Goal: Transaction & Acquisition: Purchase product/service

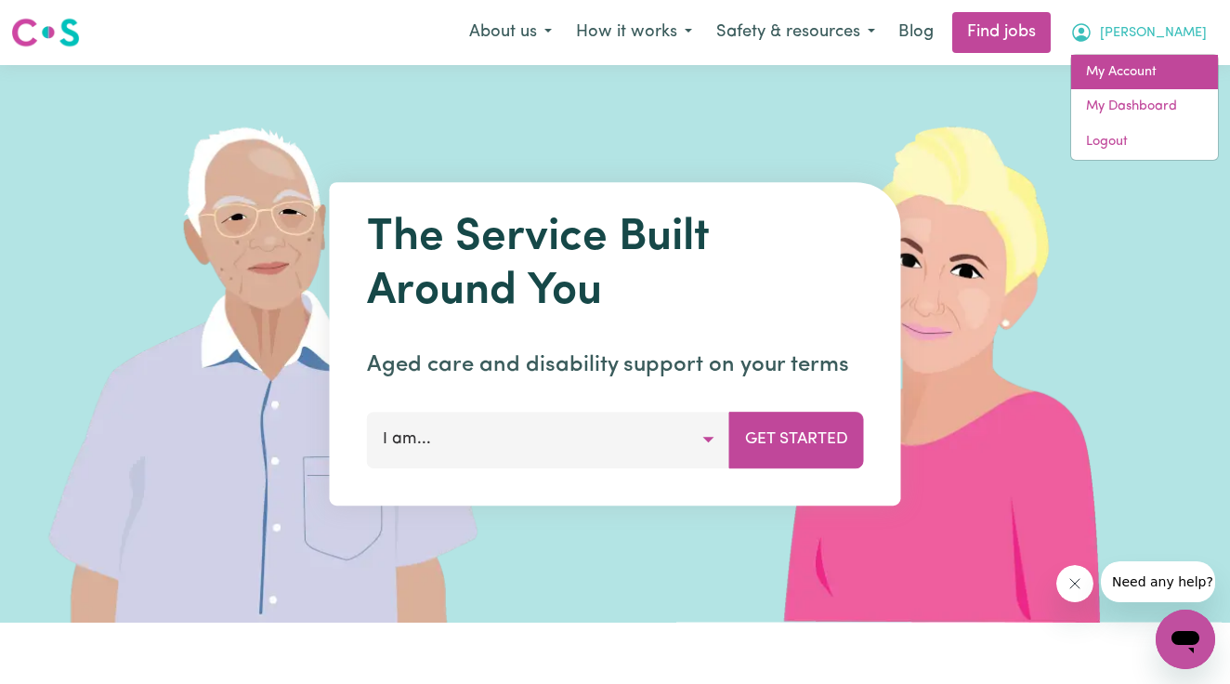
click at [1133, 55] on link "My Account" at bounding box center [1144, 72] width 147 height 35
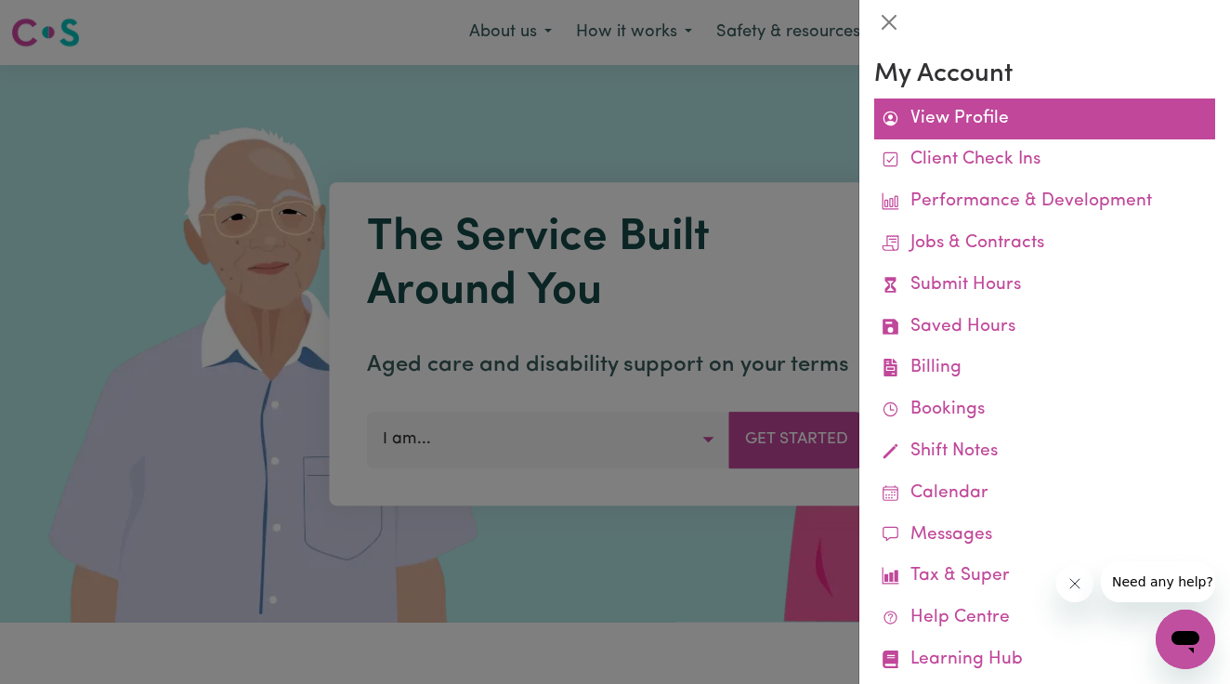
click at [967, 114] on link "View Profile" at bounding box center [1044, 119] width 341 height 42
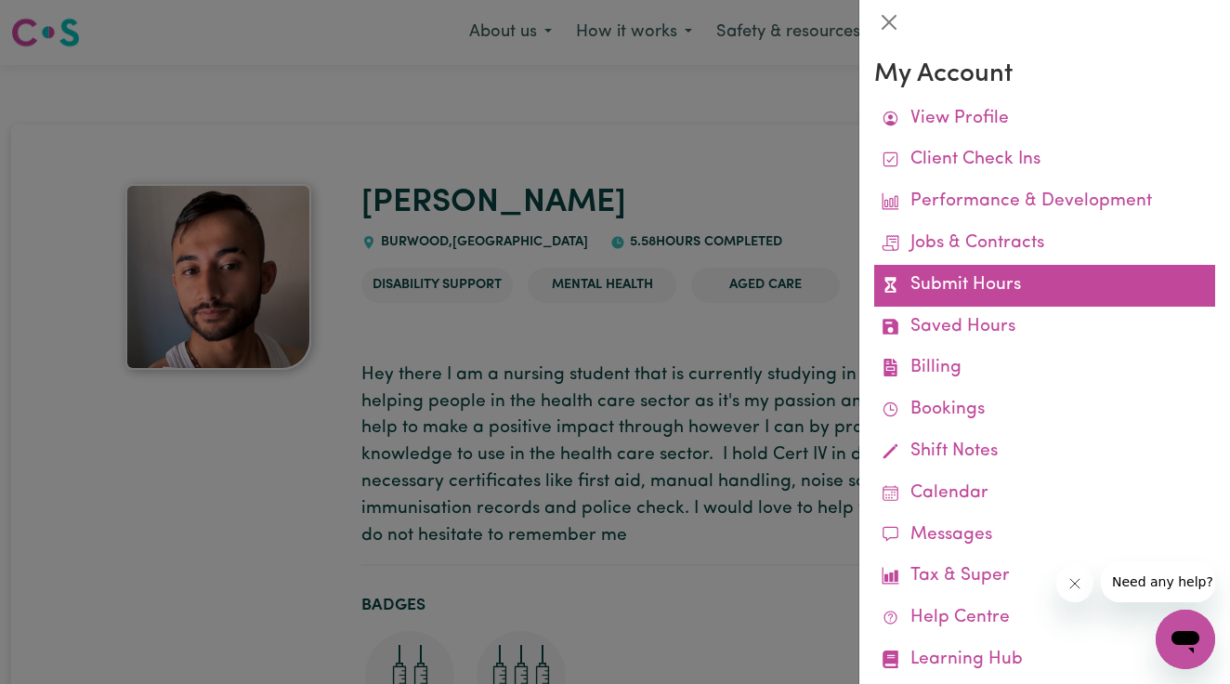
click at [939, 268] on link "Submit Hours" at bounding box center [1044, 286] width 341 height 42
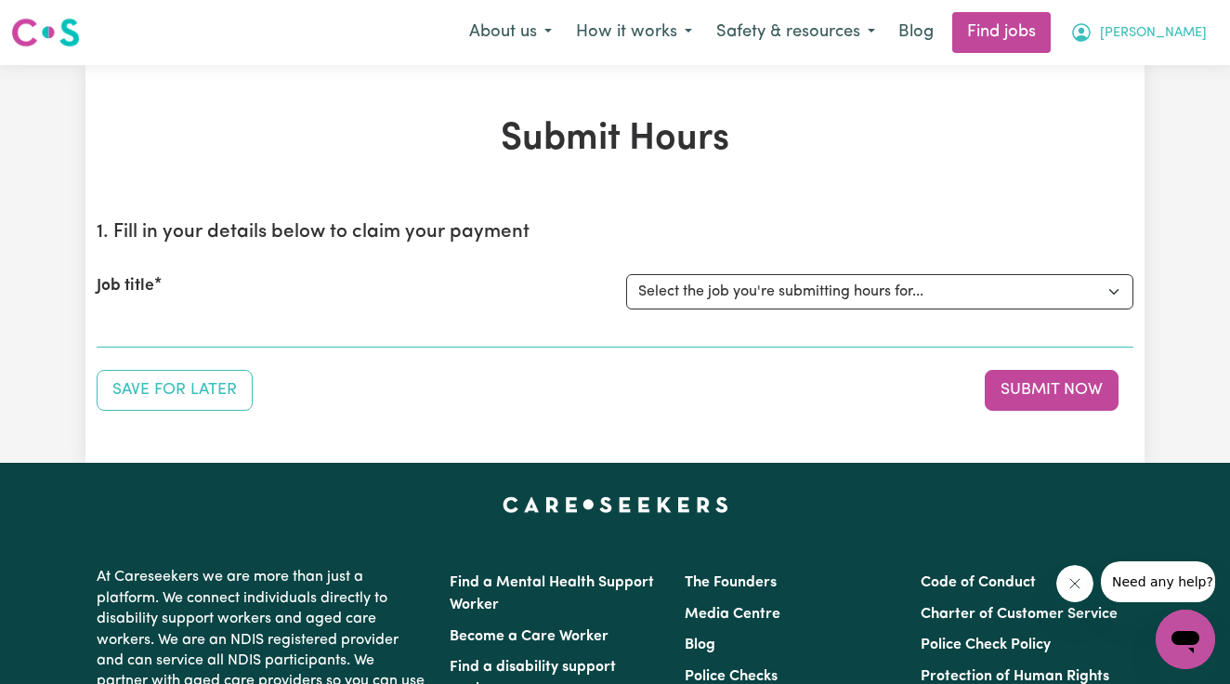
click at [1172, 36] on span "[PERSON_NAME]" at bounding box center [1153, 33] width 107 height 20
click at [1180, 575] on span "Need any help?" at bounding box center [1161, 581] width 101 height 15
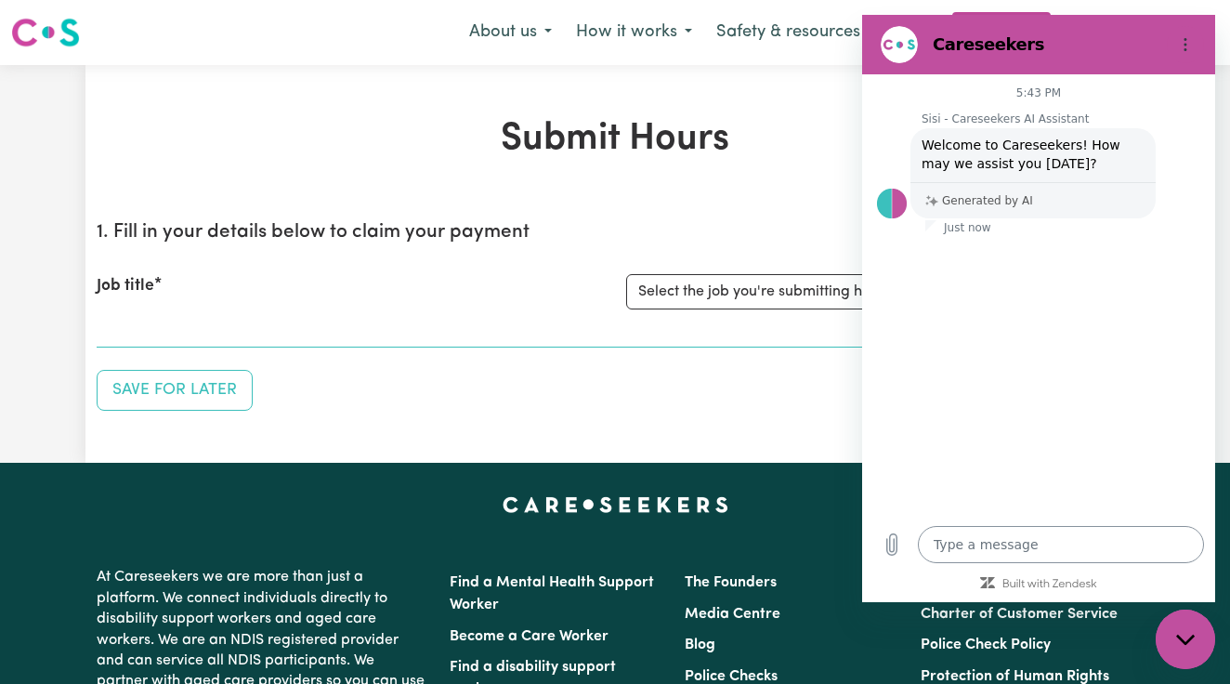
click at [1082, 548] on textarea at bounding box center [1061, 544] width 286 height 37
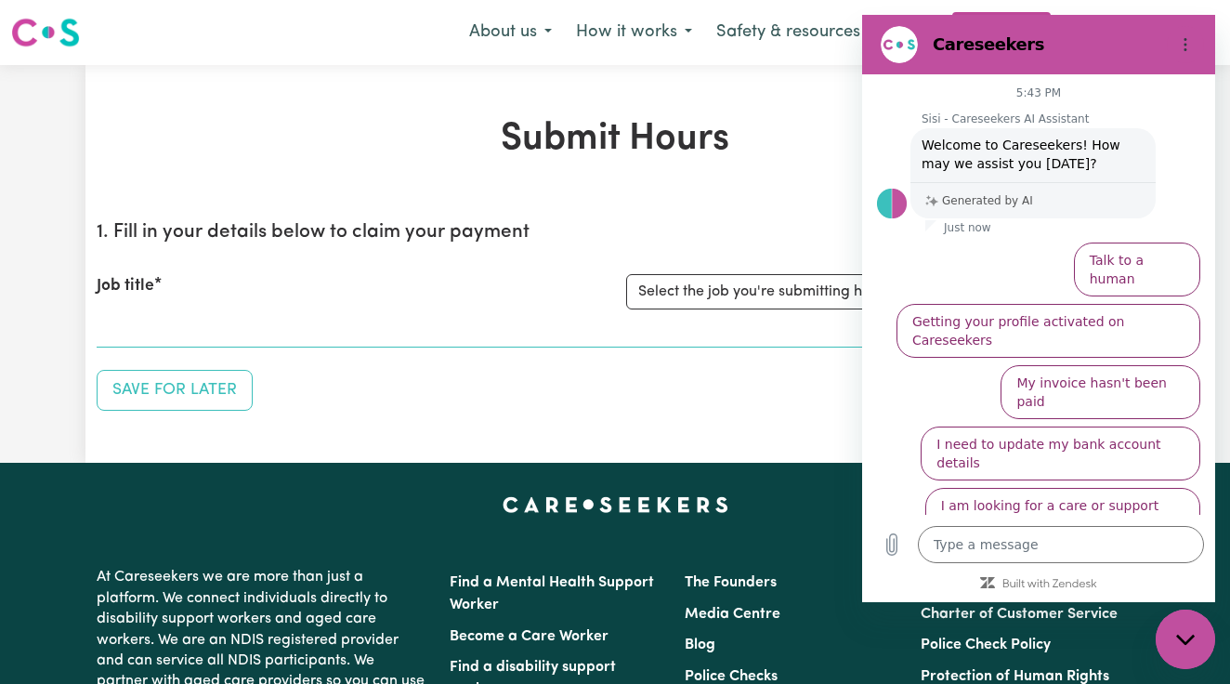
click at [1155, 241] on li "Talk to a human" at bounding box center [1134, 265] width 134 height 61
click at [1149, 273] on button "Talk to a human" at bounding box center [1137, 269] width 126 height 54
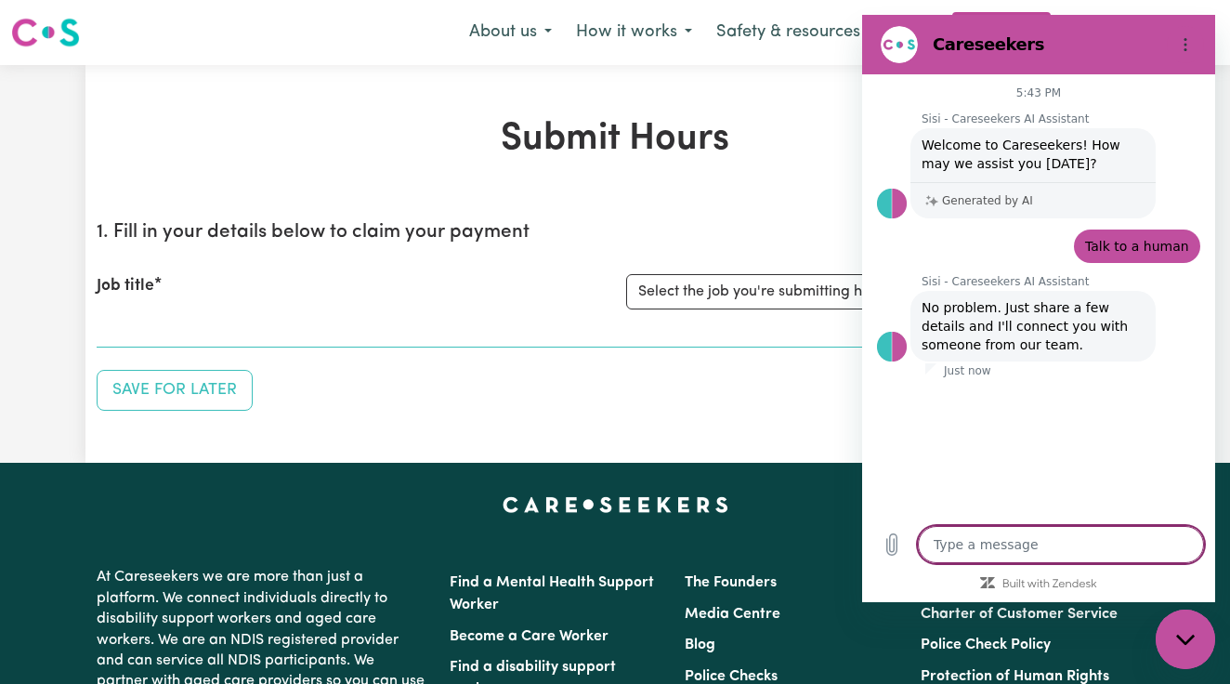
type textarea "x"
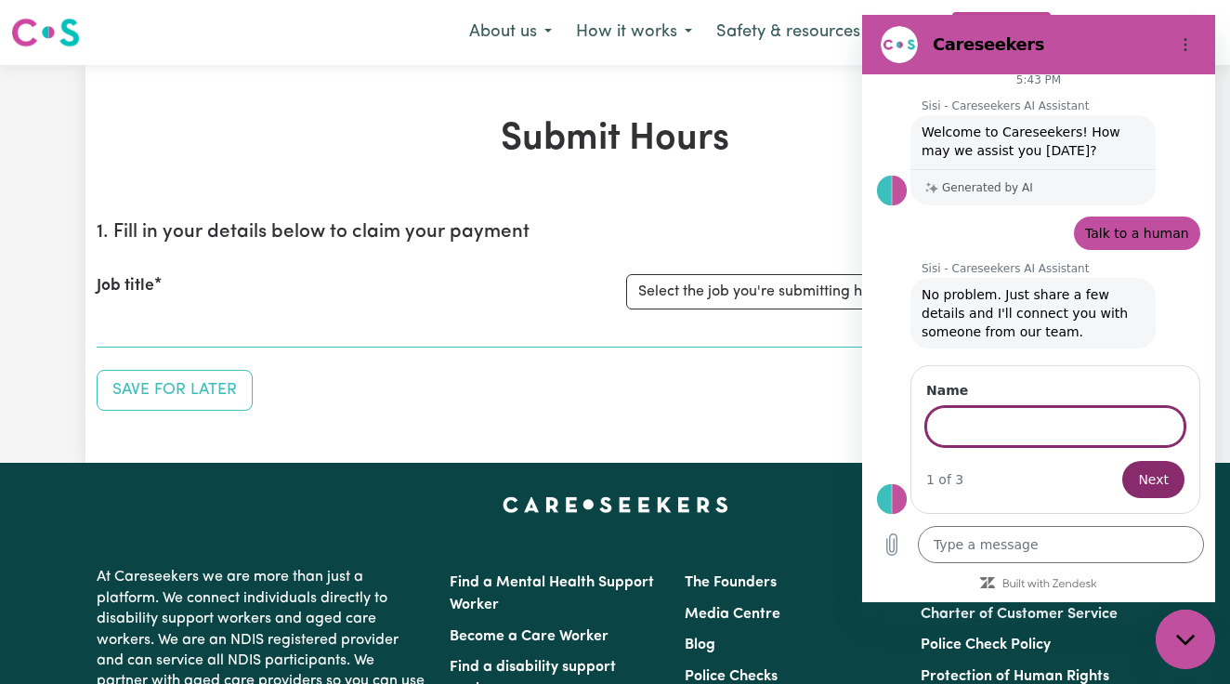
scroll to position [11, 0]
type input "[PERSON_NAME]"
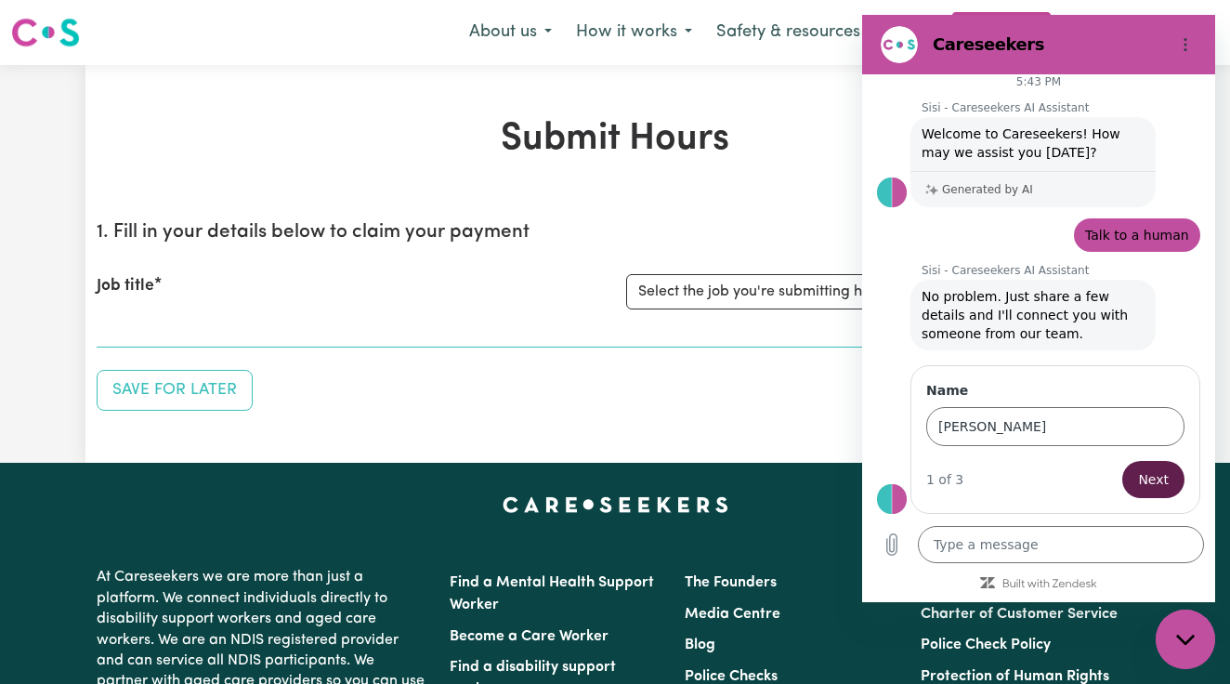
click at [1159, 491] on button "Next" at bounding box center [1153, 479] width 62 height 37
type textarea "x"
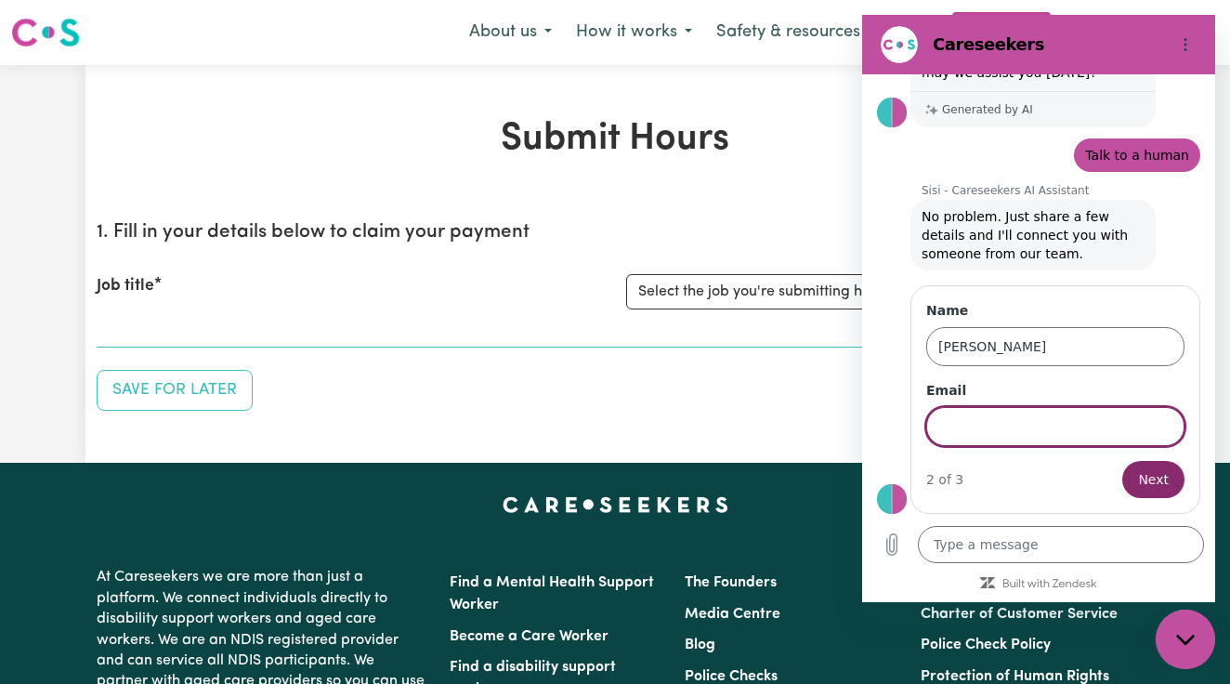
scroll to position [91, 0]
type input "[EMAIL_ADDRESS][DOMAIN_NAME]"
click at [1154, 485] on span "Next" at bounding box center [1153, 479] width 31 height 22
type textarea "x"
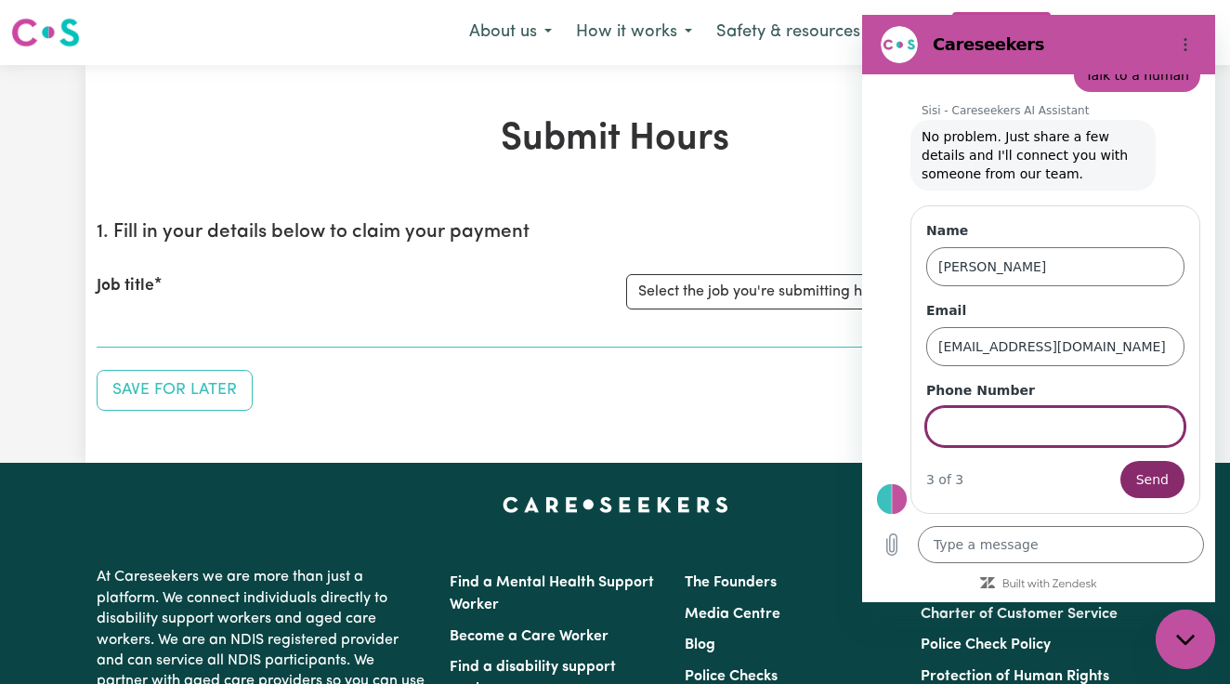
scroll to position [171, 0]
type input "0410388626"
click at [1157, 484] on span "Send" at bounding box center [1152, 479] width 33 height 22
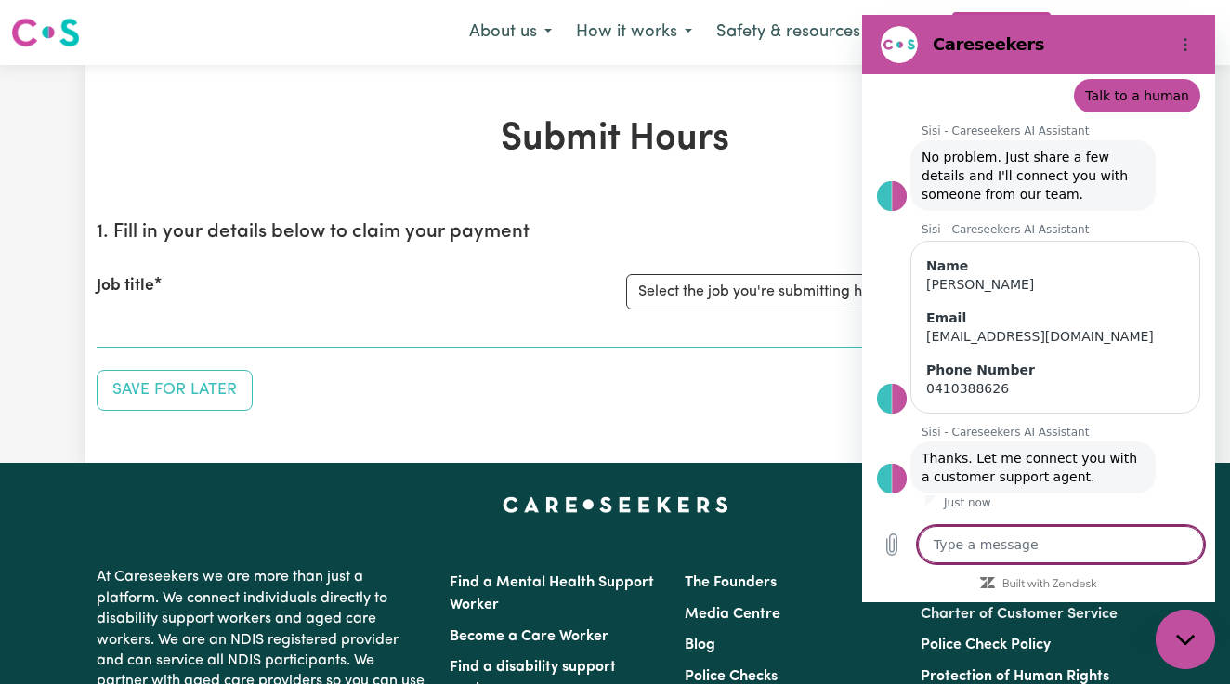
scroll to position [151, 0]
type textarea "x"
type textarea "h"
type textarea "x"
type textarea "he"
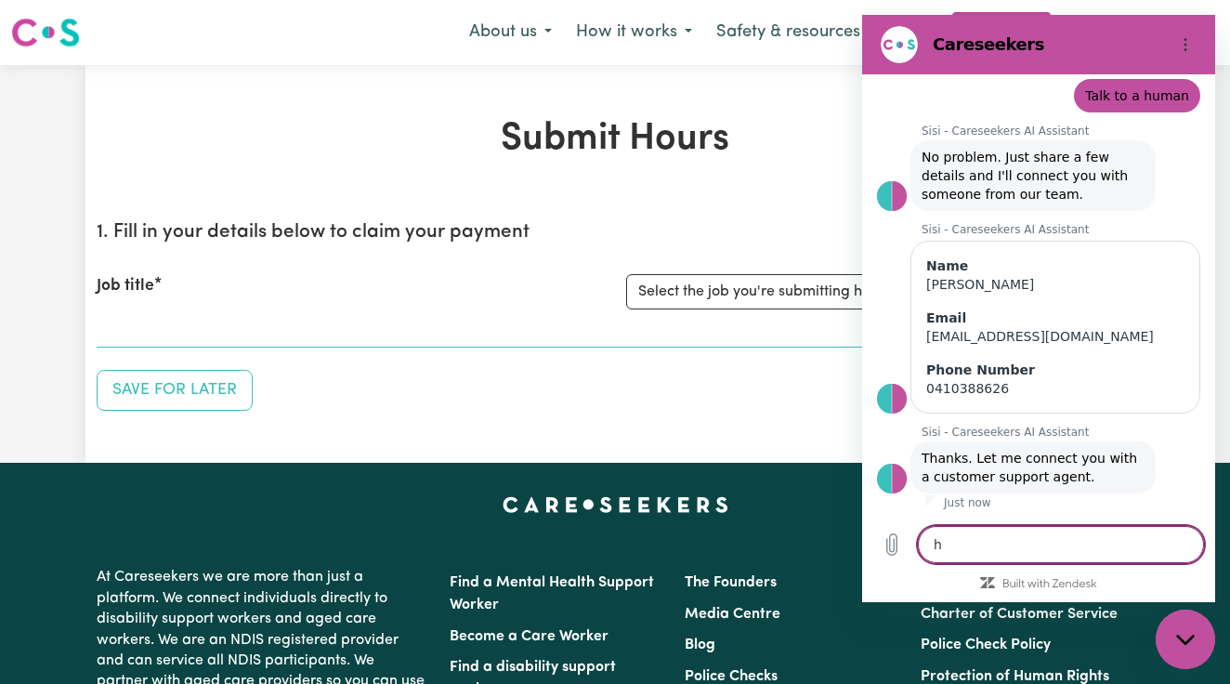
type textarea "x"
type textarea "hey"
type textarea "x"
type textarea "hey"
type textarea "x"
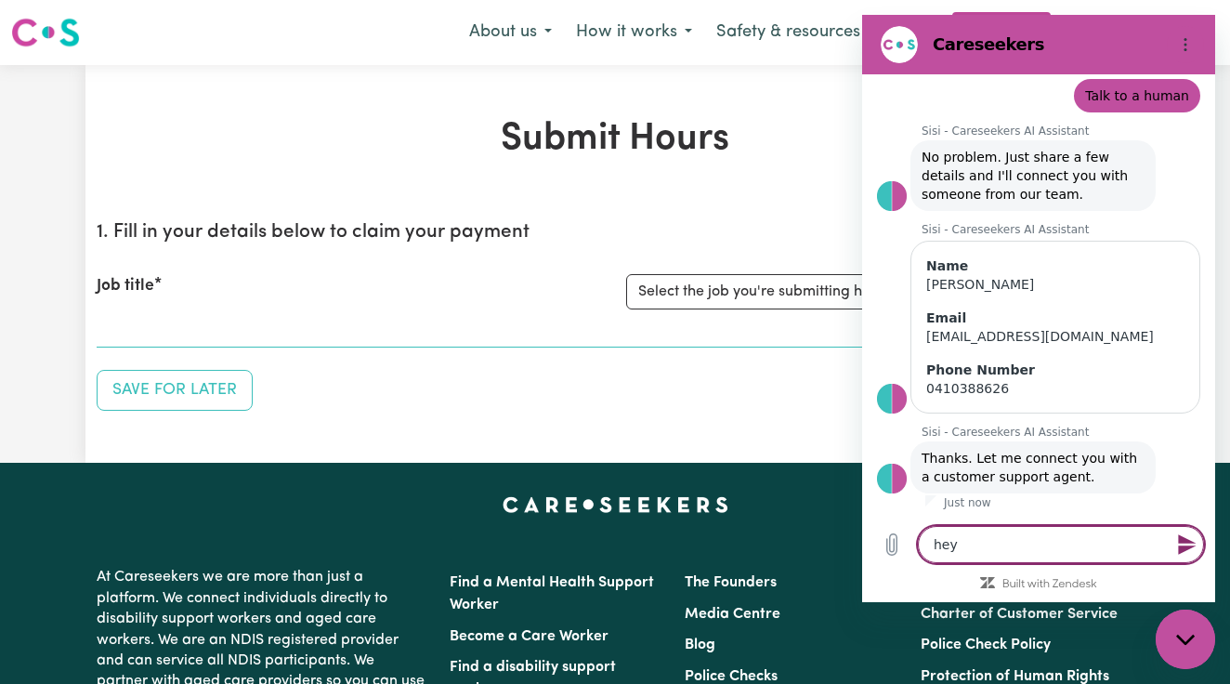
type textarea "hey"
type textarea "x"
type textarea "hey,"
type textarea "x"
type textarea "hey,"
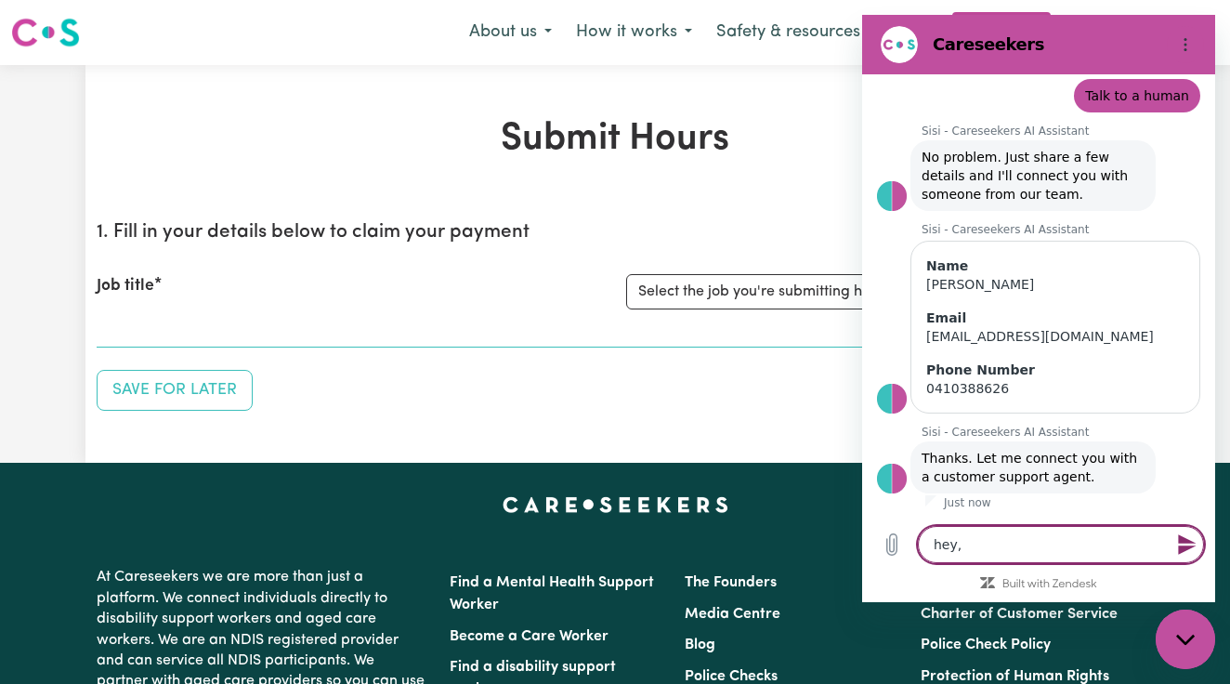
type textarea "x"
type textarea "hey, i"
type textarea "x"
type textarea "hey, I"
type textarea "x"
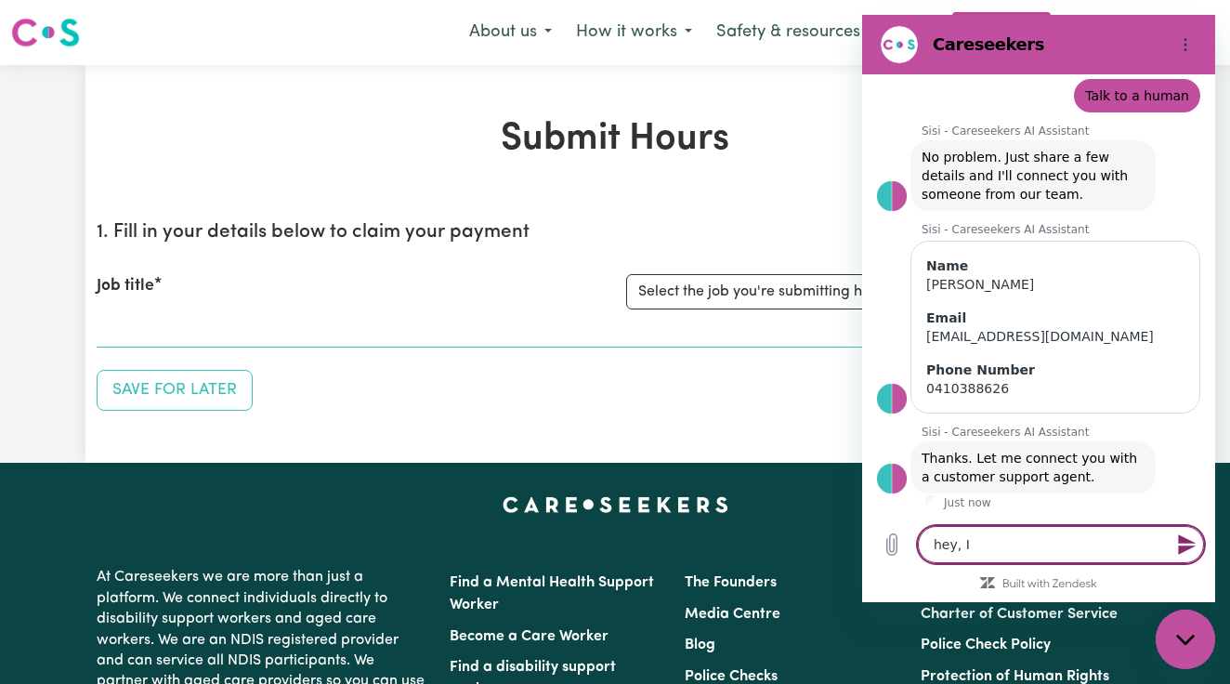
type textarea "hey, I w"
type textarea "x"
type textarea "hey, I wa"
type textarea "x"
type textarea "hey, I was"
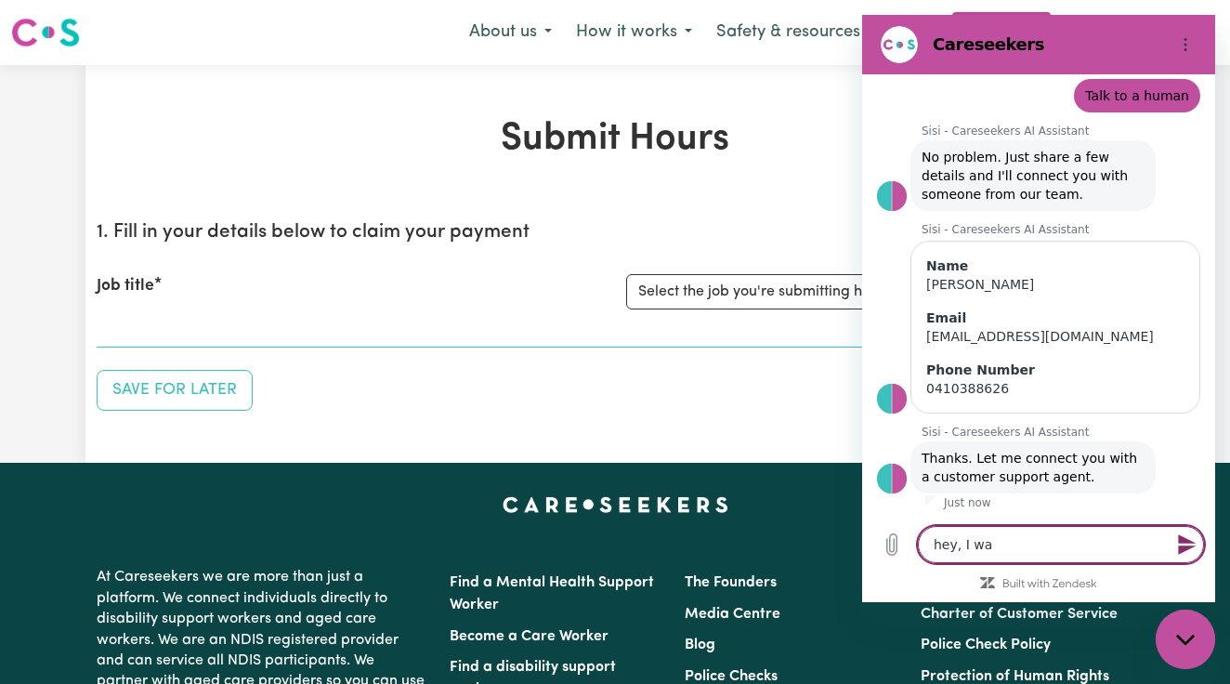
type textarea "x"
type textarea "hey, I was"
type textarea "x"
type textarea "hey, I was"
type textarea "x"
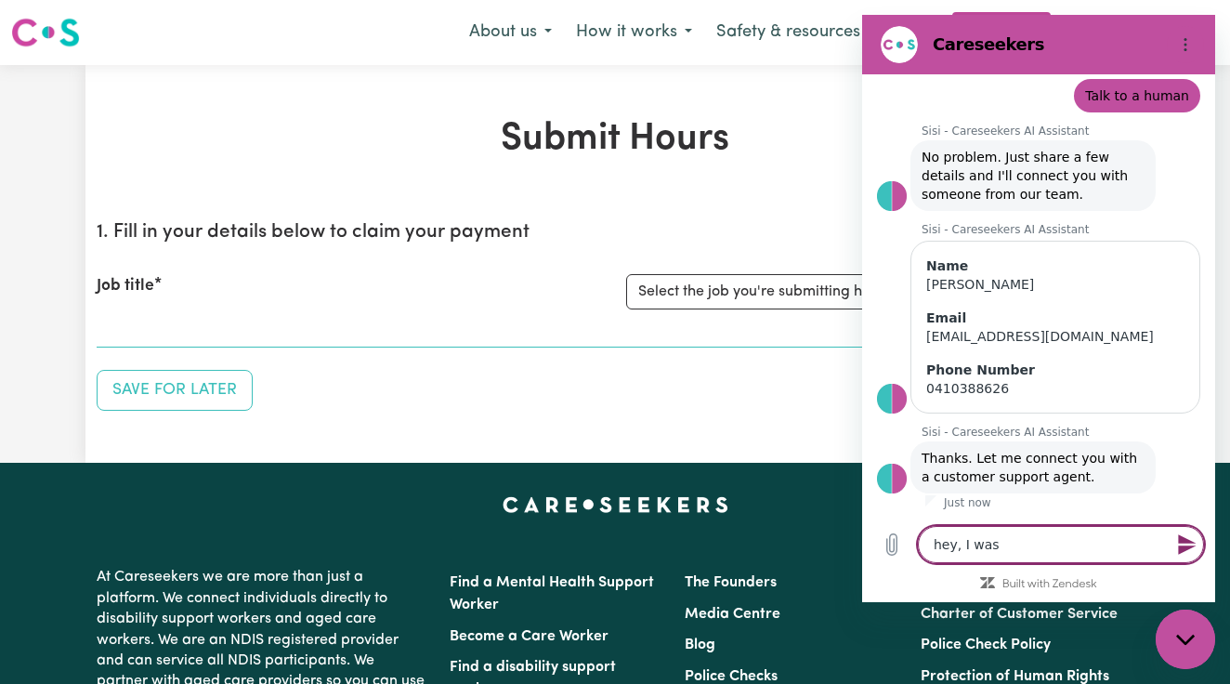
type textarea "hey, I wa"
type textarea "x"
type textarea "hey, I w"
type textarea "x"
type textarea "hey, I"
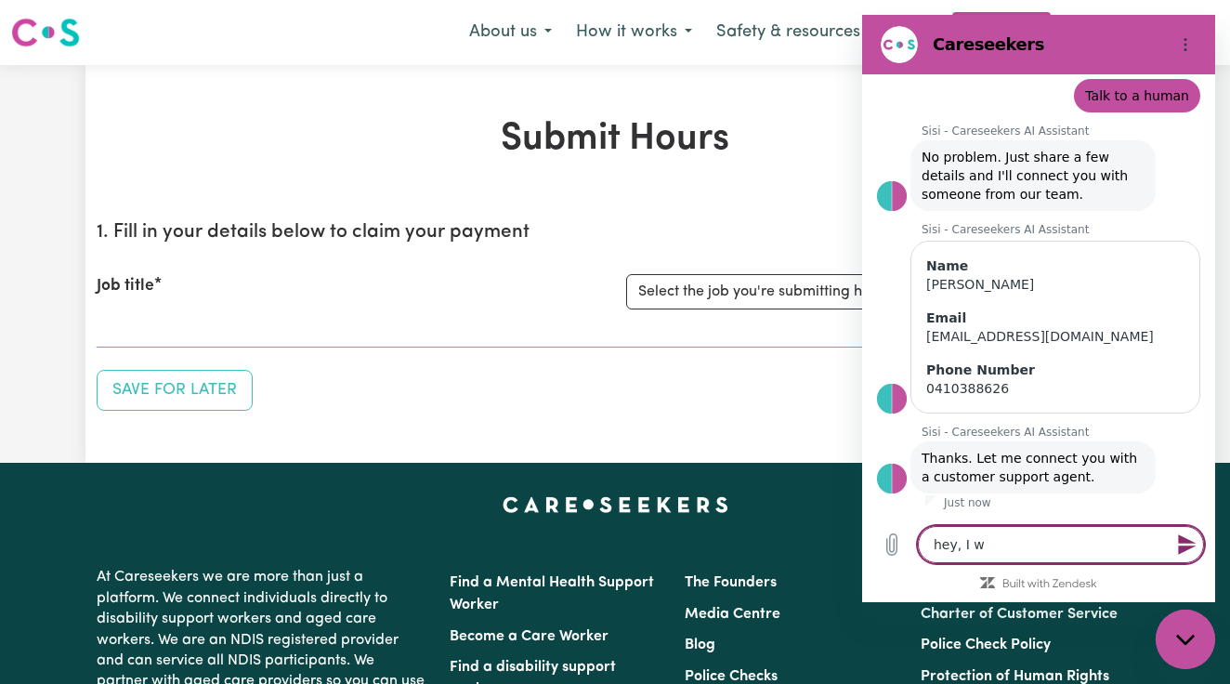
type textarea "x"
type textarea "hey, I h"
type textarea "x"
type textarea "hey, I ha"
type textarea "x"
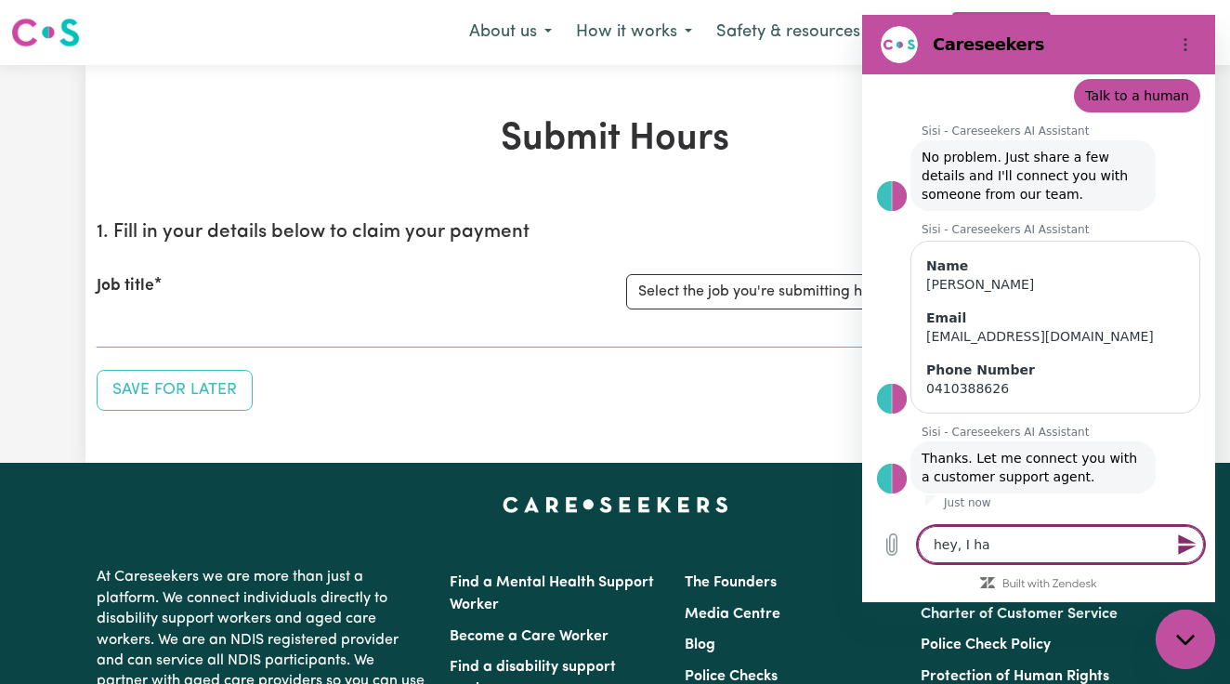
type textarea "hey, I had"
type textarea "x"
type textarea "hey, I had"
type textarea "x"
type textarea "hey, I had r"
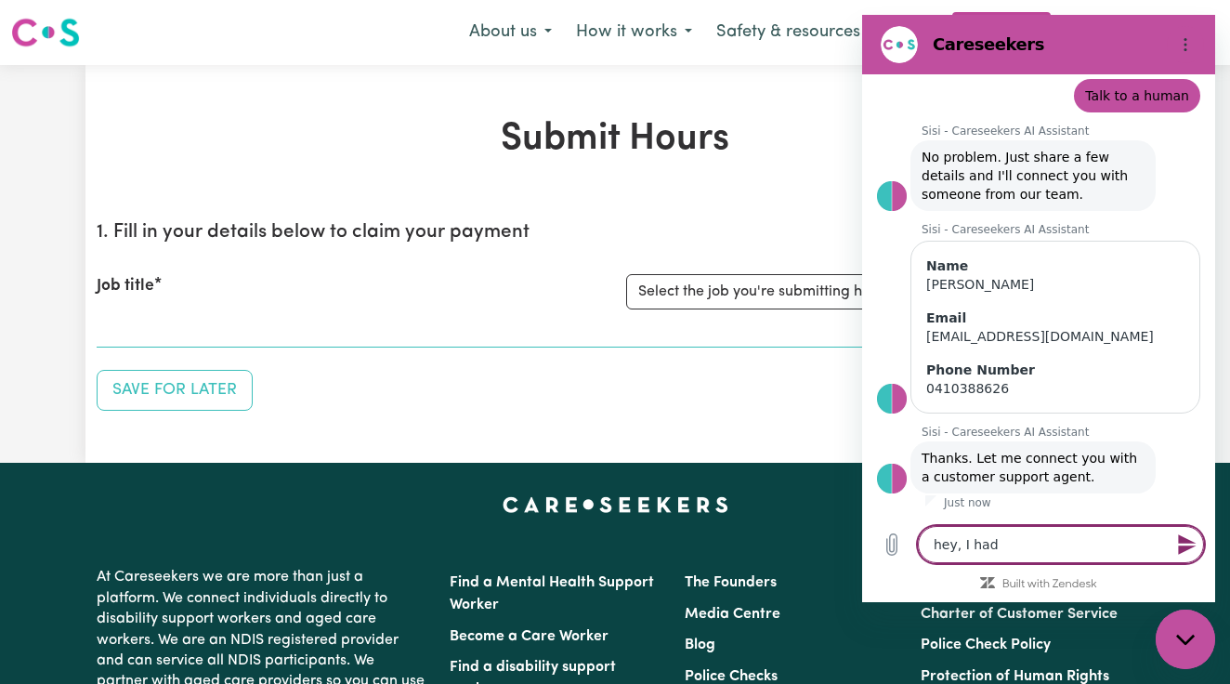
type textarea "x"
type textarea "hey, I had re"
type textarea "x"
type textarea "hey, I had rec"
type textarea "x"
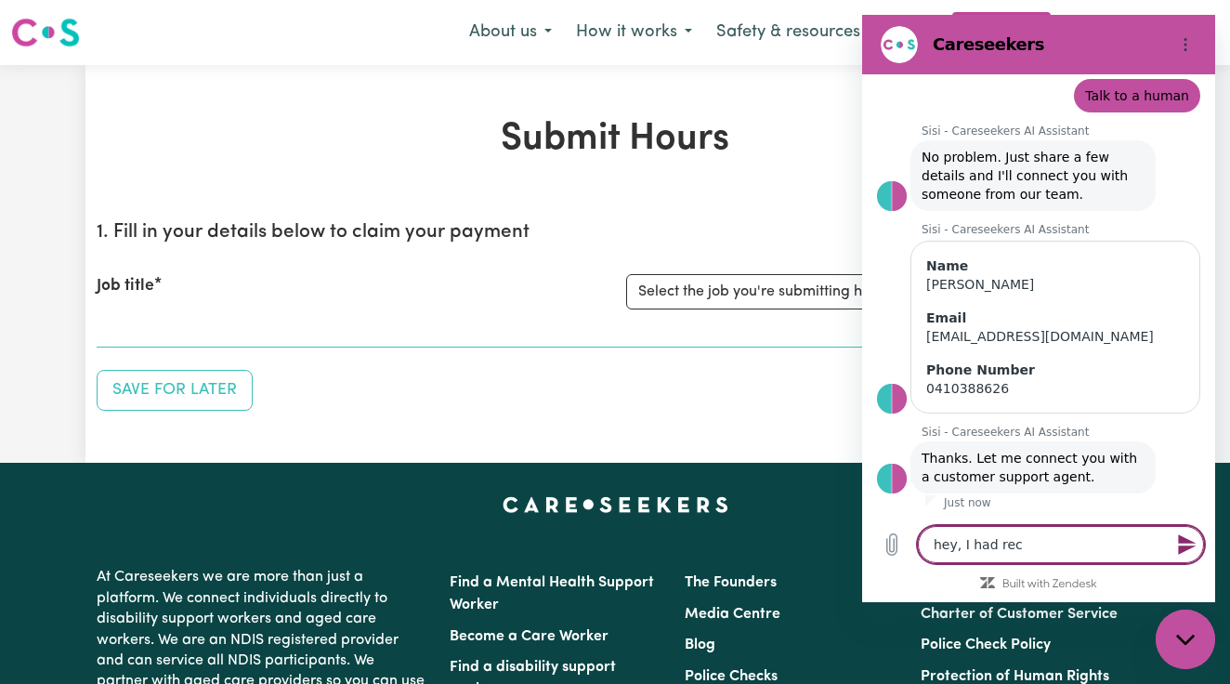
type textarea "hey, I had rece"
type textarea "x"
type textarea "hey, I had recei"
type textarea "x"
type textarea "hey, I had receiv"
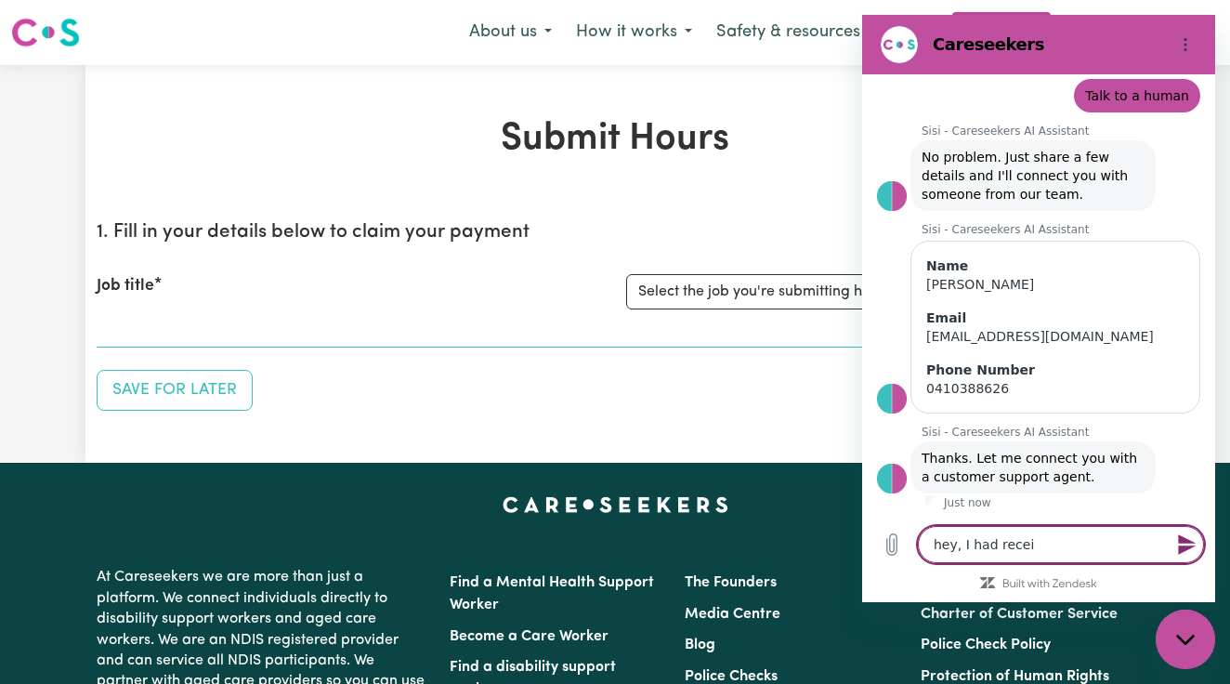
type textarea "x"
type textarea "hey, I had receive"
type textarea "x"
type textarea "hey, I had received"
type textarea "x"
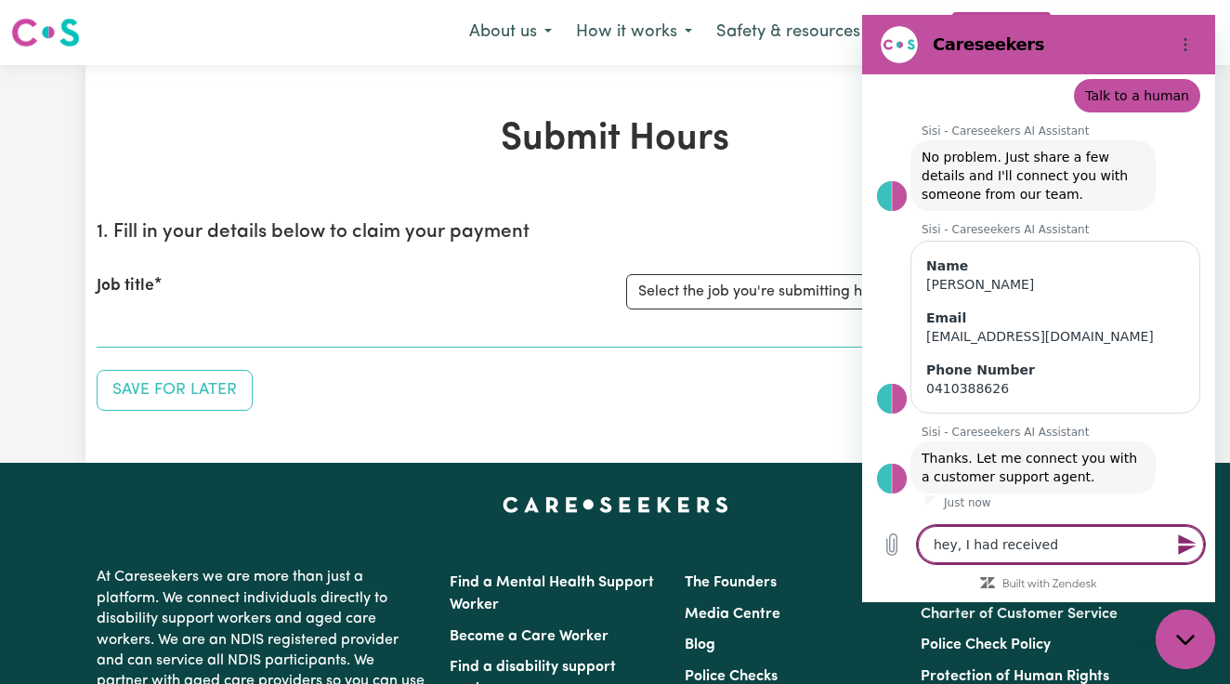
type textarea "hey, I had received"
type textarea "x"
type textarea "hey, I had received a"
type textarea "x"
type textarea "hey, I had received an"
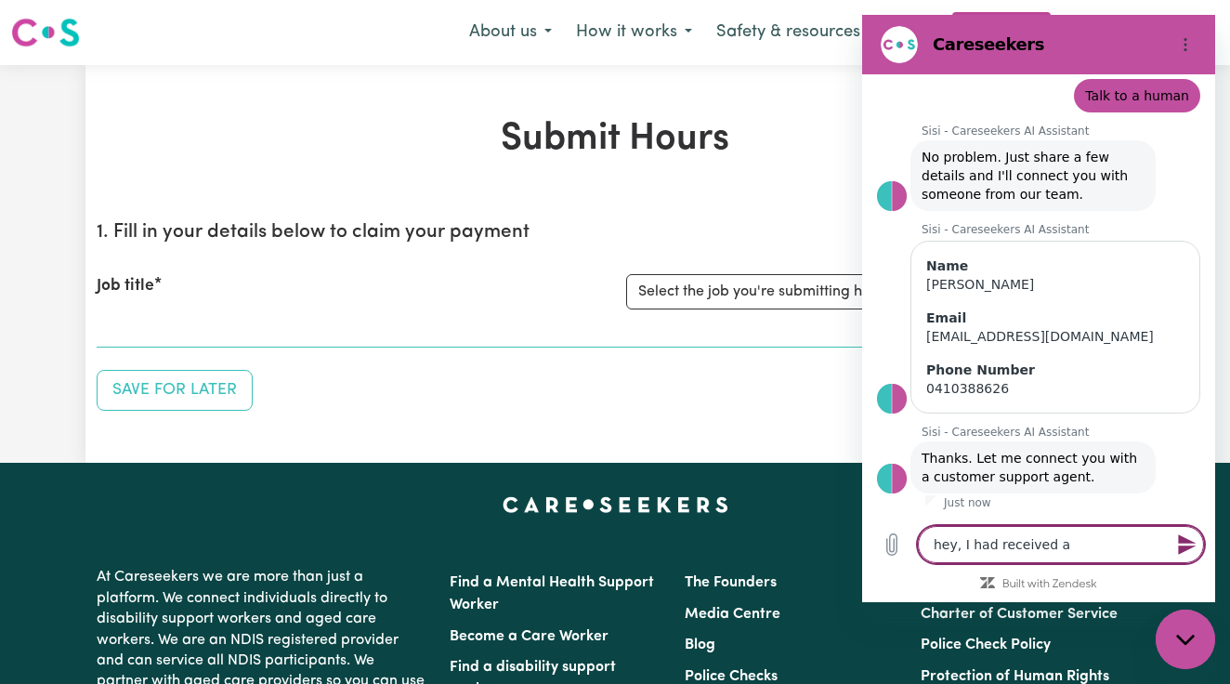
type textarea "x"
type textarea "hey, I had received an"
type textarea "x"
type textarea "hey, I had received an e"
type textarea "x"
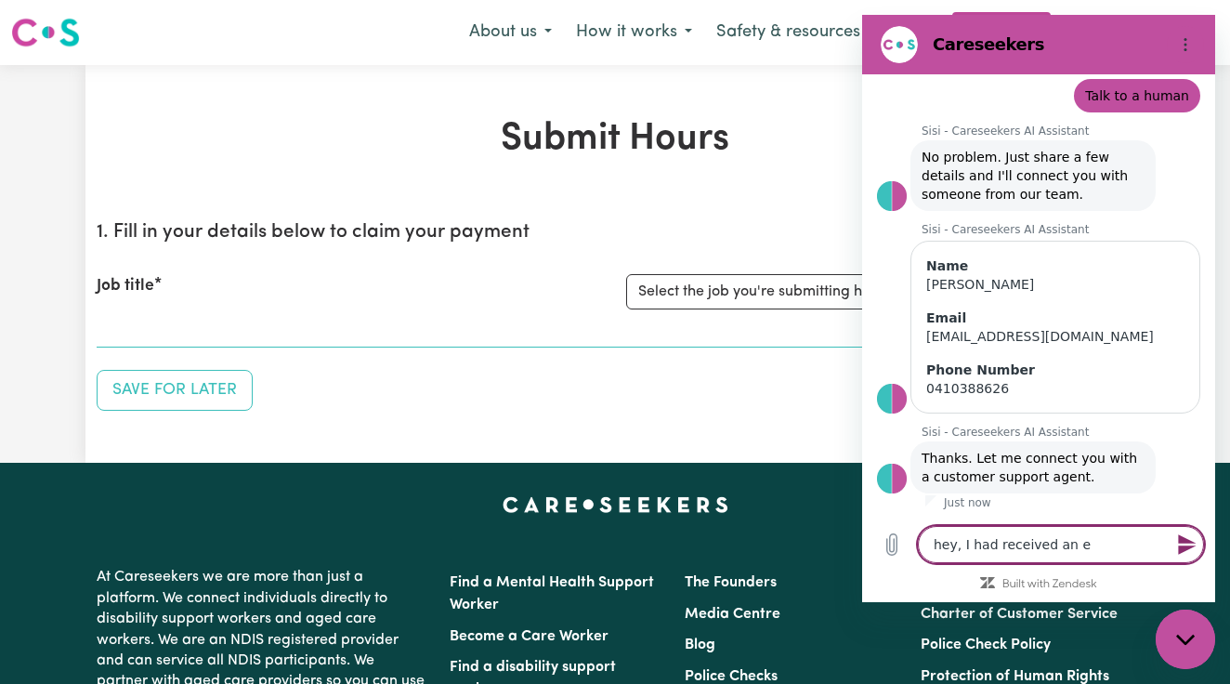
type textarea "hey, I had received an em"
type textarea "x"
type textarea "hey, I had received an emi"
type textarea "x"
type textarea "hey, I had received an [PERSON_NAME]"
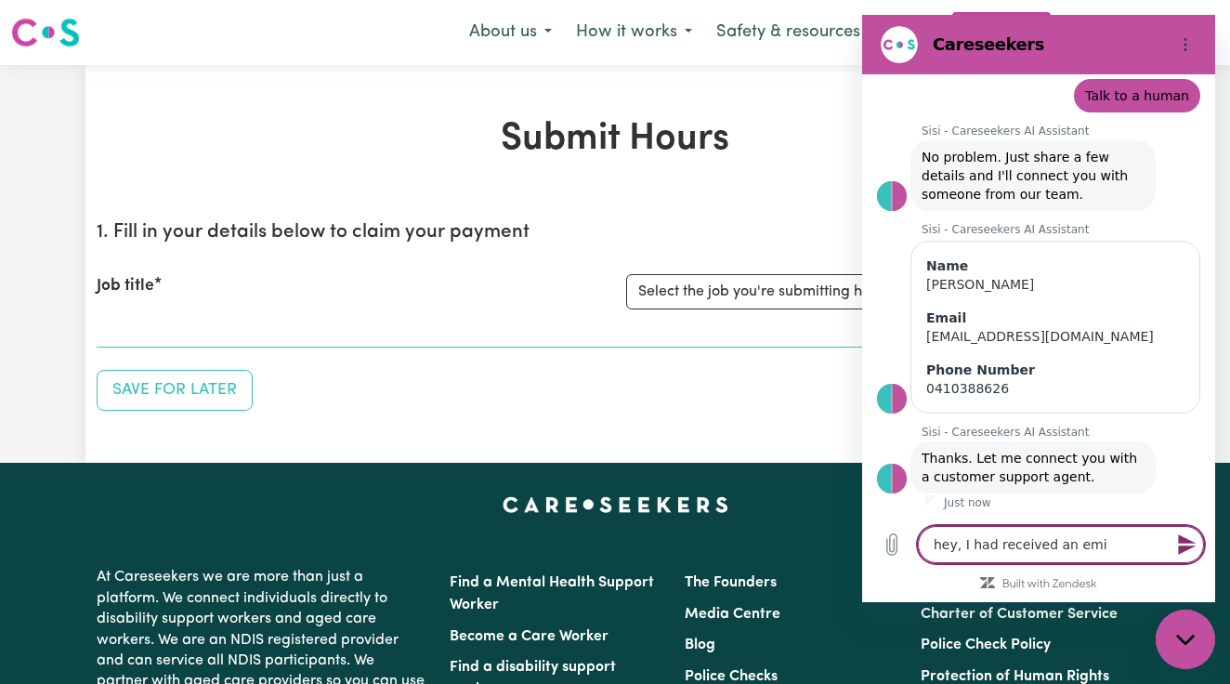
type textarea "x"
type textarea "hey, I had received an [PERSON_NAME]"
type textarea "x"
type textarea "hey, I had received an [PERSON_NAME]"
type textarea "x"
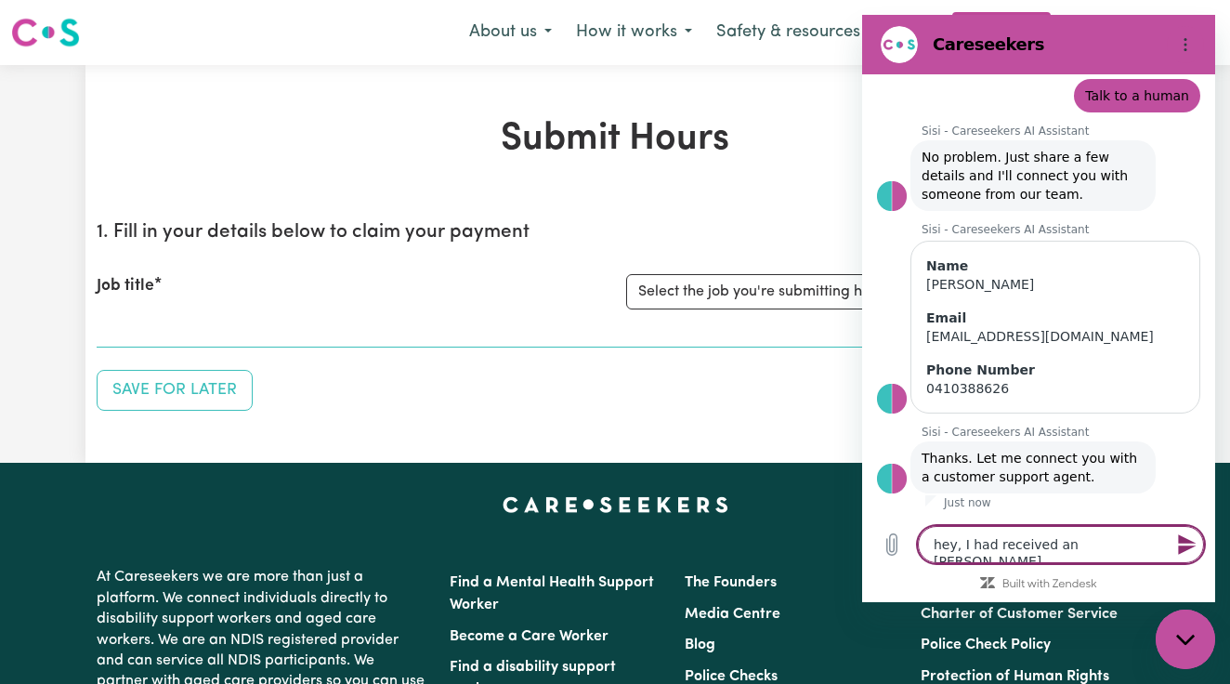
type textarea "hey, I had received an Emi"
type textarea "x"
type textarea "hey, I had received an Em"
type textarea "x"
type textarea "hey, I had received an Ema"
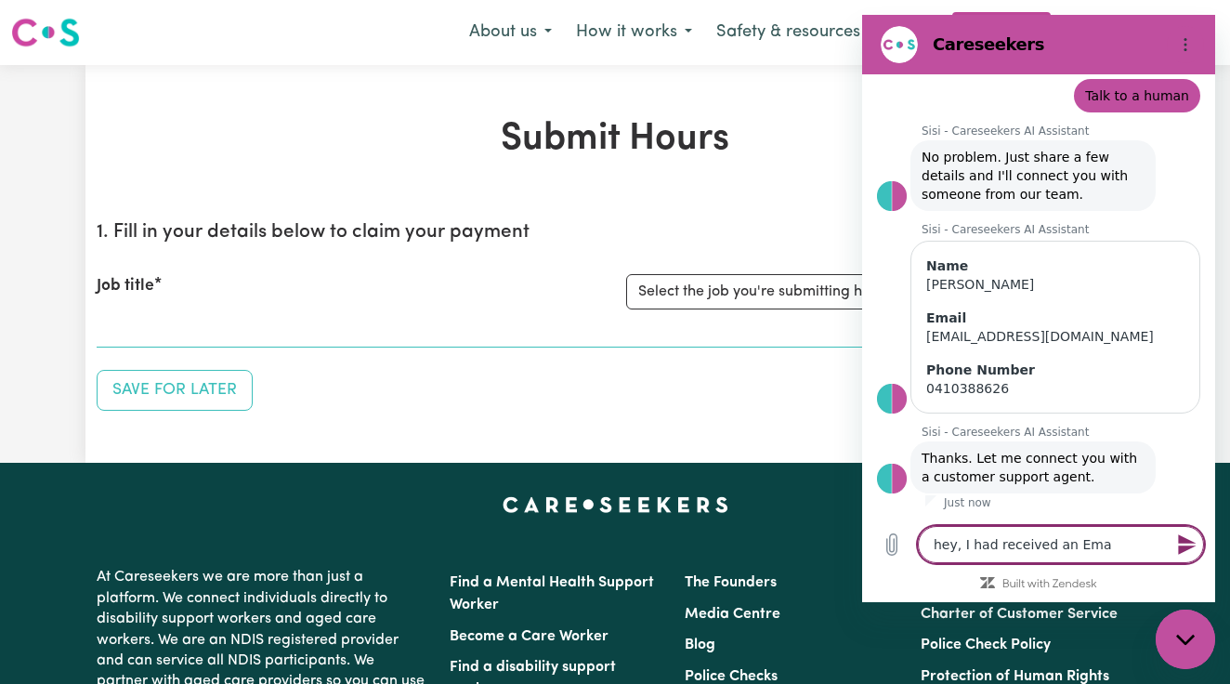
type textarea "x"
type textarea "hey, I had received an Emai"
type textarea "x"
type textarea "hey, I had received an Email"
type textarea "x"
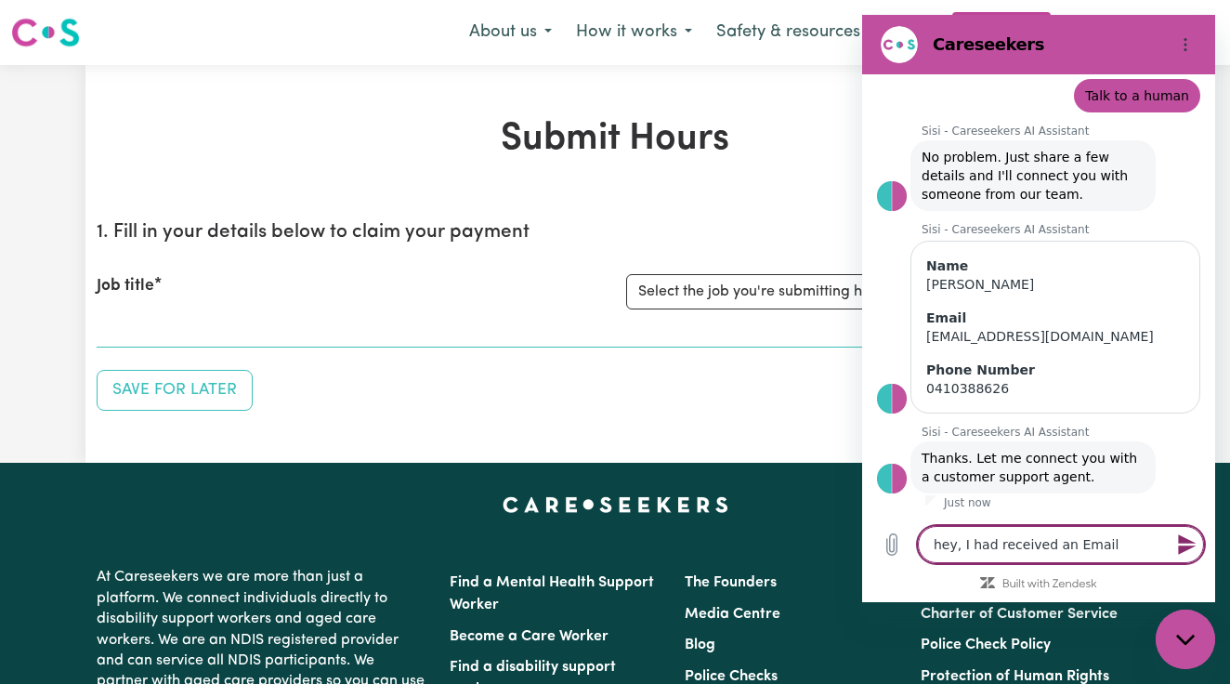
type textarea "hey, I had received an Email"
type textarea "x"
type textarea "hey, I had received an Email f"
type textarea "x"
type textarea "hey, I had received an Email"
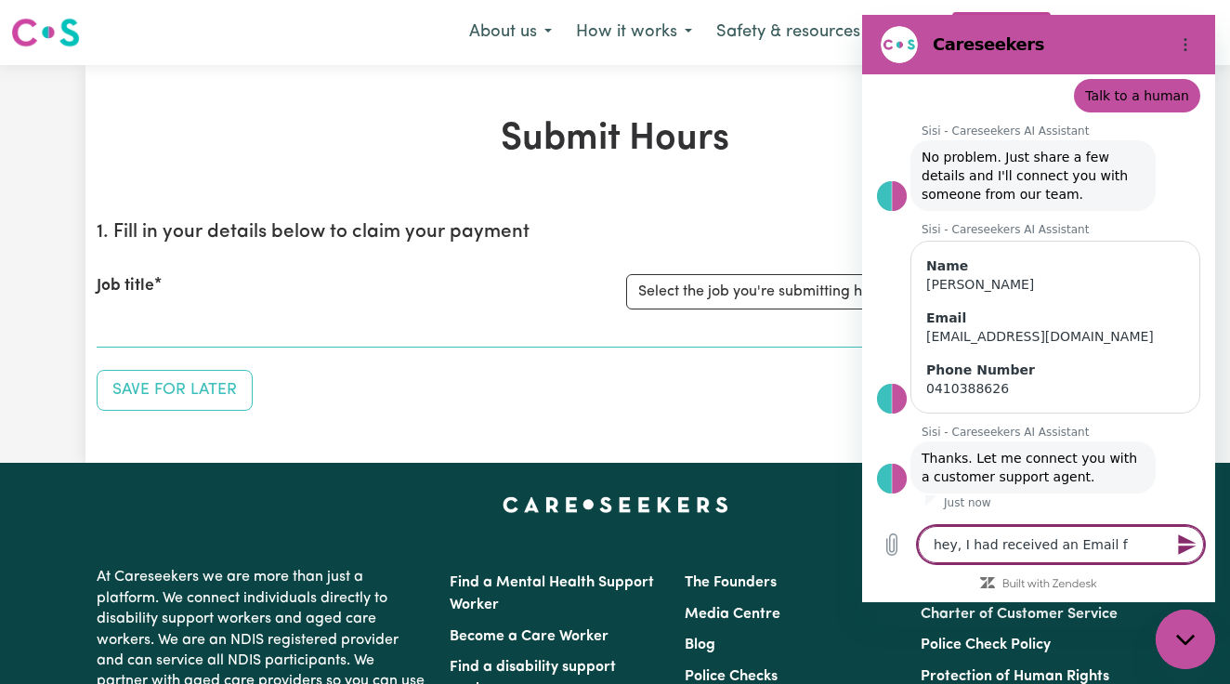
type textarea "x"
type textarea "hey, I had received an Email r"
type textarea "x"
type textarea "hey, I had received an Email re"
type textarea "x"
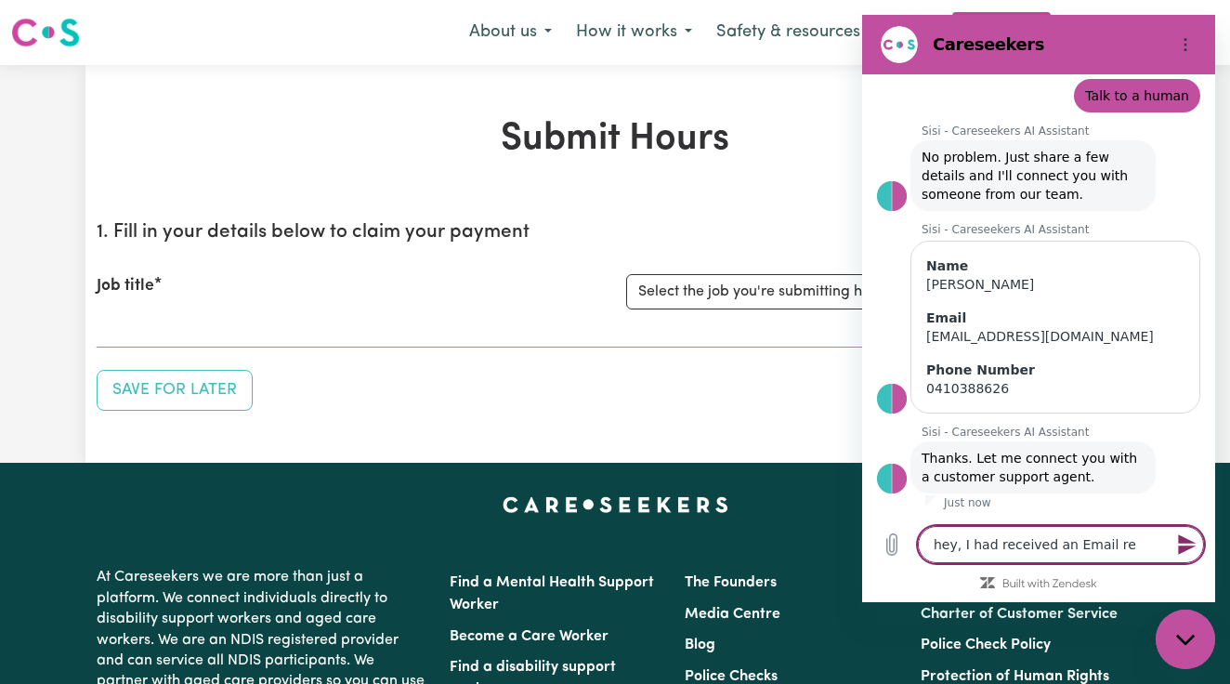
type textarea "hey, I had received an Email reg"
type textarea "x"
type textarea "hey, I had received an Email regr"
type textarea "x"
type textarea "hey, I had received an Email regra"
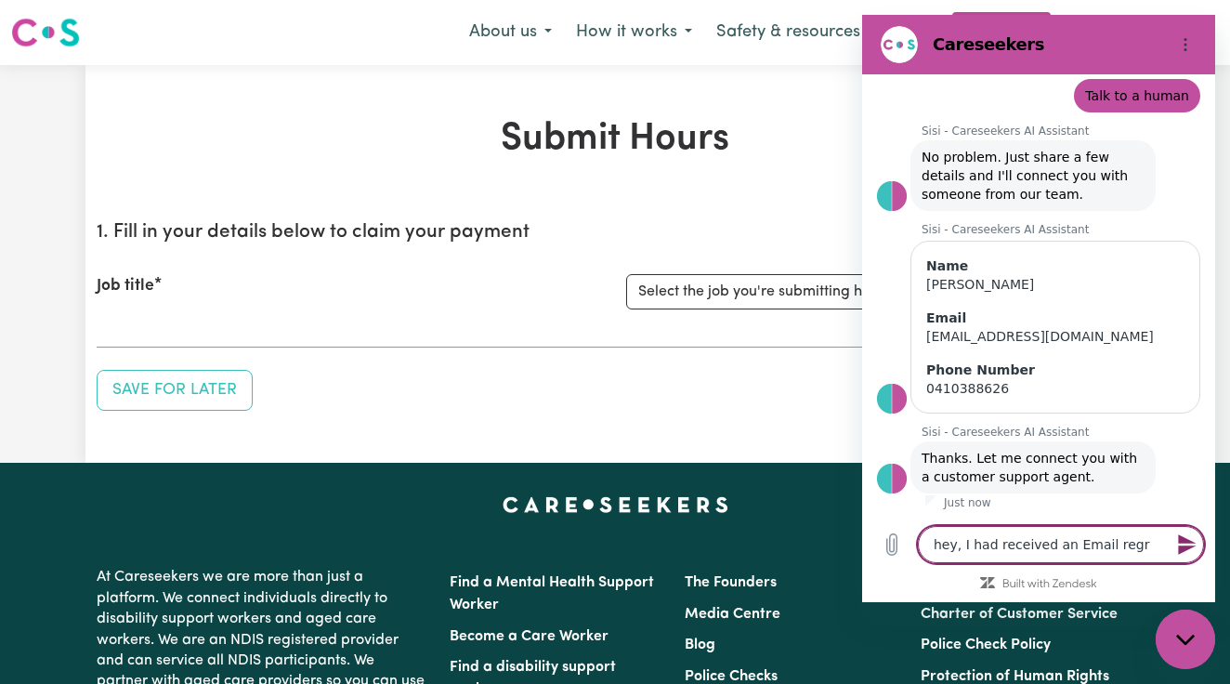
type textarea "x"
type textarea "hey, I had received an Email regrad"
type textarea "x"
type textarea "hey, I had received an Email regradi"
type textarea "x"
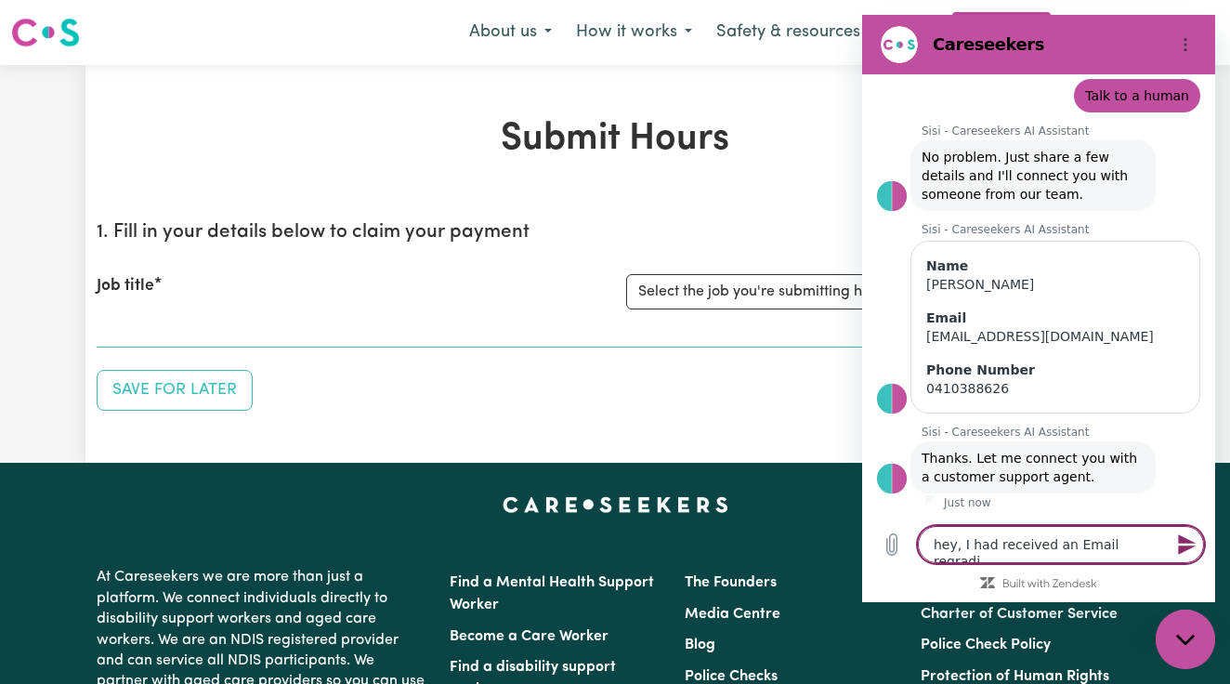
type textarea "hey, I had received an Email regradin"
type textarea "x"
type textarea "hey, I had received an Email regrading"
type textarea "x"
type textarea "hey, I had received an Email regrading"
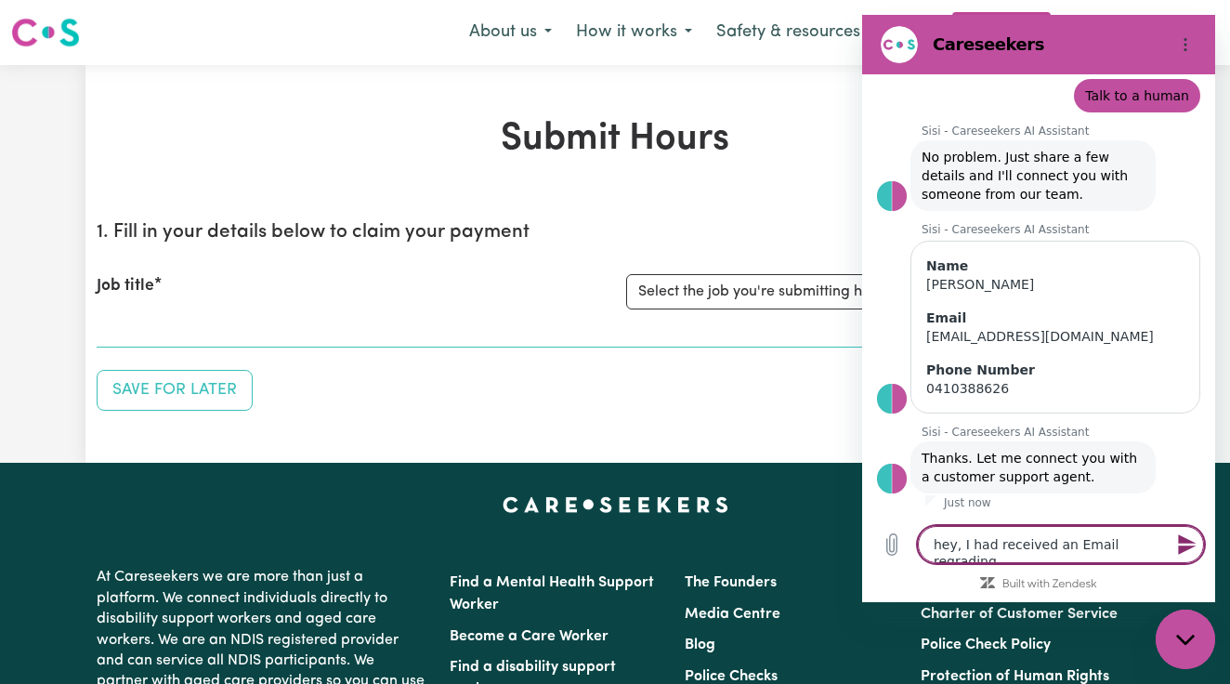
type textarea "x"
type textarea "hey, I had received an Email regrading j"
type textarea "x"
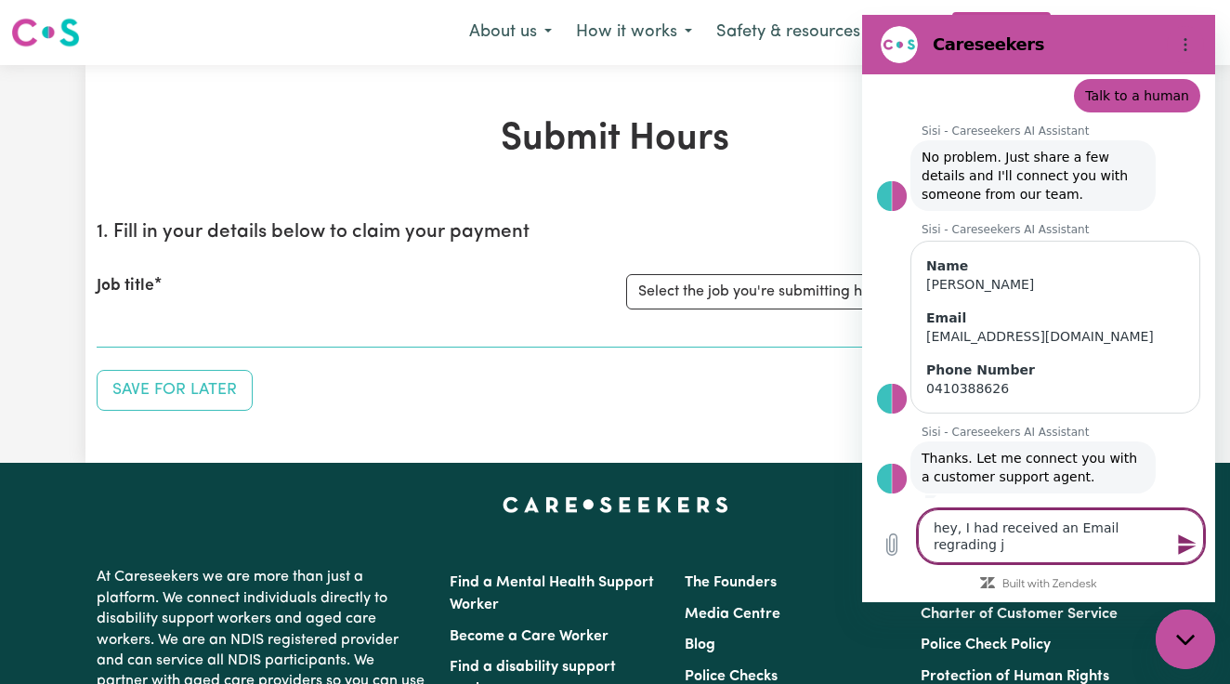
type textarea "hey, I had received an Email regrading jo"
type textarea "x"
type textarea "hey, I had received an Email regrading job"
type textarea "x"
type textarea "hey, I had received an Email regrading job"
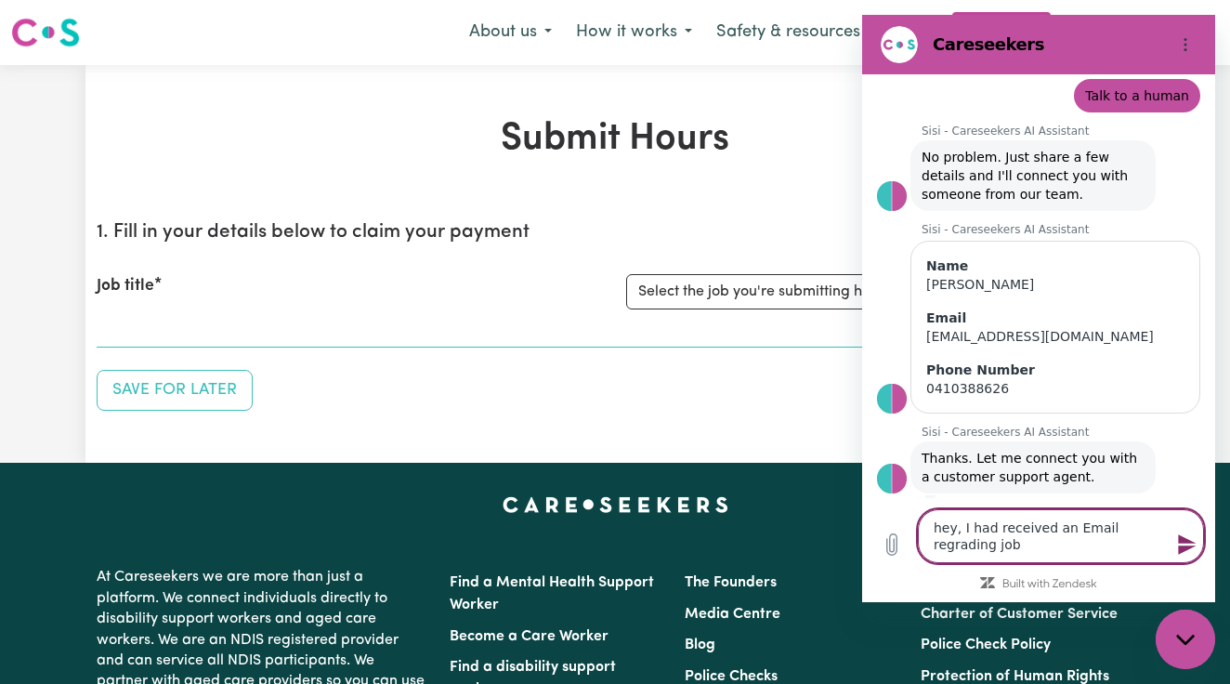
type textarea "x"
type textarea "hey, I had received an Email regrading job r"
type textarea "x"
type textarea "hey, I had received an Email regrading job re"
type textarea "x"
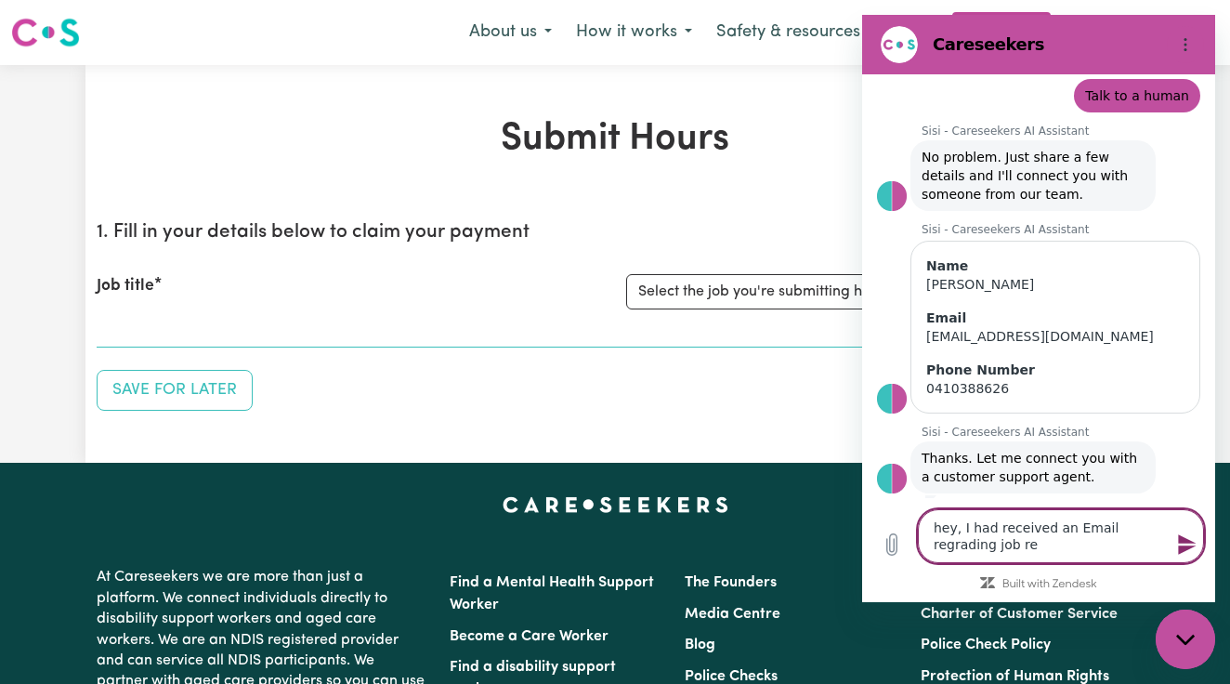
type textarea "hey, I had received an Email regrading job req"
type textarea "x"
type textarea "hey, I had received an Email regrading job requ"
type textarea "x"
type textarea "hey, I had received an Email regrading job reque"
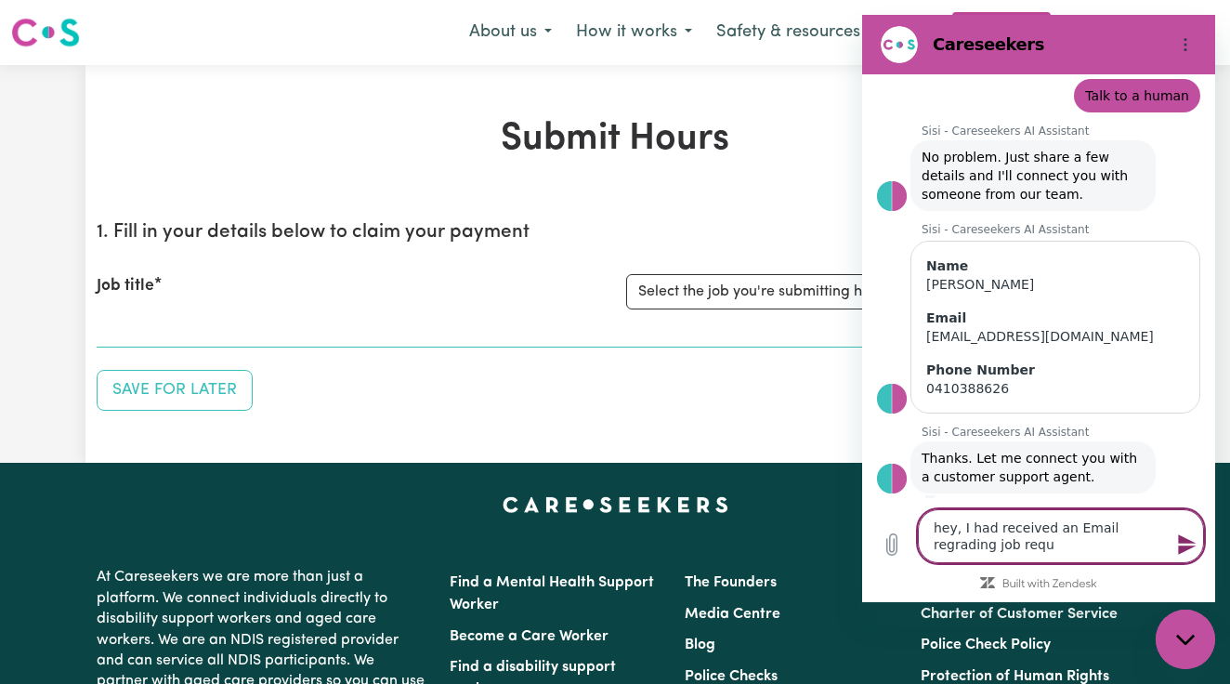
type textarea "x"
type textarea "hey, I had received an Email regrading job reques"
type textarea "x"
type textarea "hey, I had received an Email regrading job request"
type textarea "x"
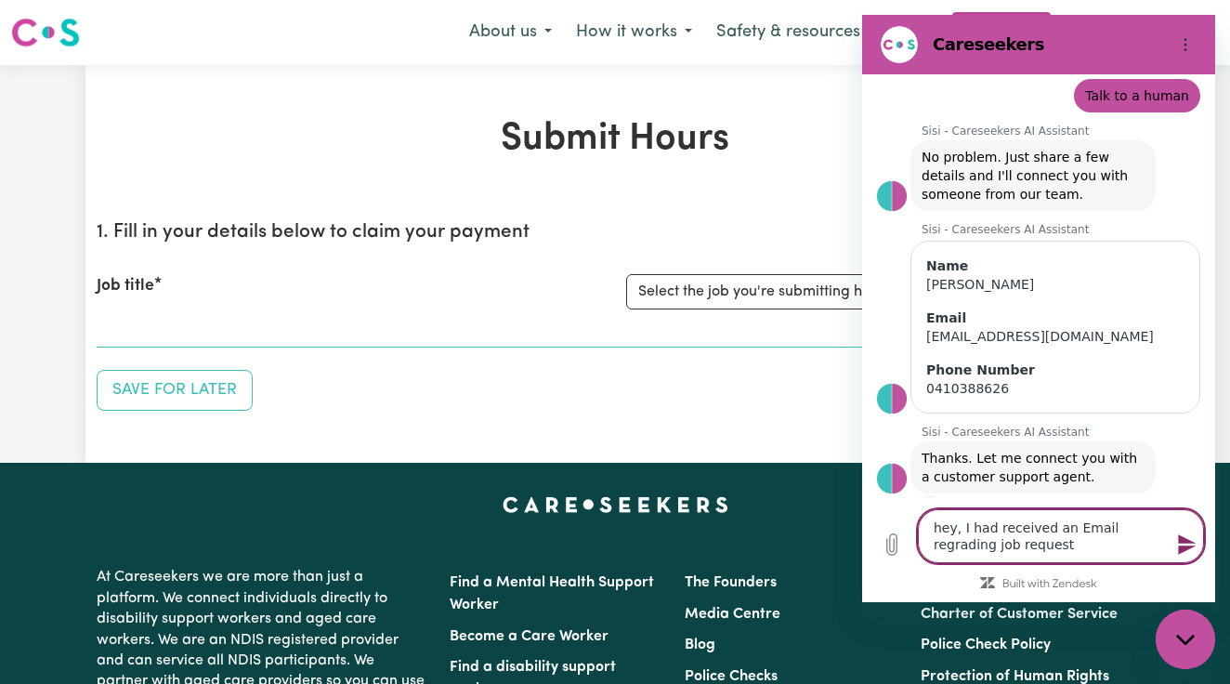
type textarea "hey, I had received an Email regrading job request"
type textarea "x"
type textarea "hey, I had received an Email regrading job request f"
type textarea "x"
type textarea "hey, I had received an Email regrading job request fo"
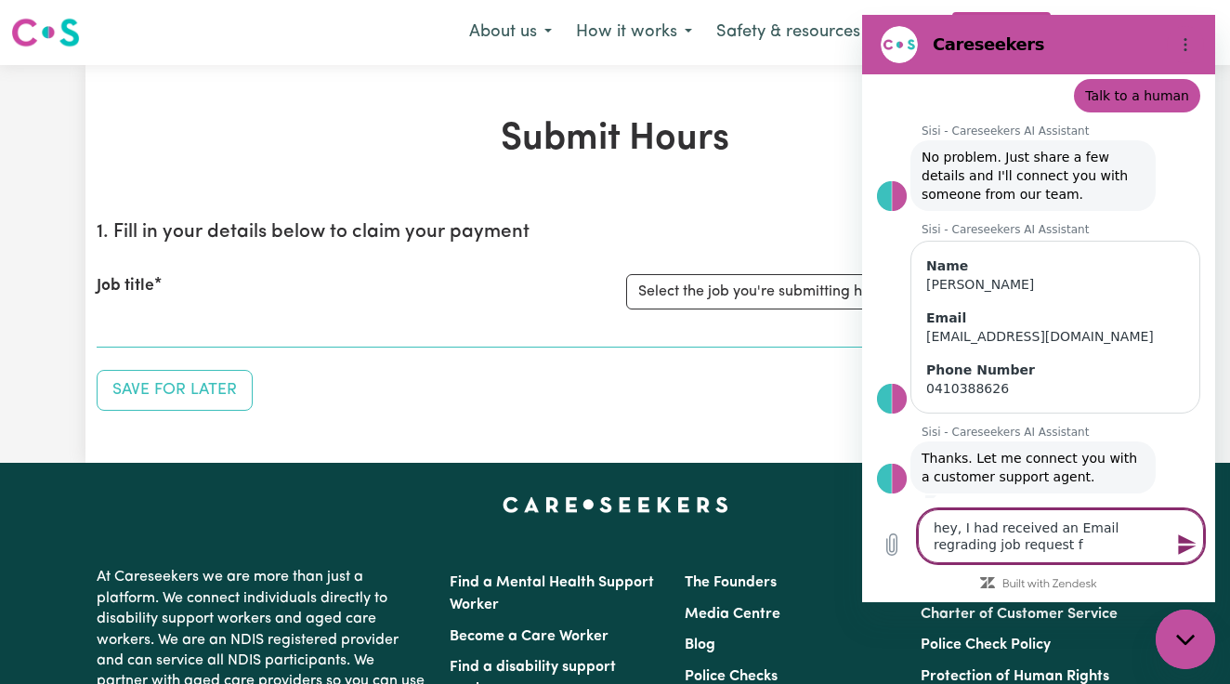
type textarea "x"
type textarea "hey, I had received an Email regrading job request for"
type textarea "x"
type textarea "hey, I had received an Email regrading job request for"
type textarea "x"
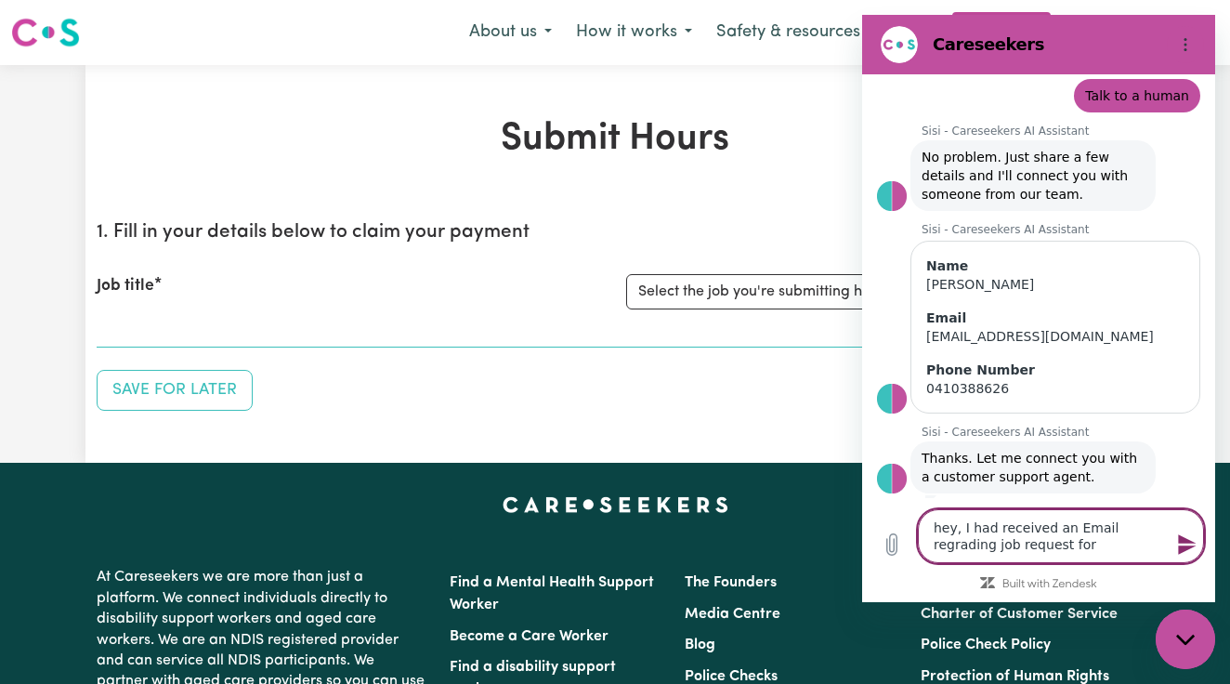
type textarea "hey, I had received an Email regrading job request for g"
type textarea "x"
type textarea "hey, I had received an Email regrading job request for gl"
type textarea "x"
type textarea "hey, I had received an Email regrading job request for gla"
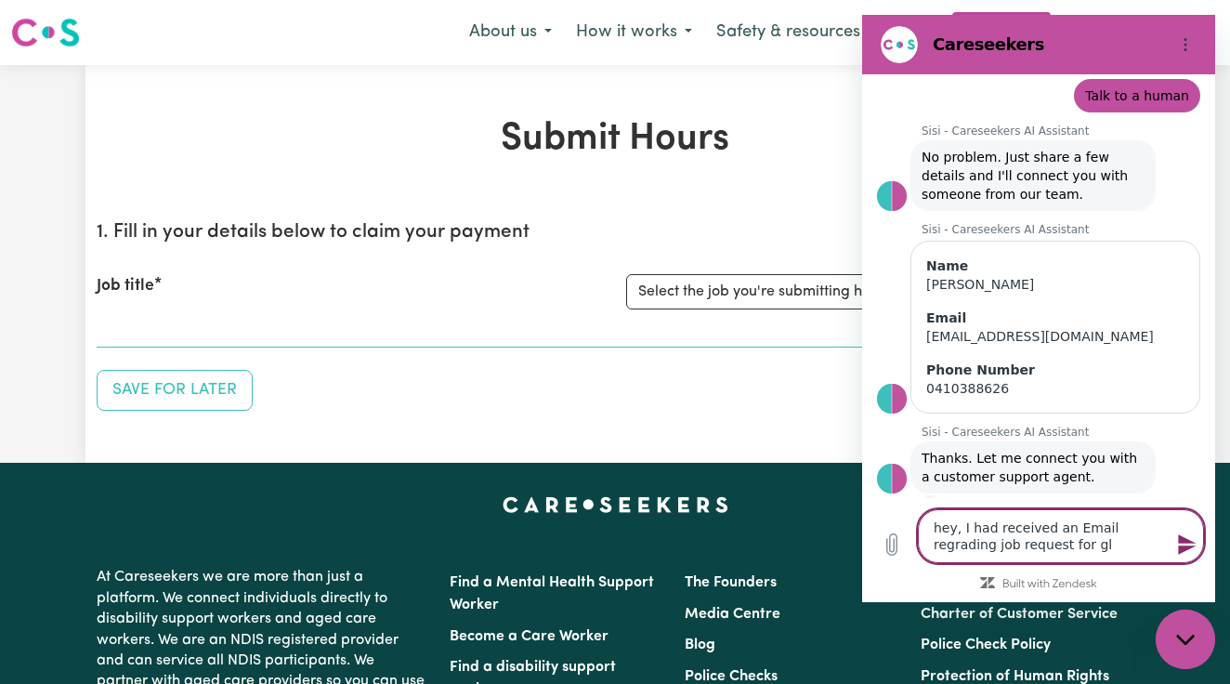
type textarea "x"
type textarea "hey, I had received an Email regrading job request for glad"
type textarea "x"
type textarea "hey, I had received an Email regrading job request for glade"
type textarea "x"
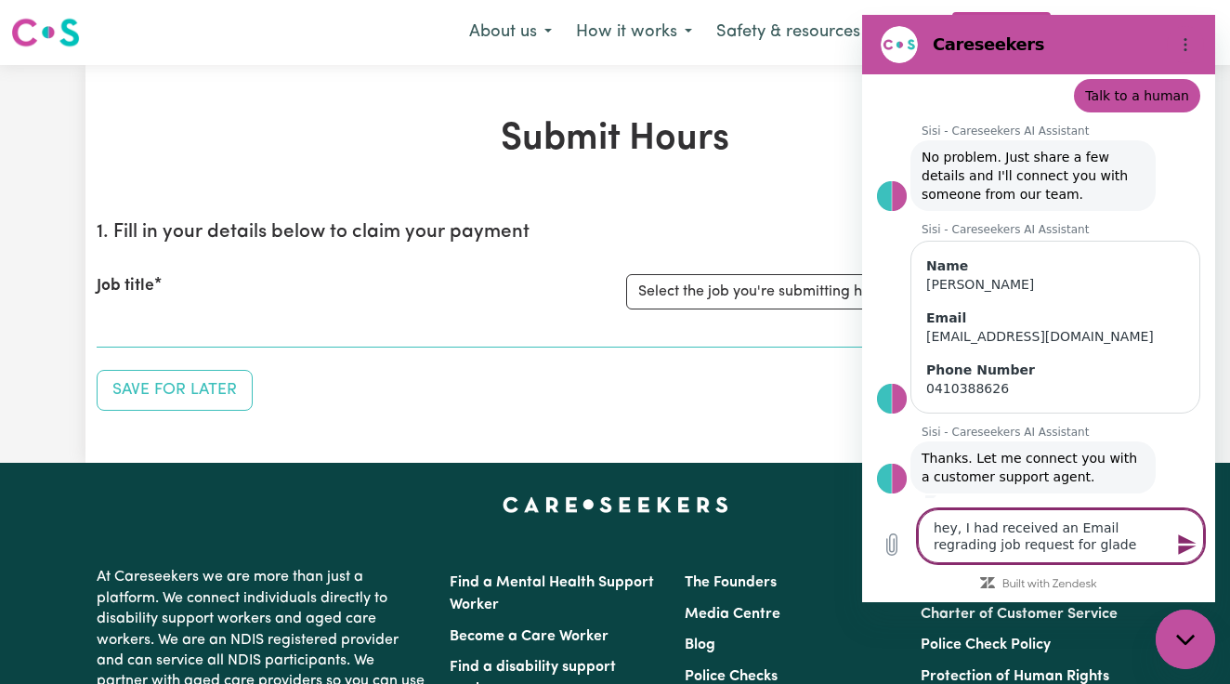
type textarea "hey, I had received an Email regrading job request for glades"
type textarea "x"
type textarea "hey, I had received an Email regrading job request for gladesc"
type textarea "x"
type textarea "hey, I had received an Email regrading job request for gladesci"
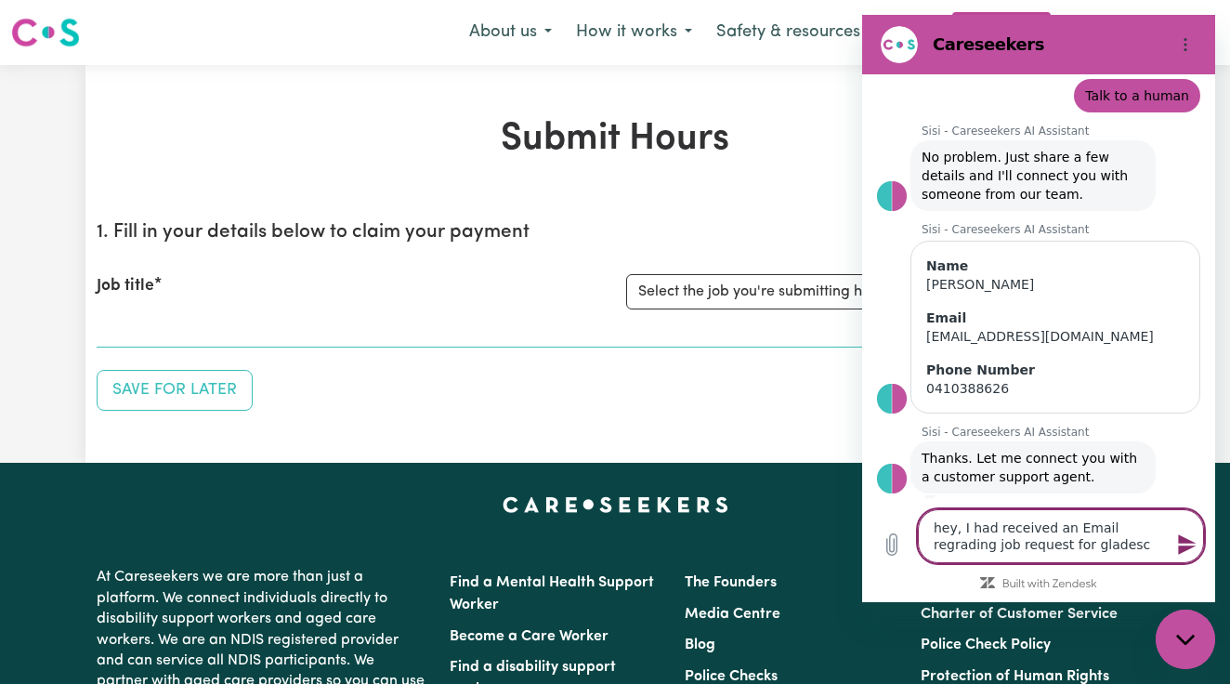
type textarea "x"
type textarea "hey, I had received an Email regrading job request for gladescil"
type textarea "x"
type textarea "hey, I had received an Email regrading job request for gladescill"
type textarea "x"
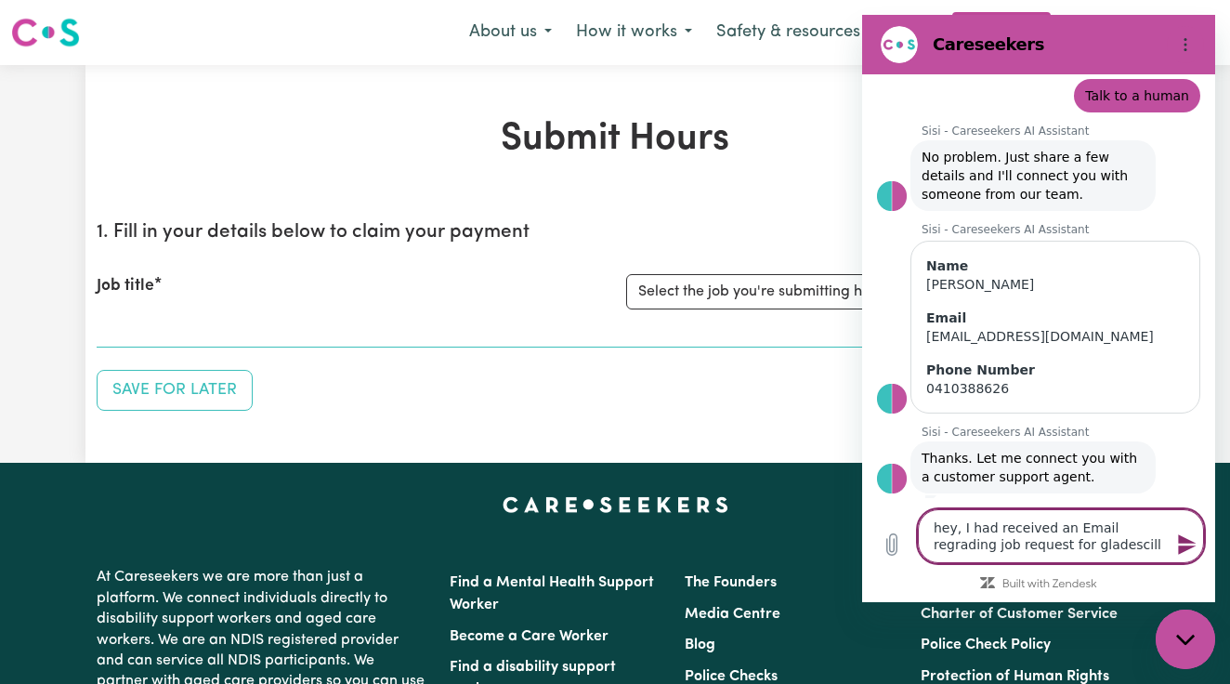
type textarea "hey, I had received an Email regrading job request for gladescille"
type textarea "x"
type textarea "hey, I had received an Email regrading job request for [GEOGRAPHIC_DATA]"
type textarea "x"
type textarea "hey, I had received an Email regrading job request for Gladesville f"
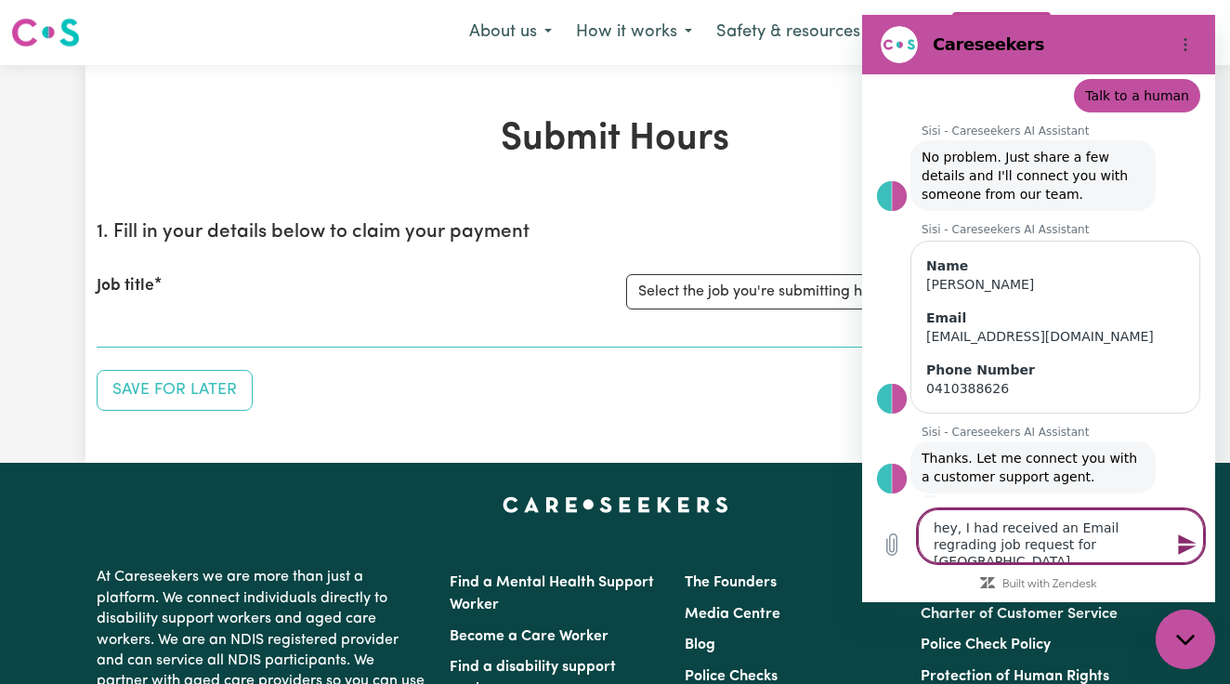
type textarea "x"
type textarea "hey, I had received an Email regrading job request for [GEOGRAPHIC_DATA] fo"
type textarea "x"
type textarea "hey, I had received an Email regrading job request for [GEOGRAPHIC_DATA] for"
type textarea "x"
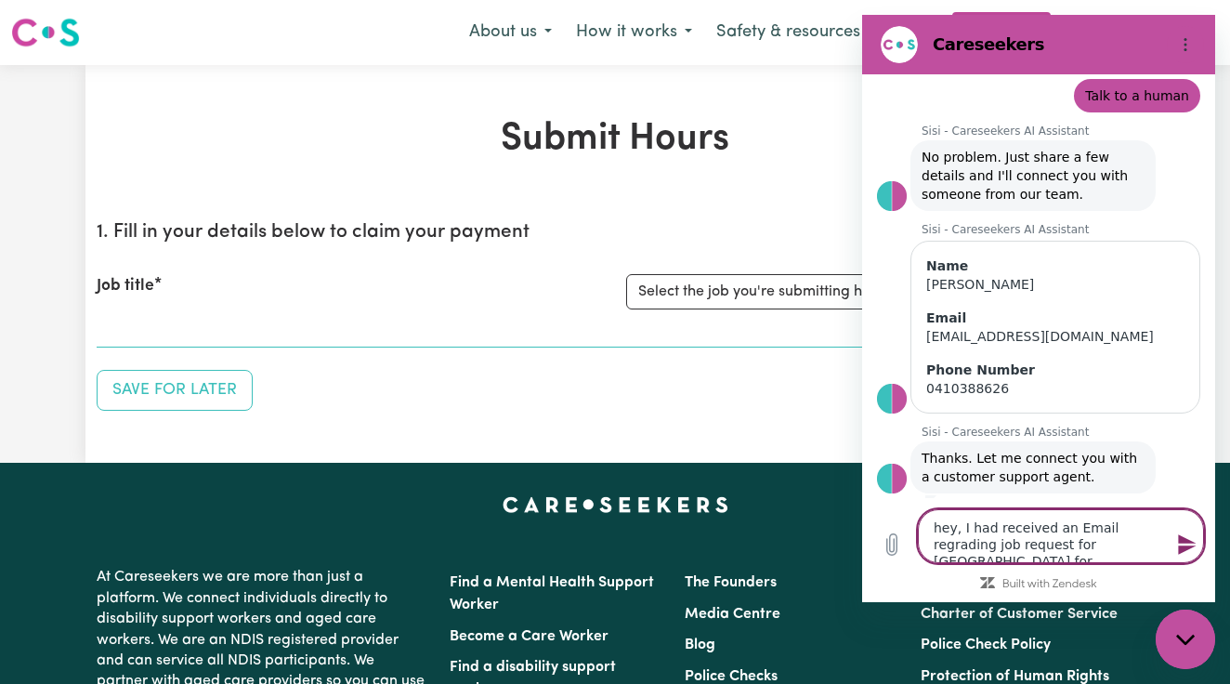
type textarea "hey, I had received an Email regrading job request for [GEOGRAPHIC_DATA] for"
type textarea "x"
type textarea "hey, I had received an Email regrading job request for [GEOGRAPHIC_DATA] for t"
type textarea "x"
type textarea "hey, I had received an Email regrading job request for [GEOGRAPHIC_DATA] for th"
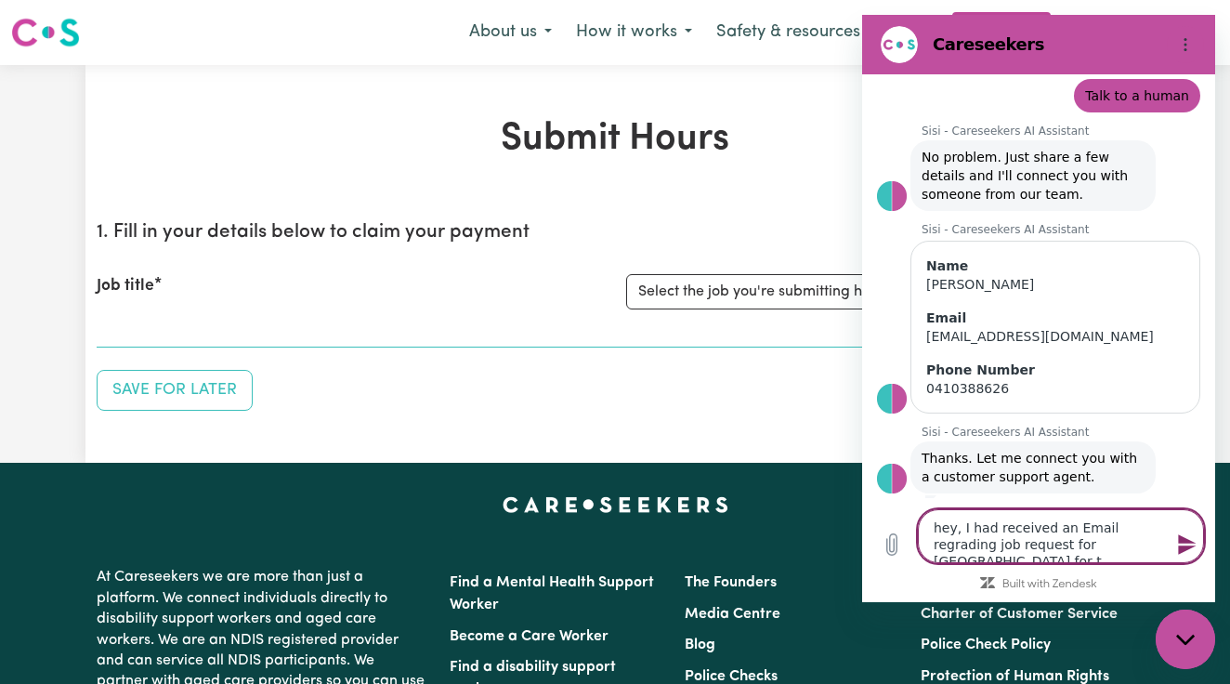
type textarea "x"
type textarea "hey, I had received an Email regrading job request for [GEOGRAPHIC_DATA] for thi"
type textarea "x"
type textarea "hey, I had received an Email regrading job request for Gladesville for Thi"
type textarea "x"
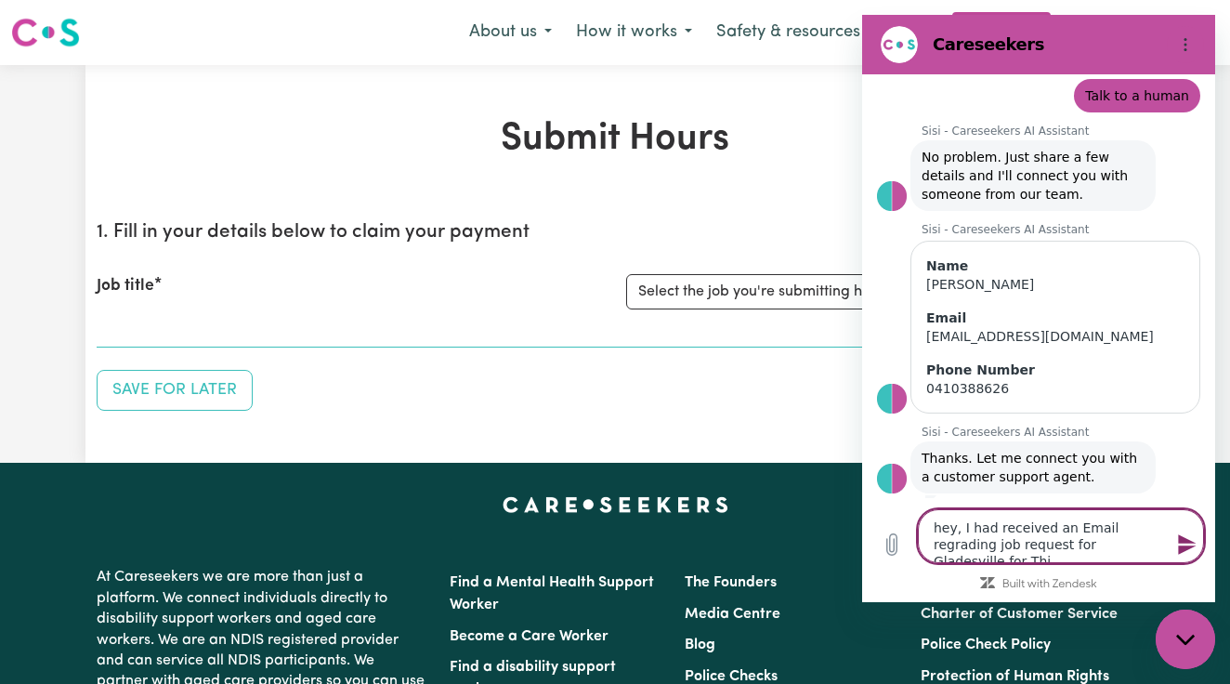
type textarea "hey, I had received an Email regrading job request for Gladesville for Thi"
type textarea "x"
type textarea "hey, I had received an Email regrading job request for [GEOGRAPHIC_DATA] for Th…"
type textarea "x"
type textarea "hey, I had received an Email regrading job request for [GEOGRAPHIC_DATA] for Th…"
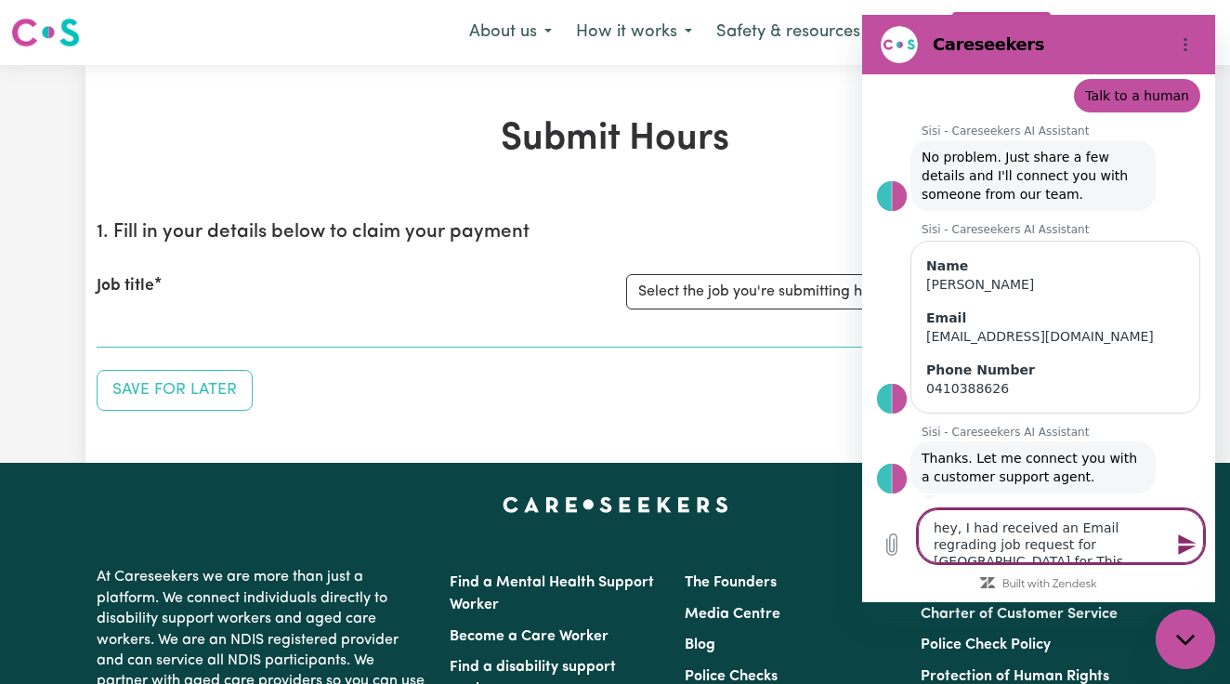
type textarea "x"
type textarea "hey, I had received an Email regrading job request for [GEOGRAPHIC_DATA] for Th…"
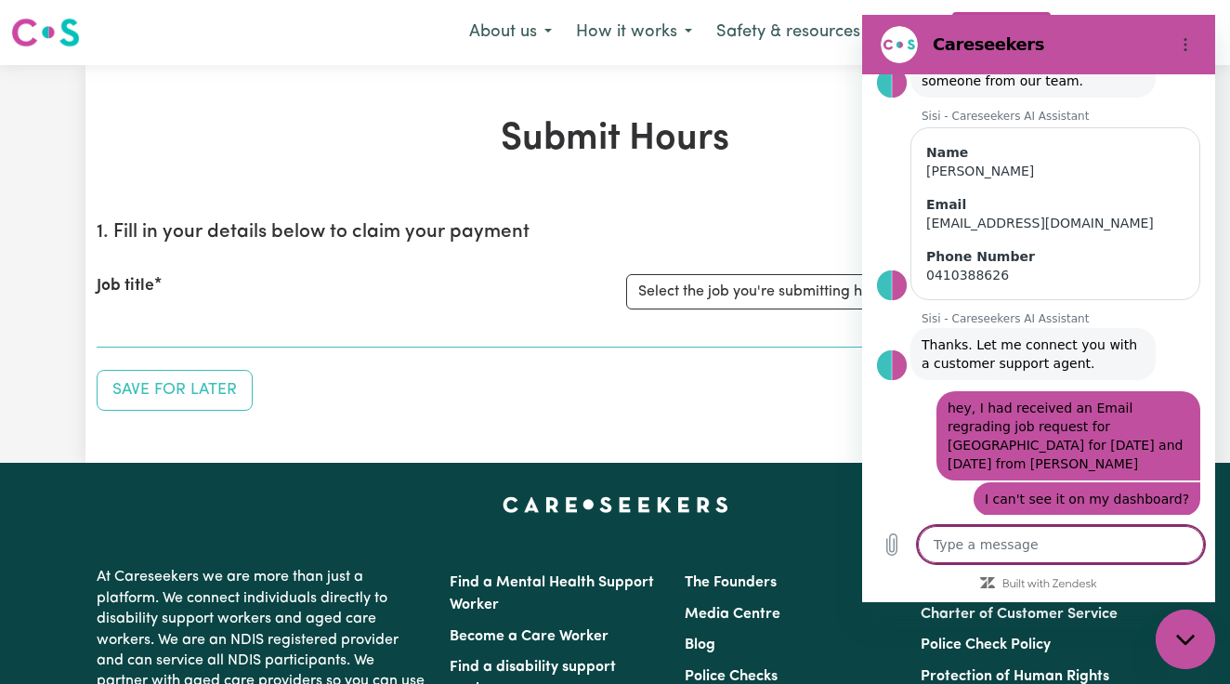
scroll to position [268, 0]
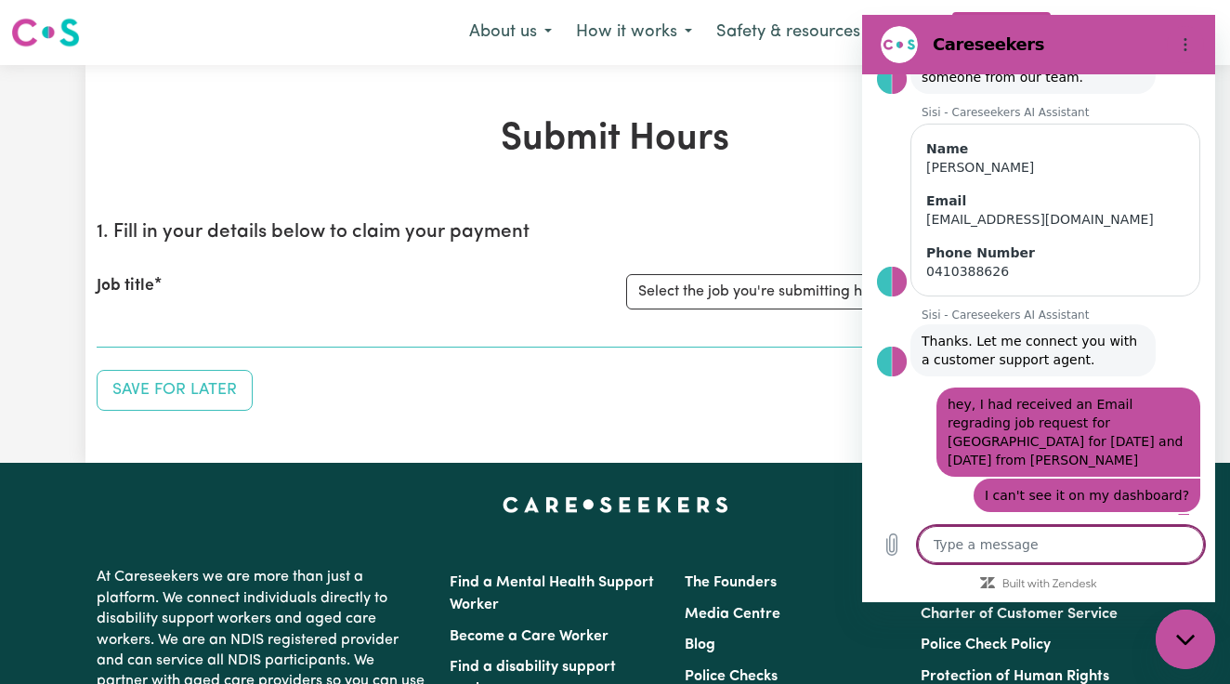
click at [824, 138] on h1 "Submit Hours" at bounding box center [615, 139] width 1037 height 45
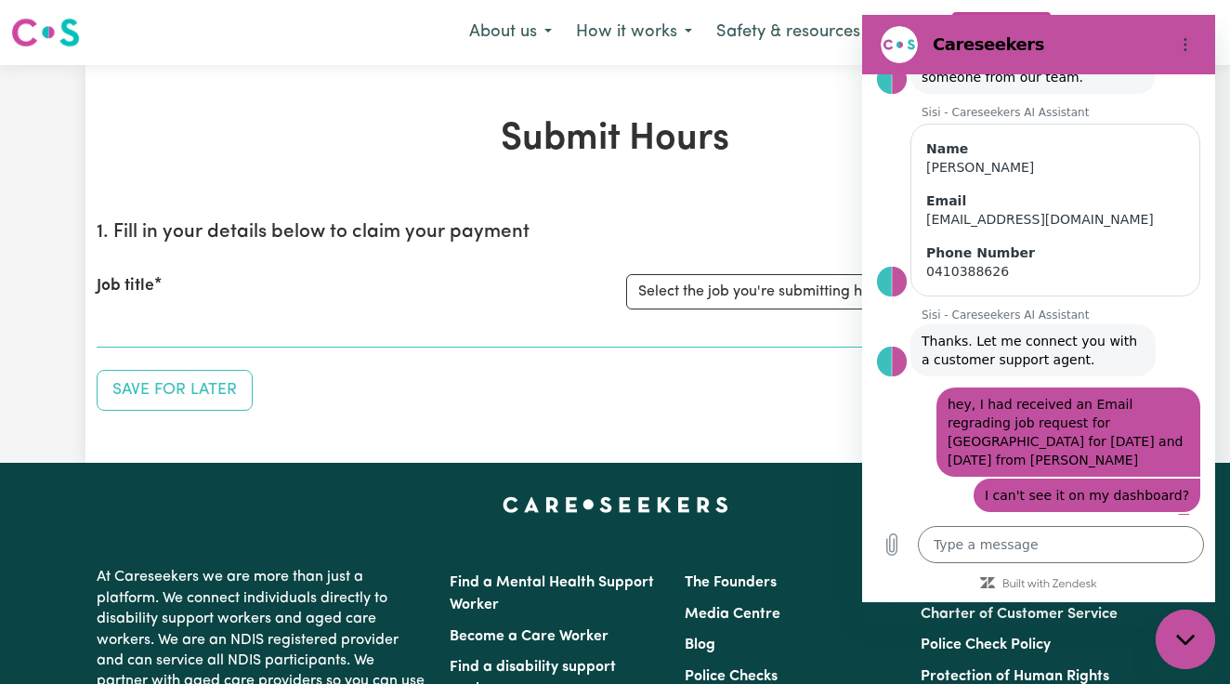
scroll to position [0, 0]
click at [564, 33] on button "About us" at bounding box center [510, 32] width 107 height 39
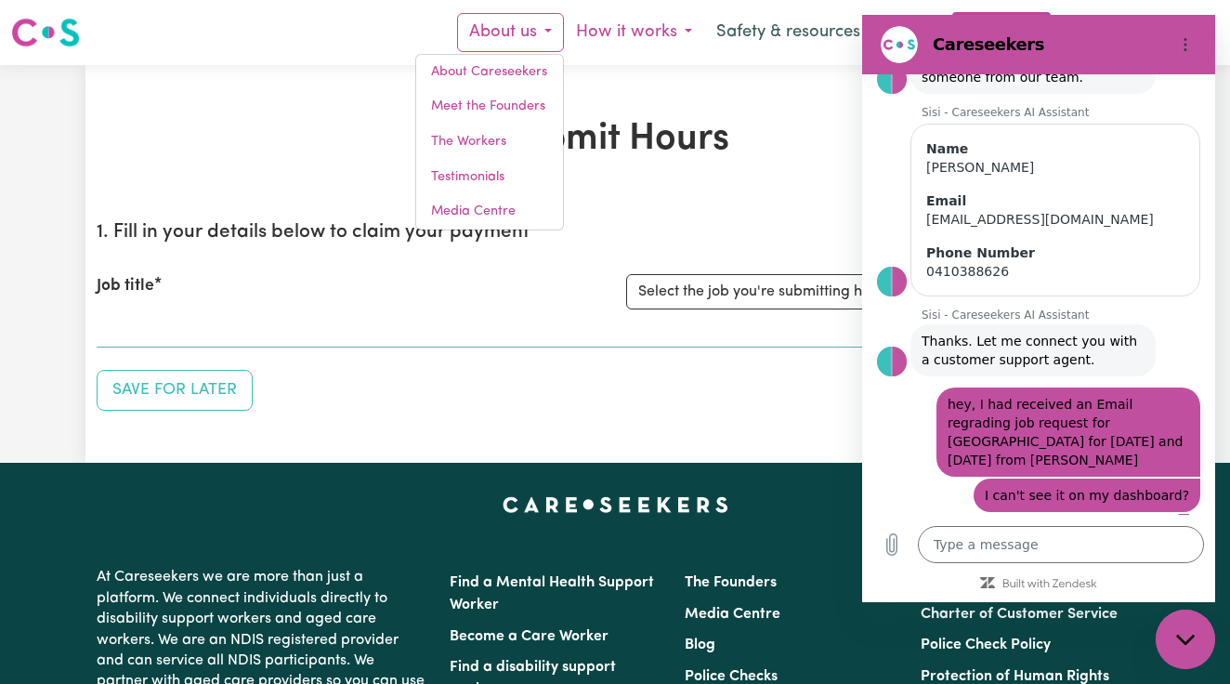
click at [665, 40] on button "How it works" at bounding box center [634, 32] width 140 height 39
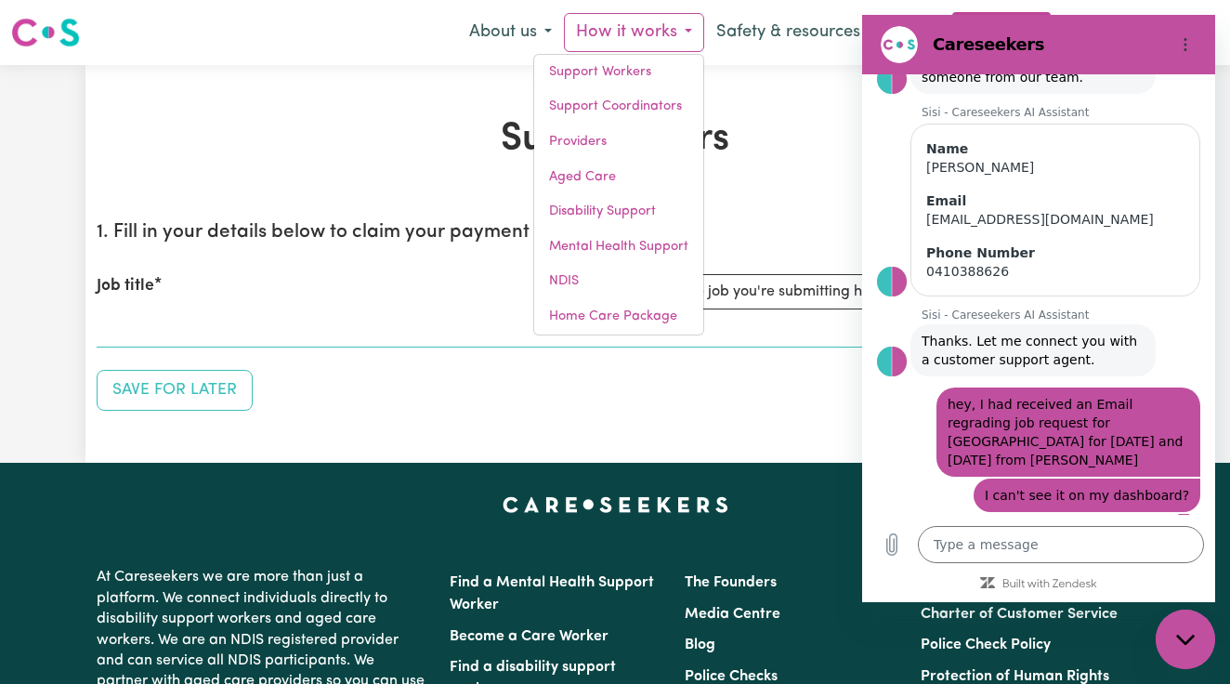
click at [665, 40] on button "How it works" at bounding box center [634, 32] width 140 height 39
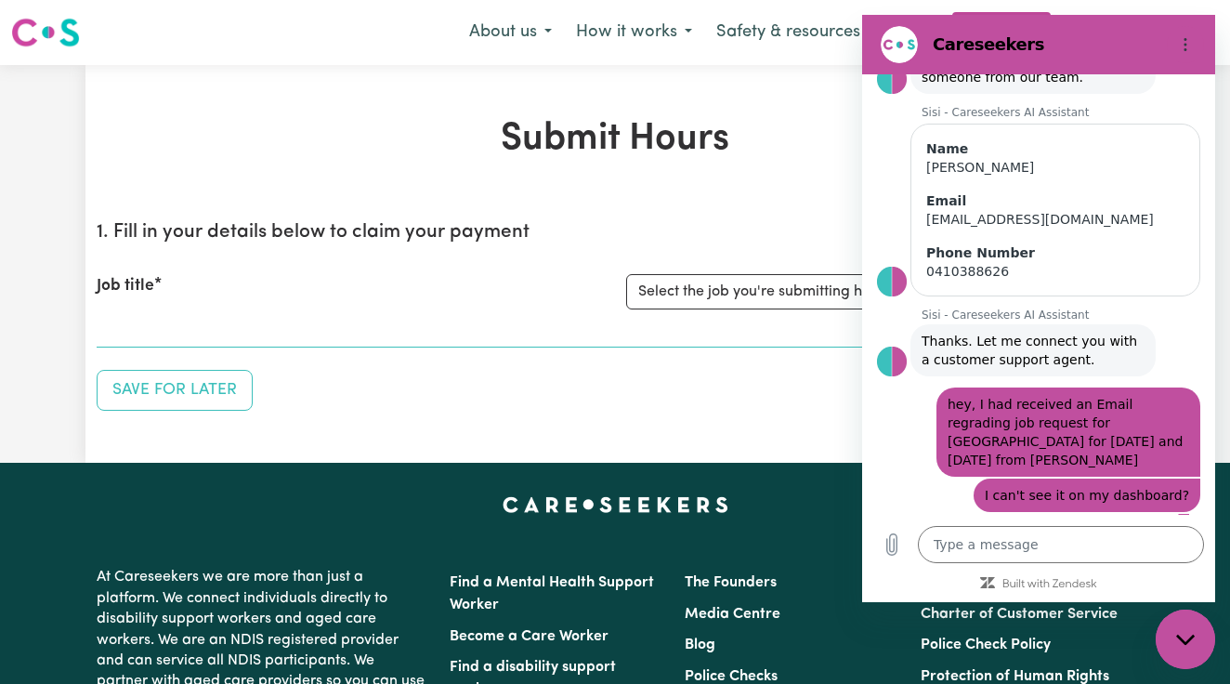
click at [782, 106] on div "Submit Hours 1. Fill in your details below to claim your payment Job title Sele…" at bounding box center [614, 264] width 1059 height 398
click at [27, 31] on img at bounding box center [45, 32] width 69 height 33
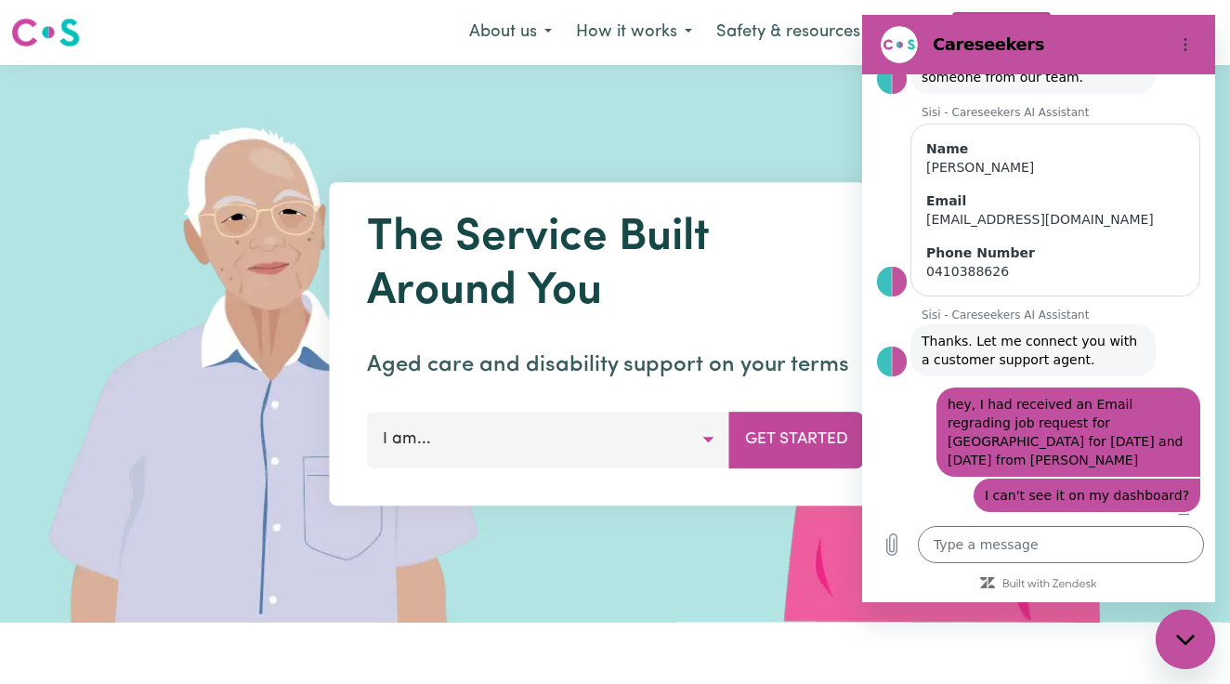
click at [783, 105] on img at bounding box center [953, 343] width 554 height 557
click at [1222, 23] on div "Menu About us How it works Safety & resources Blog Find jobs [GEOGRAPHIC_DATA]" at bounding box center [615, 32] width 1230 height 43
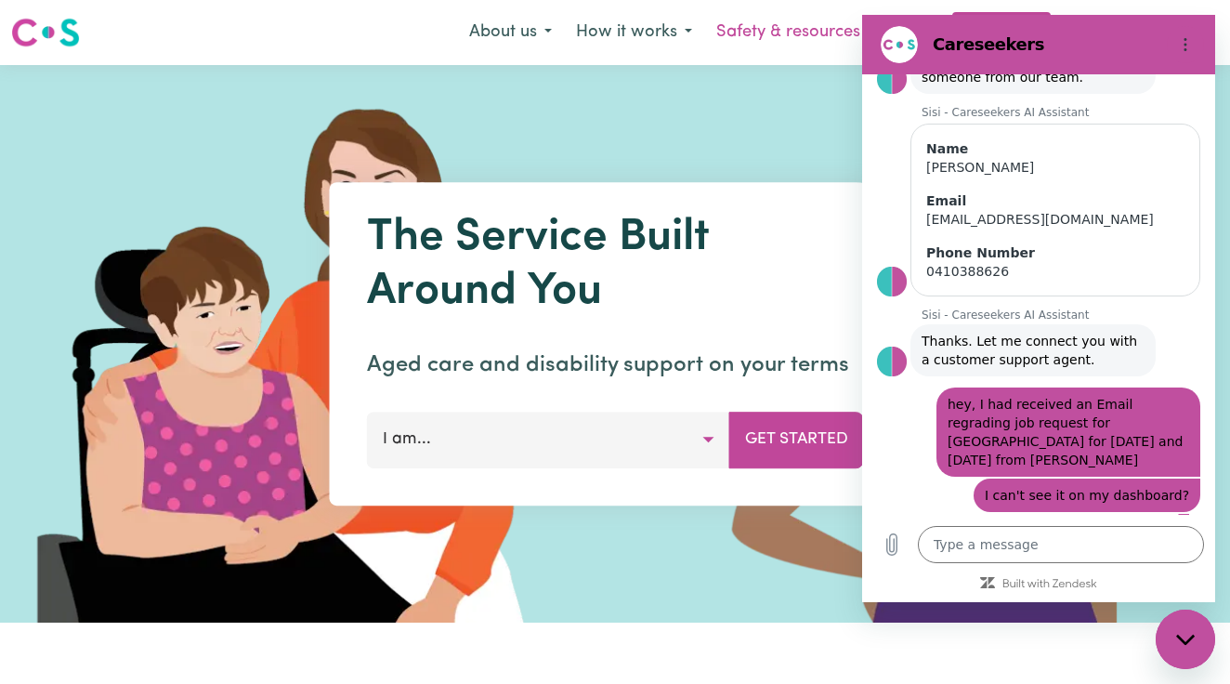
click at [774, 38] on button "Safety & resources" at bounding box center [795, 32] width 183 height 39
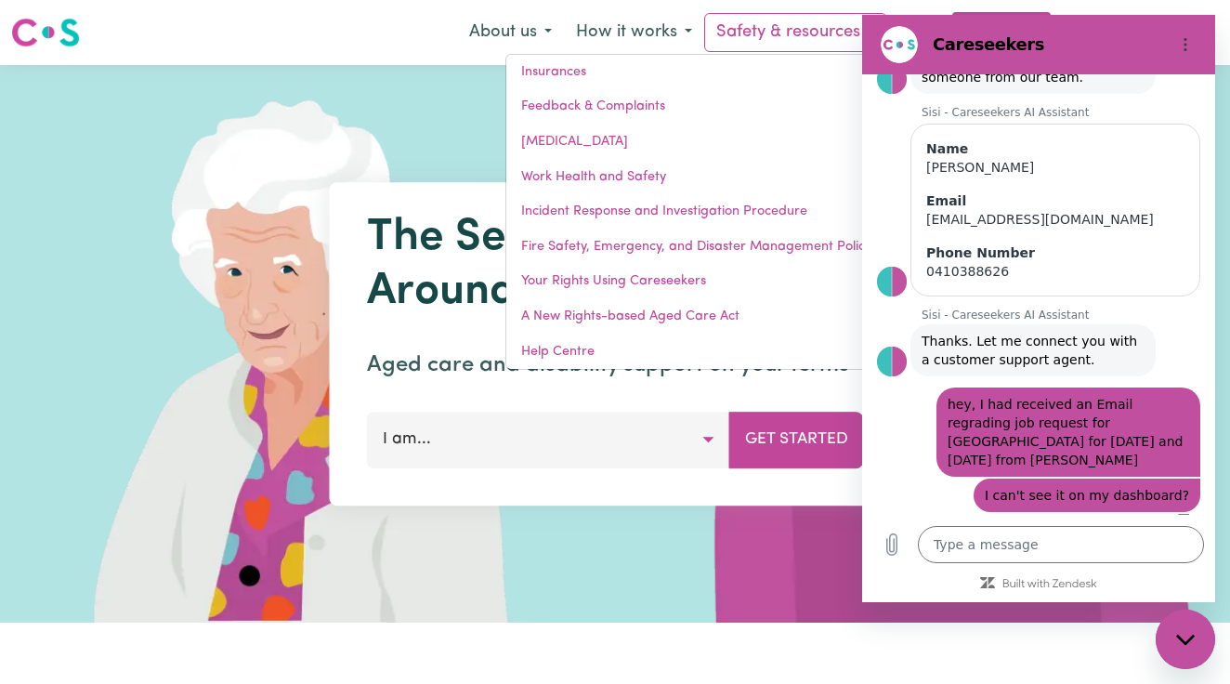
click at [460, 33] on div "Menu About us How it works Safety & resources Insurances Feedback & Complaints …" at bounding box center [615, 32] width 1230 height 43
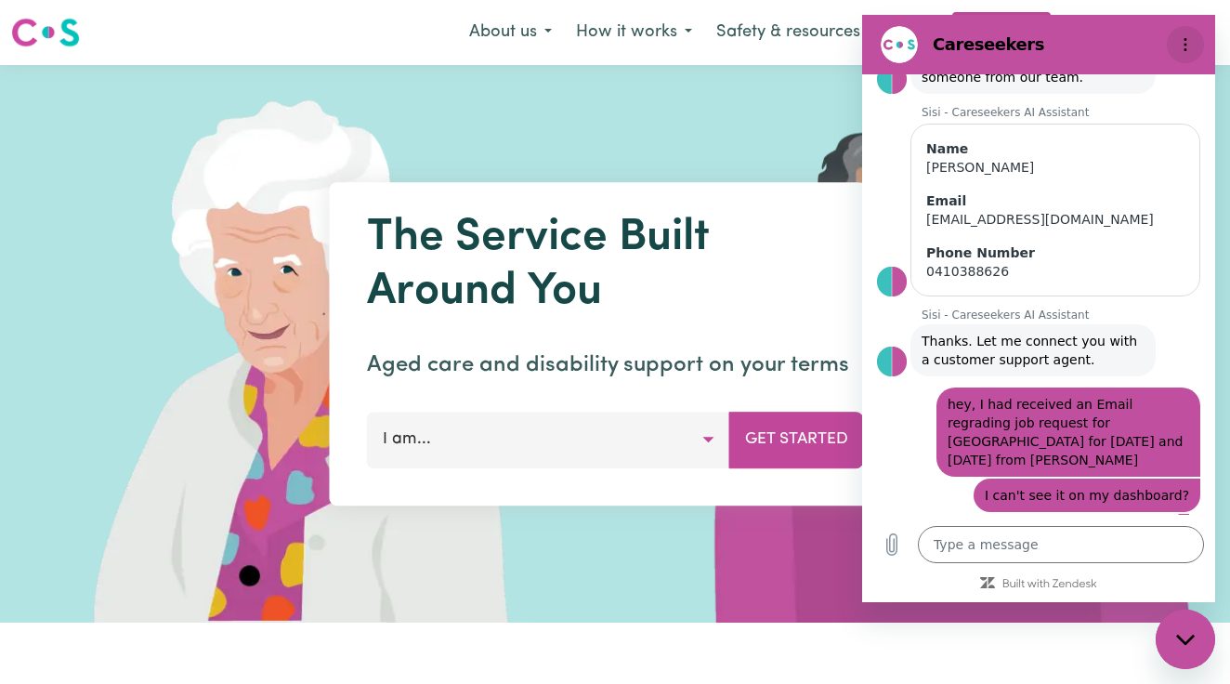
click at [1189, 50] on icon "Options menu" at bounding box center [1185, 44] width 15 height 15
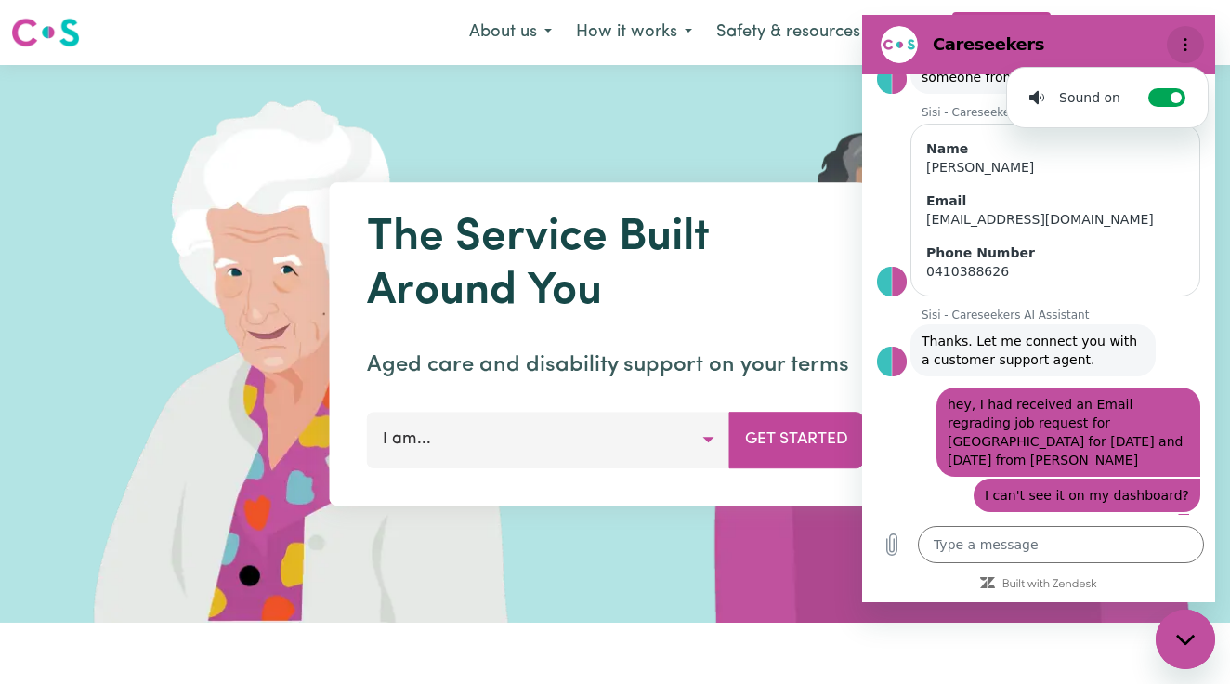
click at [1189, 50] on icon "Options menu" at bounding box center [1185, 44] width 15 height 15
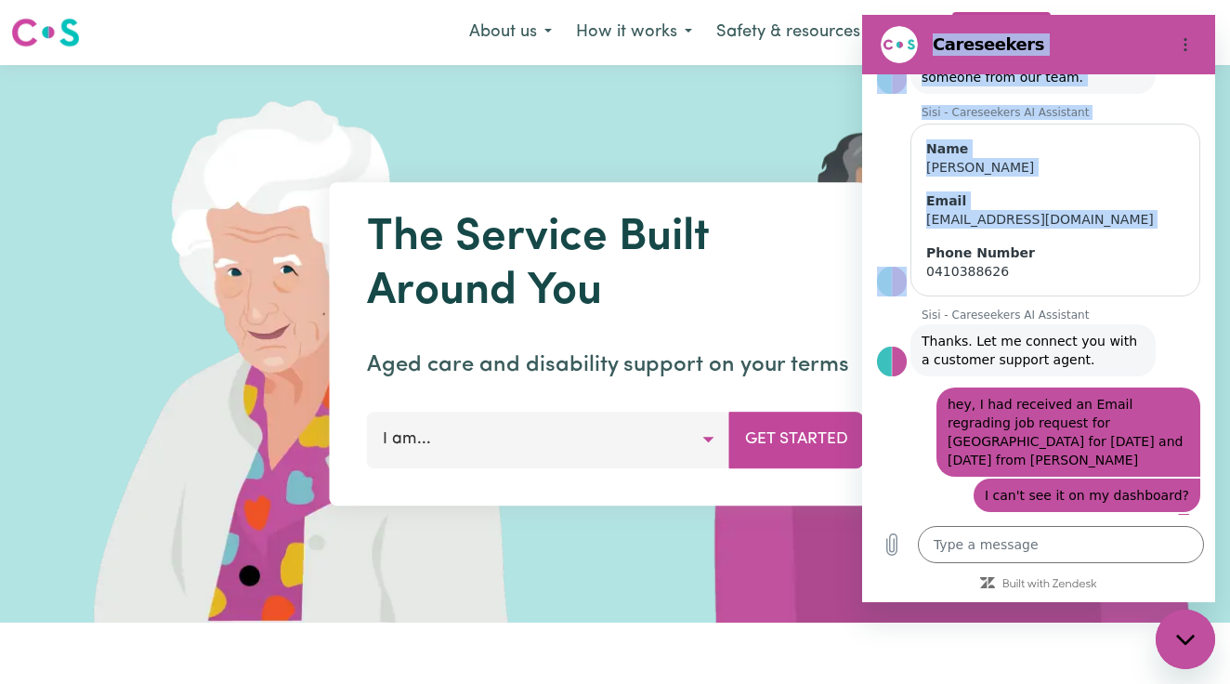
drag, startPoint x: 1118, startPoint y: 27, endPoint x: 1104, endPoint y: 231, distance: 204.9
click at [1104, 231] on div "Careseekers 5:43 PM Sisi - Careseekers AI Assistant Sisi - Careseekers AI Assis…" at bounding box center [1038, 308] width 353 height 587
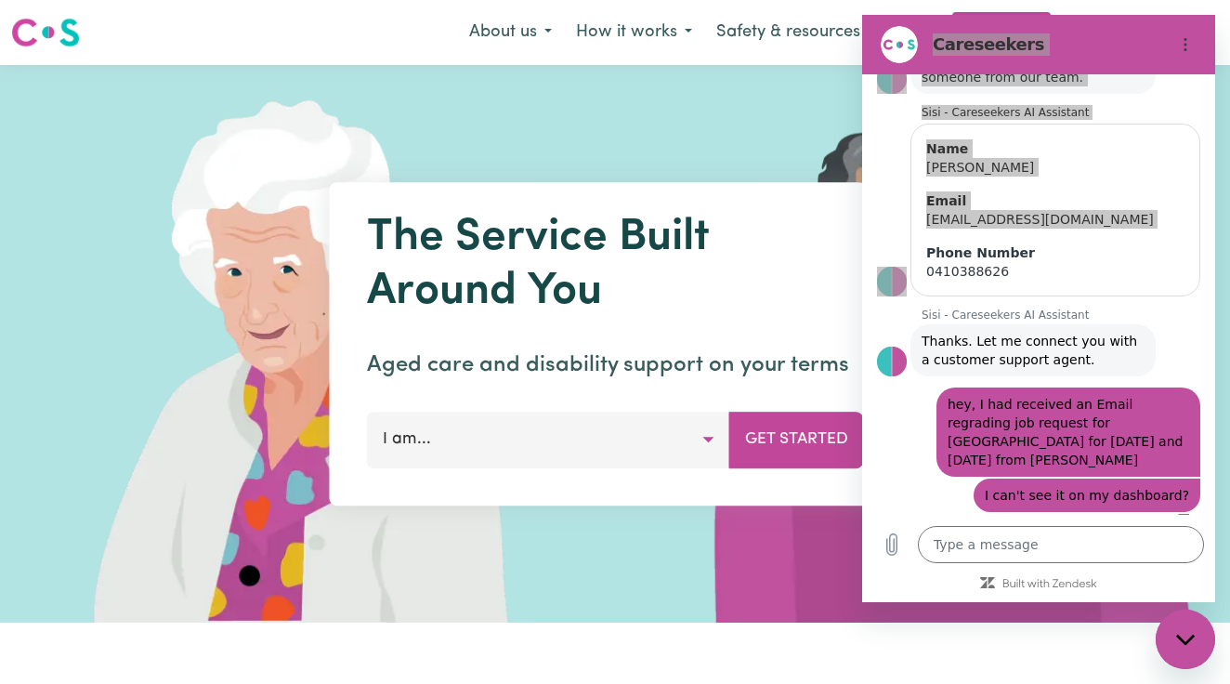
click at [779, 72] on img at bounding box center [953, 343] width 554 height 557
click at [779, 56] on nav "Menu About us How it works Safety & resources Insurances Feedback & Complaints …" at bounding box center [615, 32] width 1230 height 65
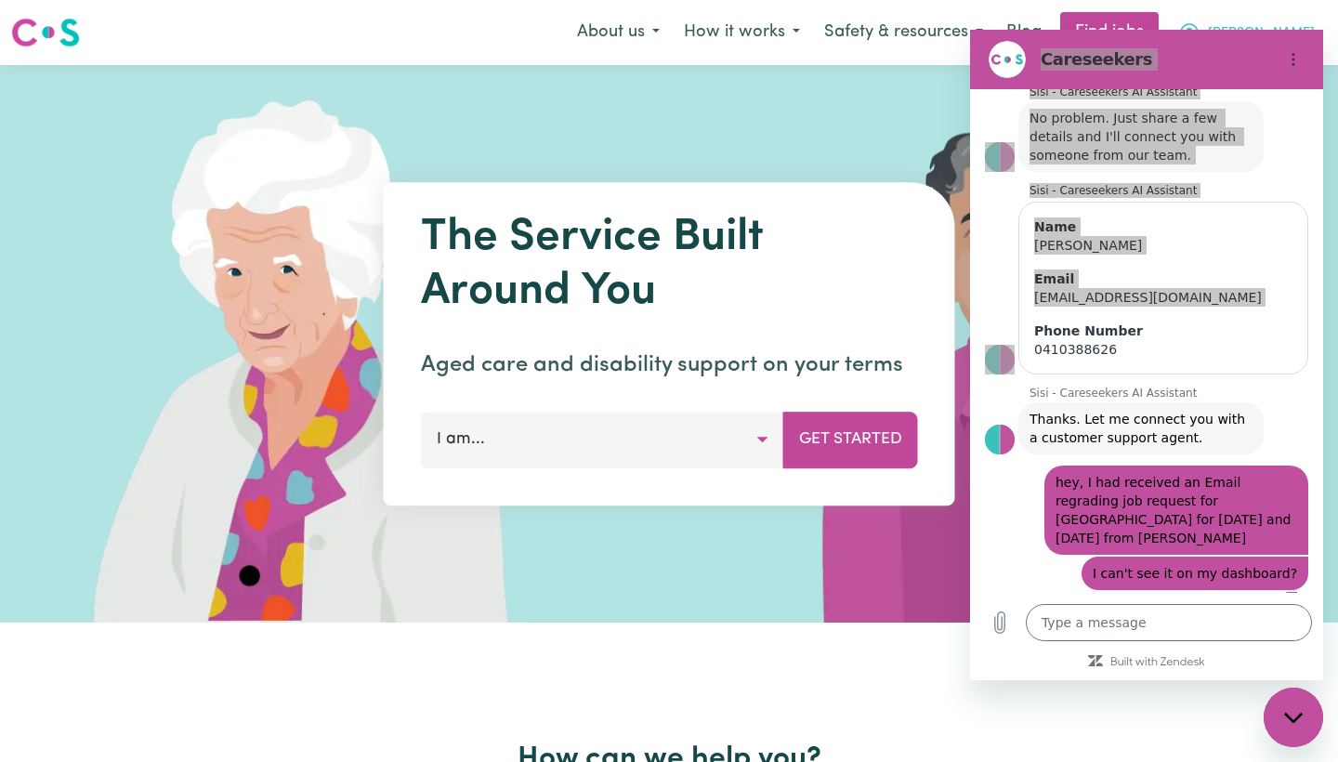
click at [1229, 20] on button "[PERSON_NAME]" at bounding box center [1246, 32] width 161 height 39
click at [1229, 24] on span "[PERSON_NAME]" at bounding box center [1261, 33] width 107 height 20
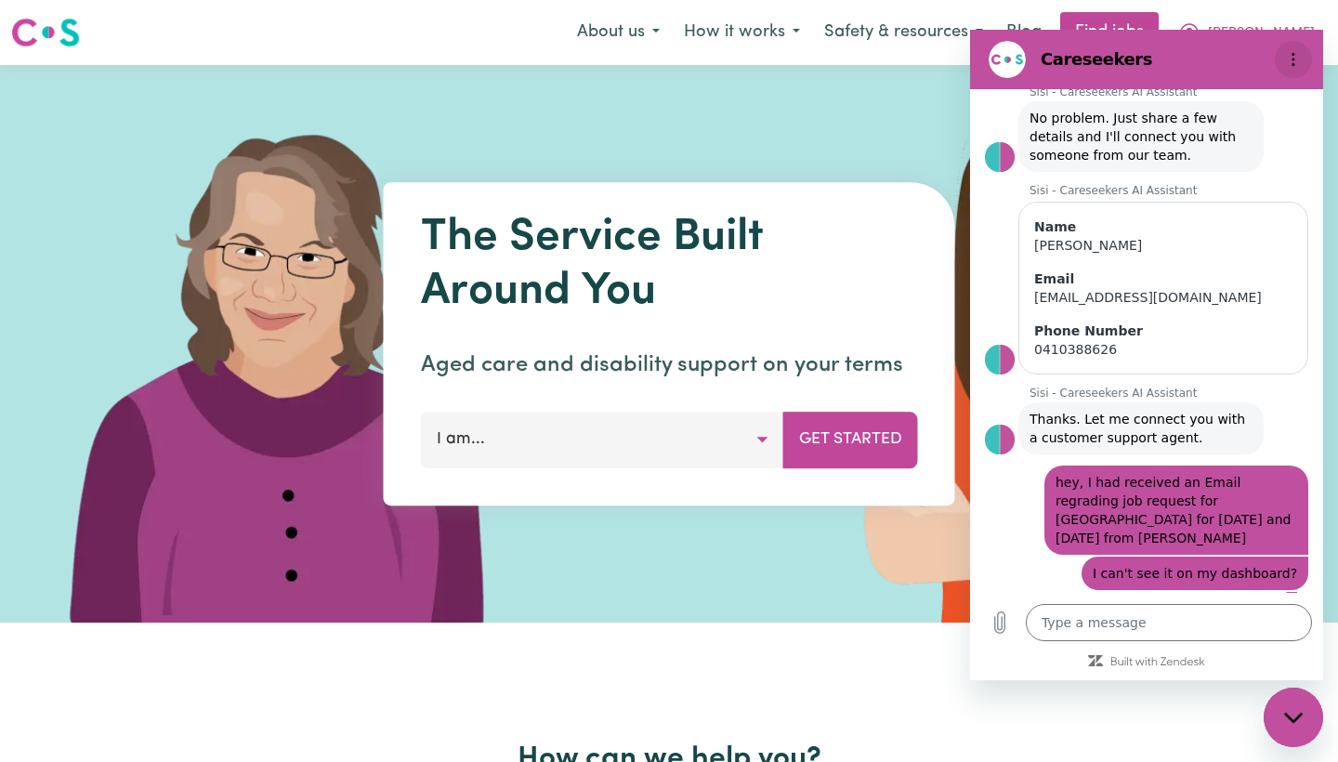
drag, startPoint x: 1303, startPoint y: 32, endPoint x: 1298, endPoint y: 67, distance: 35.6
click at [1229, 67] on section "Careseekers" at bounding box center [1146, 59] width 353 height 59
click at [1229, 27] on span "[PERSON_NAME]" at bounding box center [1261, 33] width 107 height 20
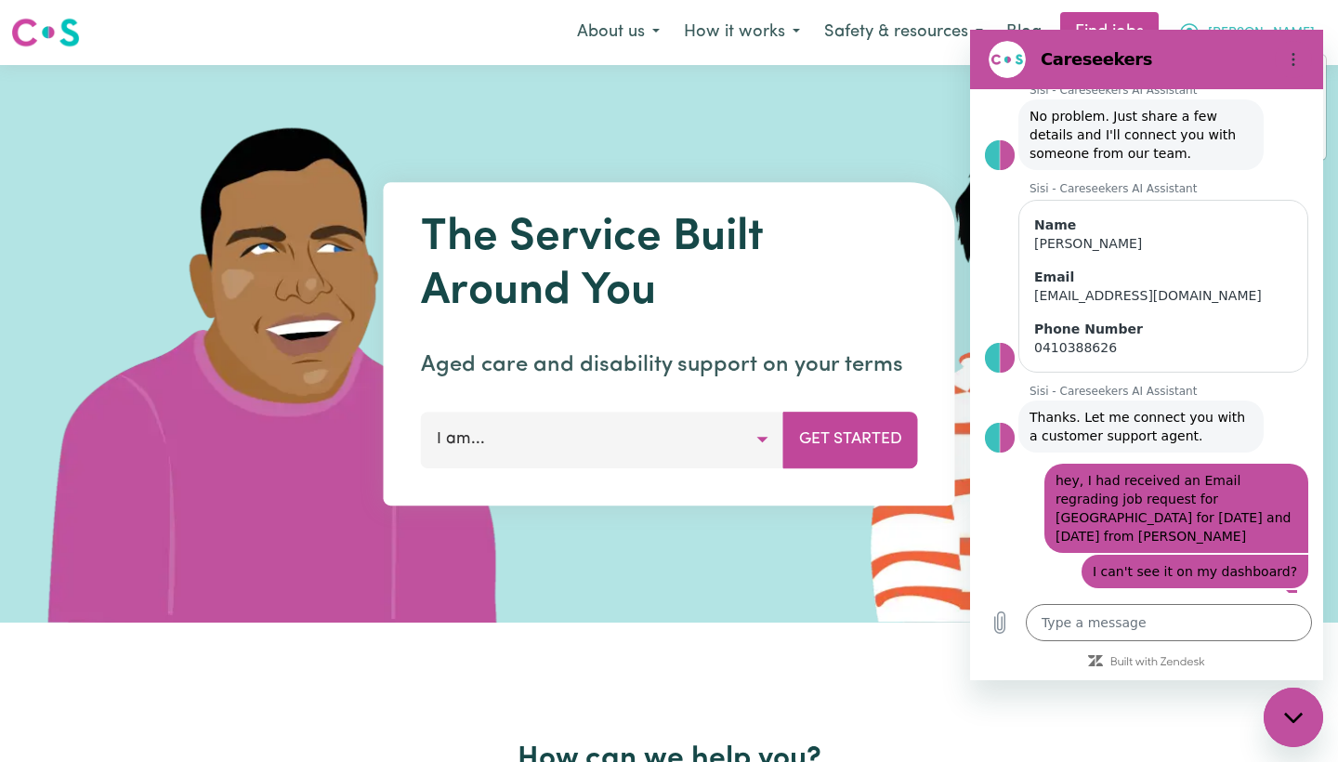
scroll to position [203, 0]
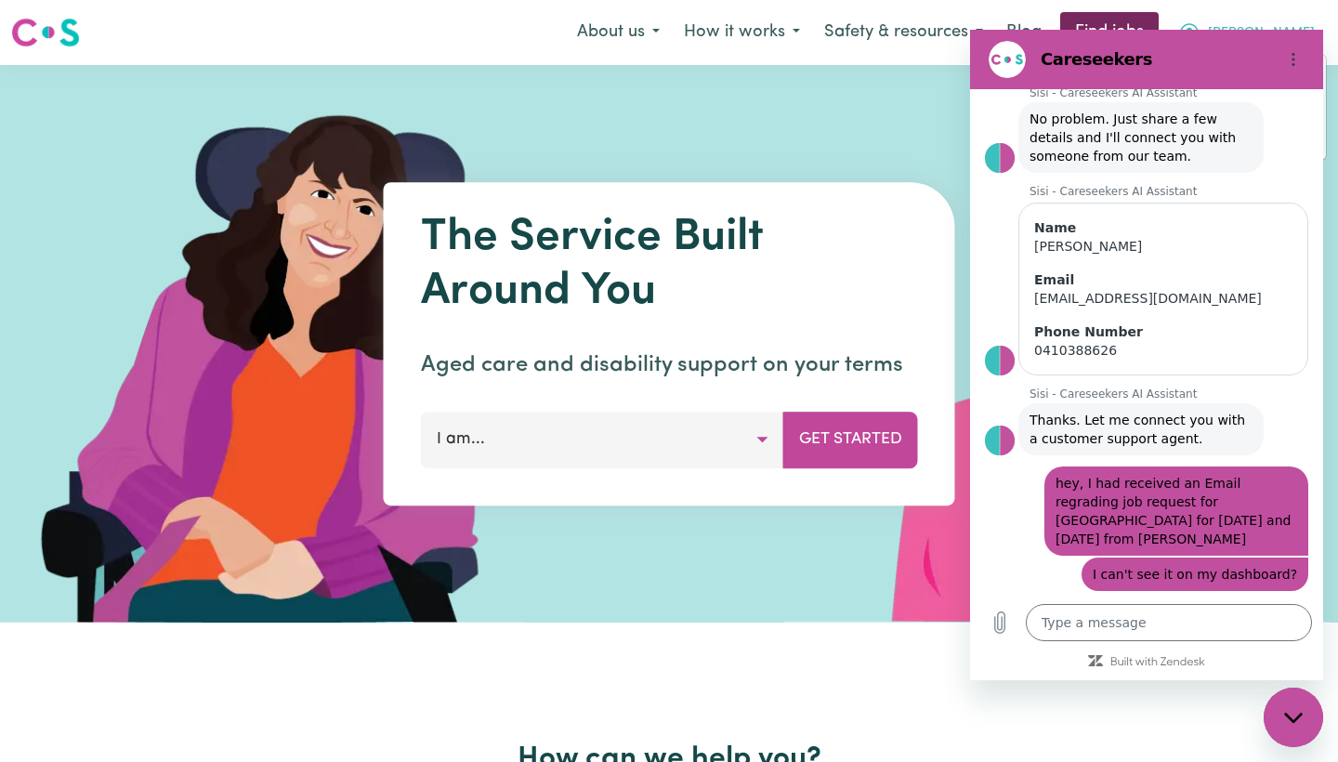
click at [1159, 14] on link "Find jobs" at bounding box center [1109, 32] width 98 height 41
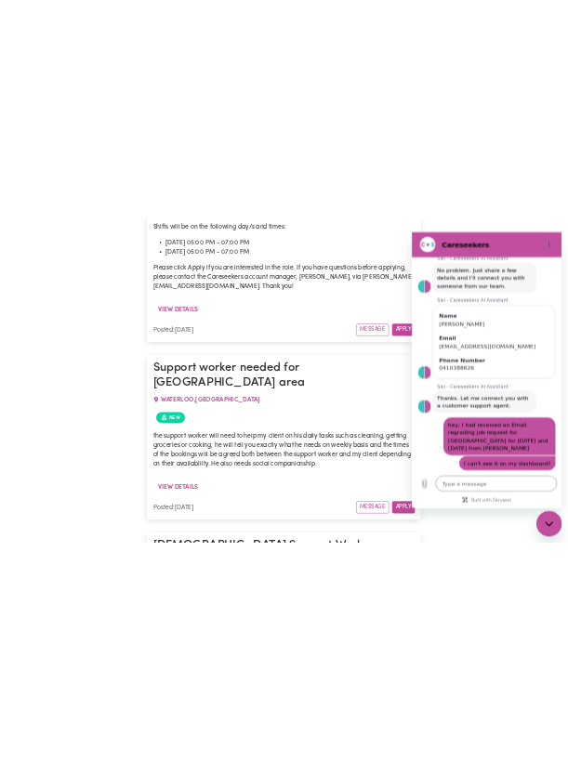
scroll to position [2412, 0]
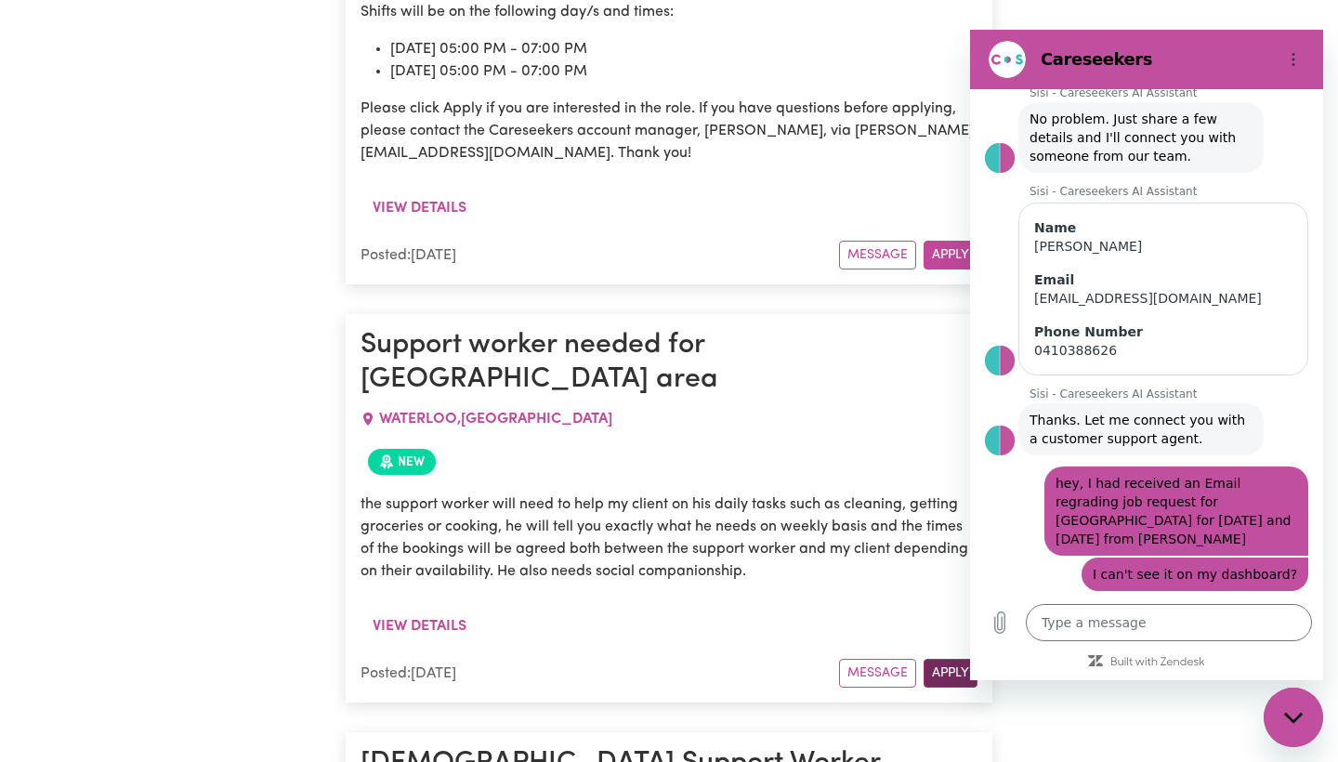
click at [949, 659] on button "Apply" at bounding box center [950, 673] width 54 height 29
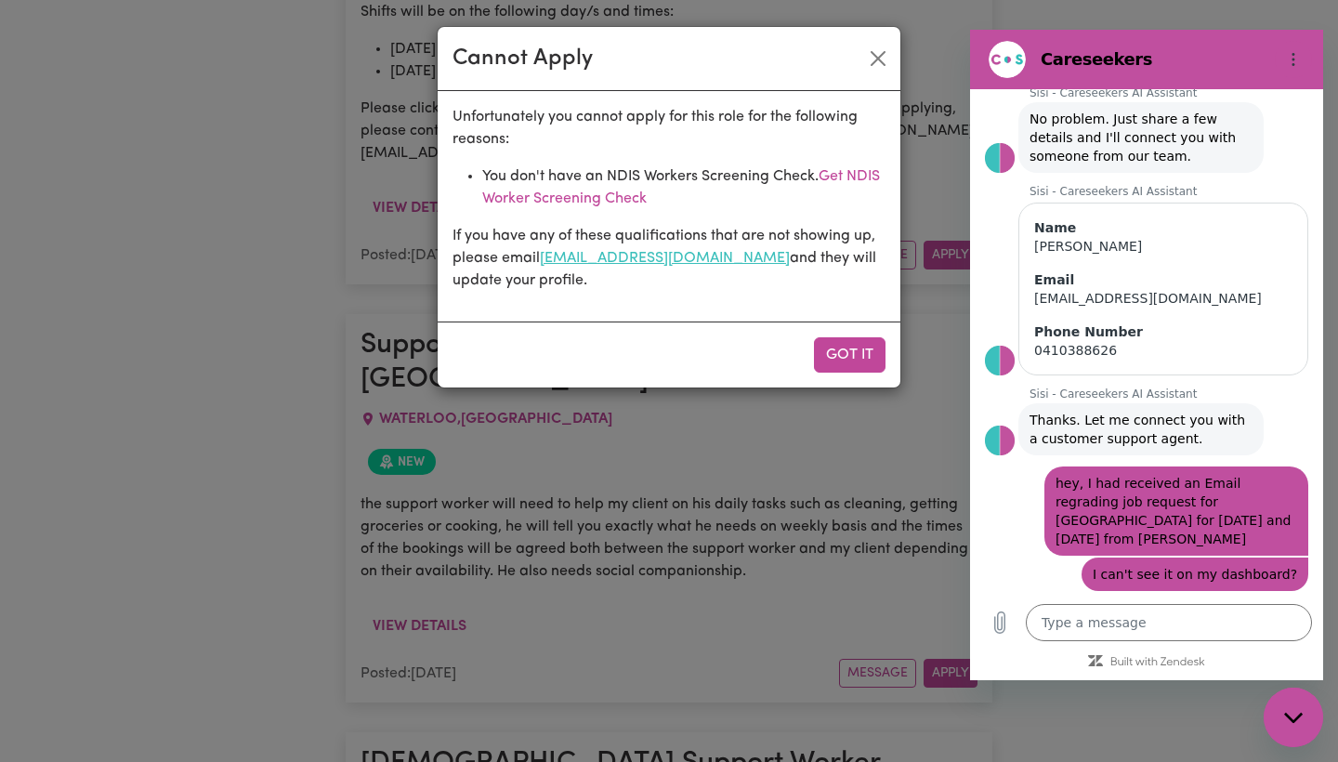
click at [592, 255] on link "[EMAIL_ADDRESS][DOMAIN_NAME]" at bounding box center [665, 258] width 250 height 15
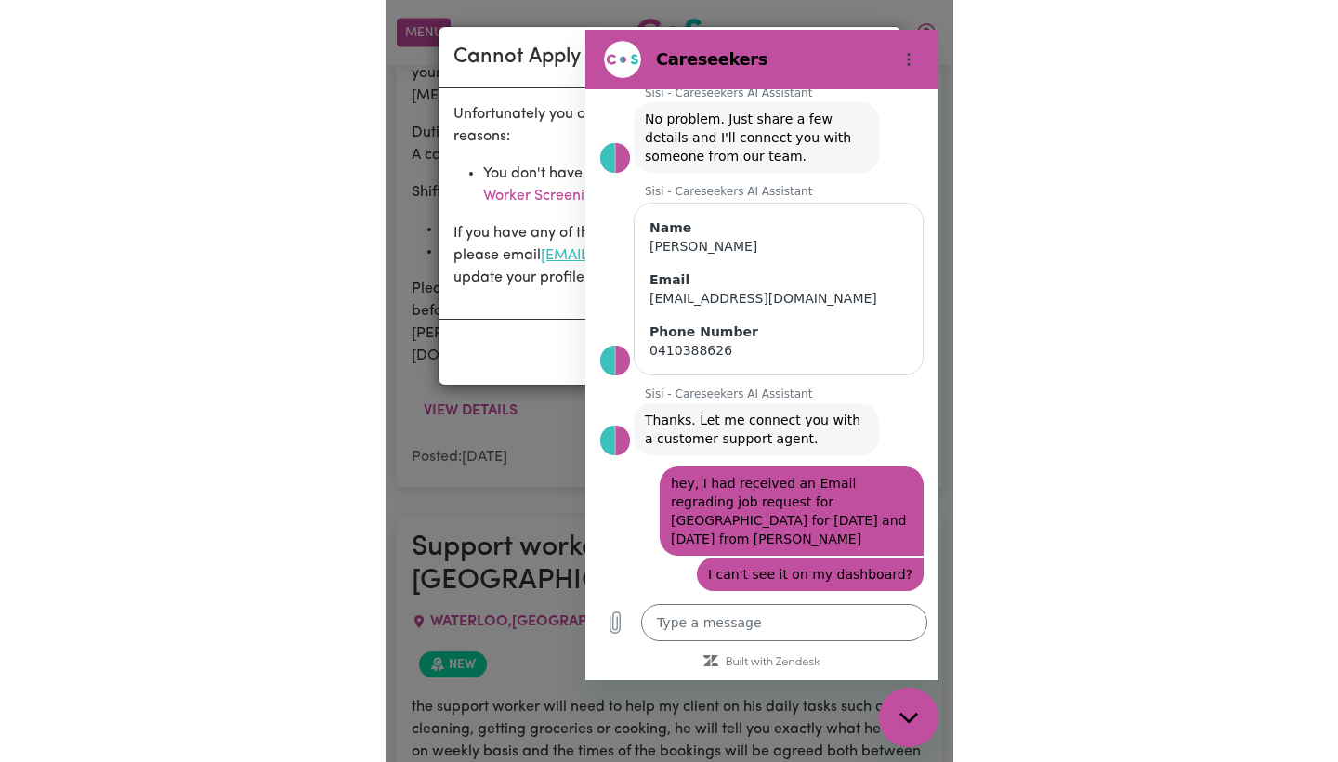
scroll to position [204, 0]
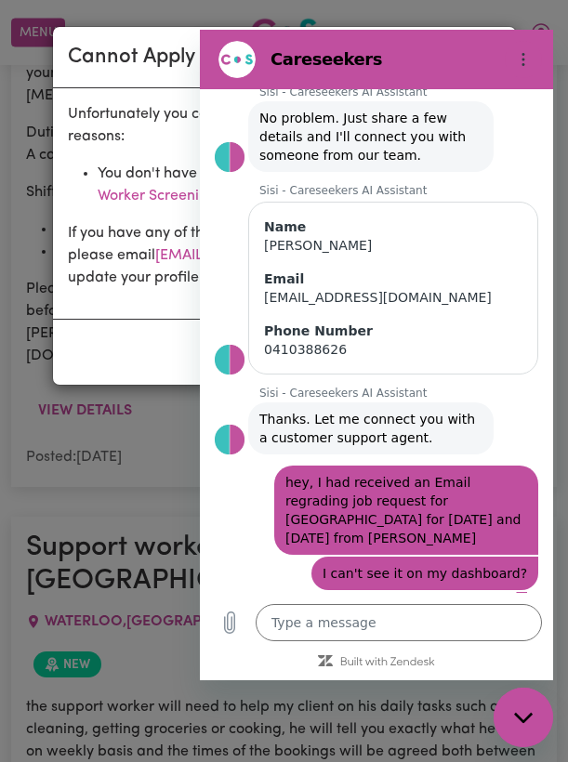
click at [159, 91] on div "Unfortunately you cannot apply for this role for the following reasons: You don…" at bounding box center [284, 203] width 463 height 230
drag, startPoint x: 269, startPoint y: 137, endPoint x: 348, endPoint y: 273, distance: 157.8
copy div "Unfortunately you cannot apply for this role for the following reasons: You don…"
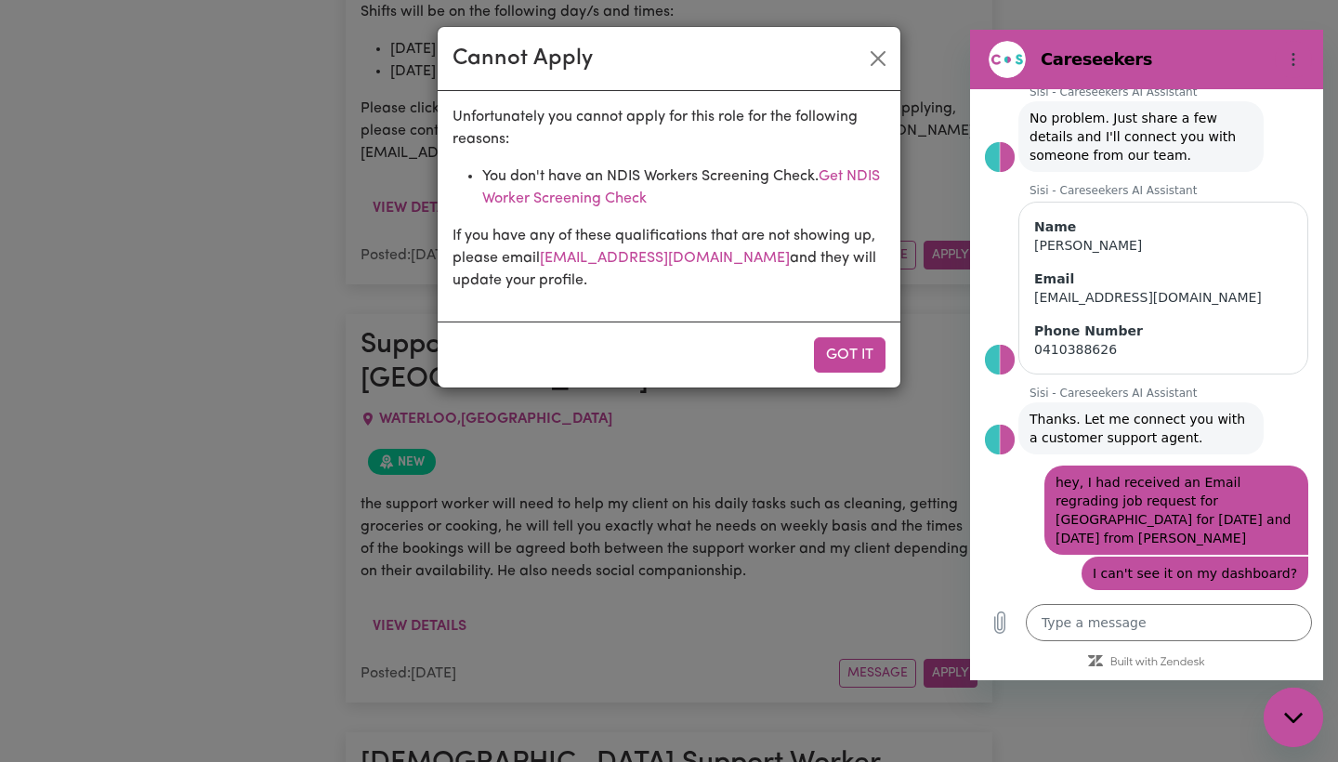
scroll to position [392, 0]
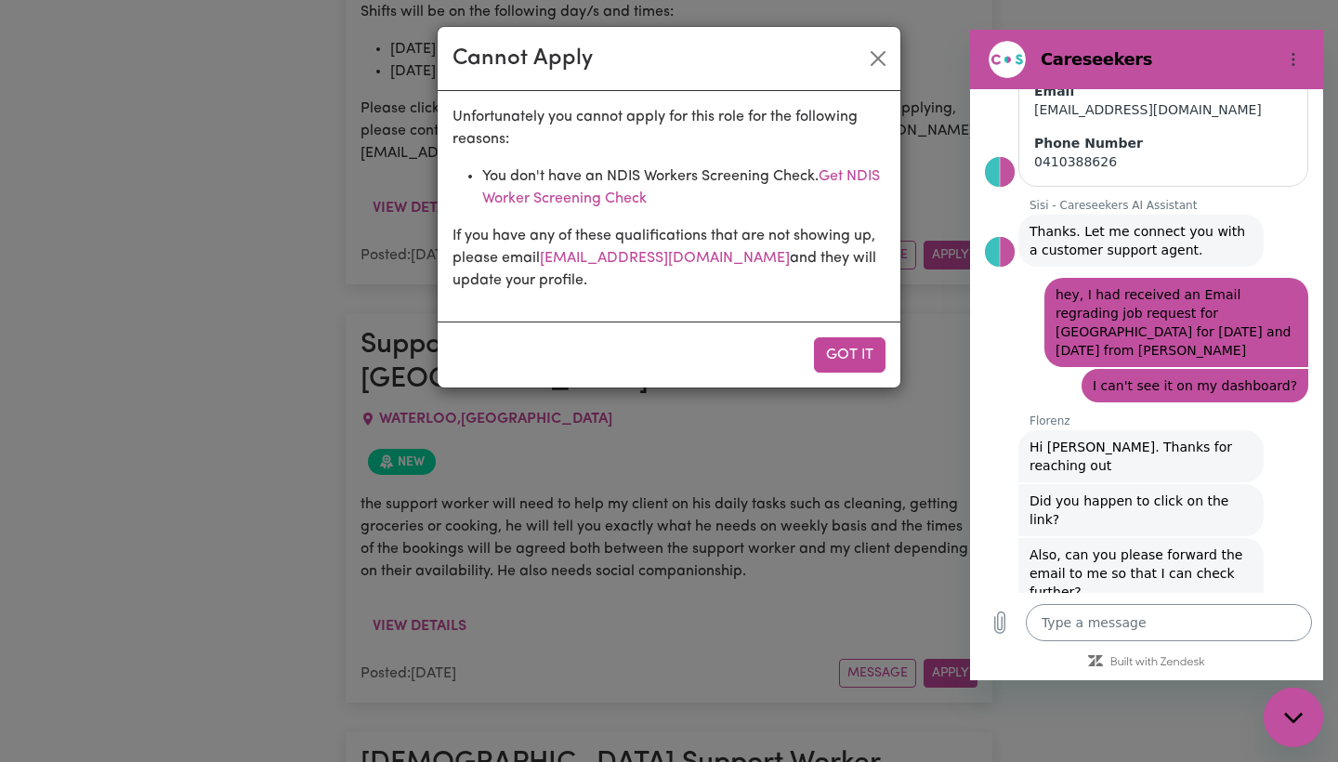
click at [1131, 612] on textarea at bounding box center [1169, 622] width 286 height 37
click at [786, 292] on div "Unfortunately you cannot apply for this role for the following reasons: You don…" at bounding box center [669, 206] width 463 height 230
click at [1093, 626] on textarea at bounding box center [1169, 622] width 286 height 37
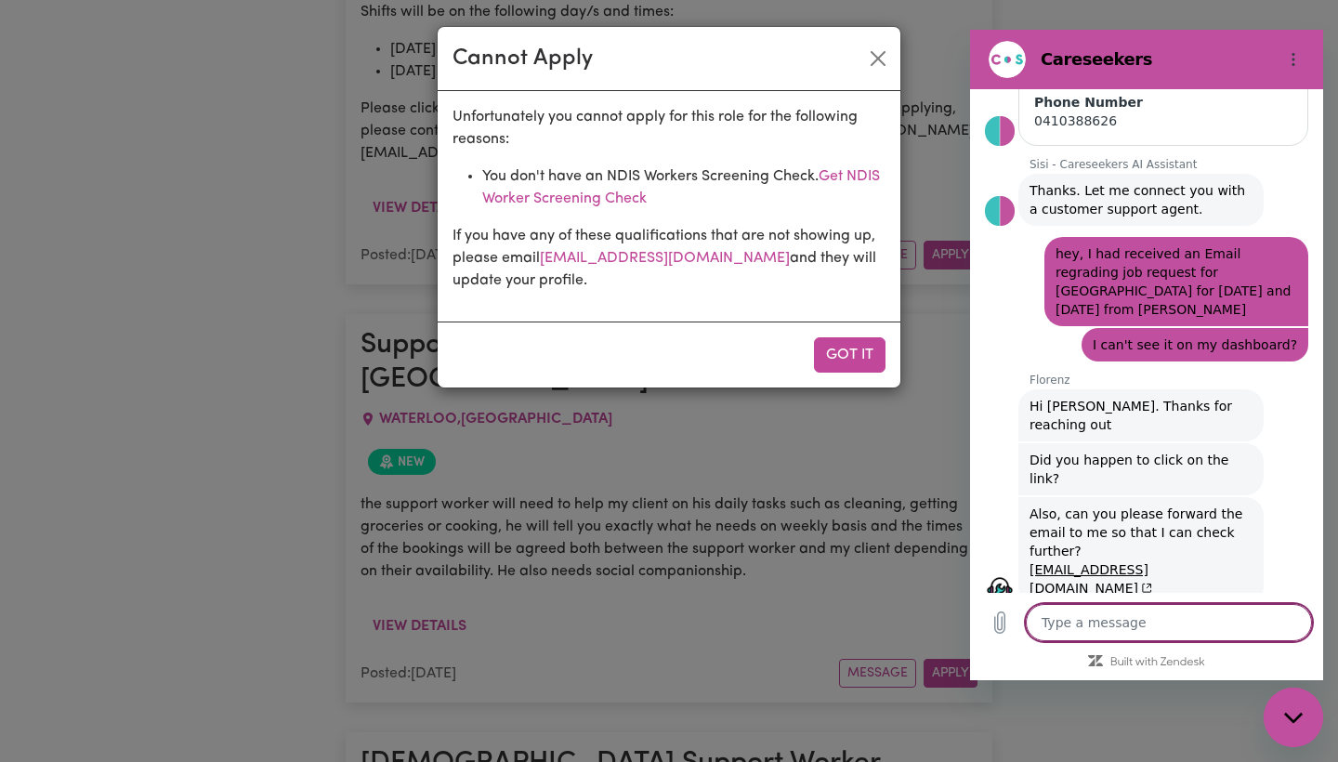
scroll to position [437, 0]
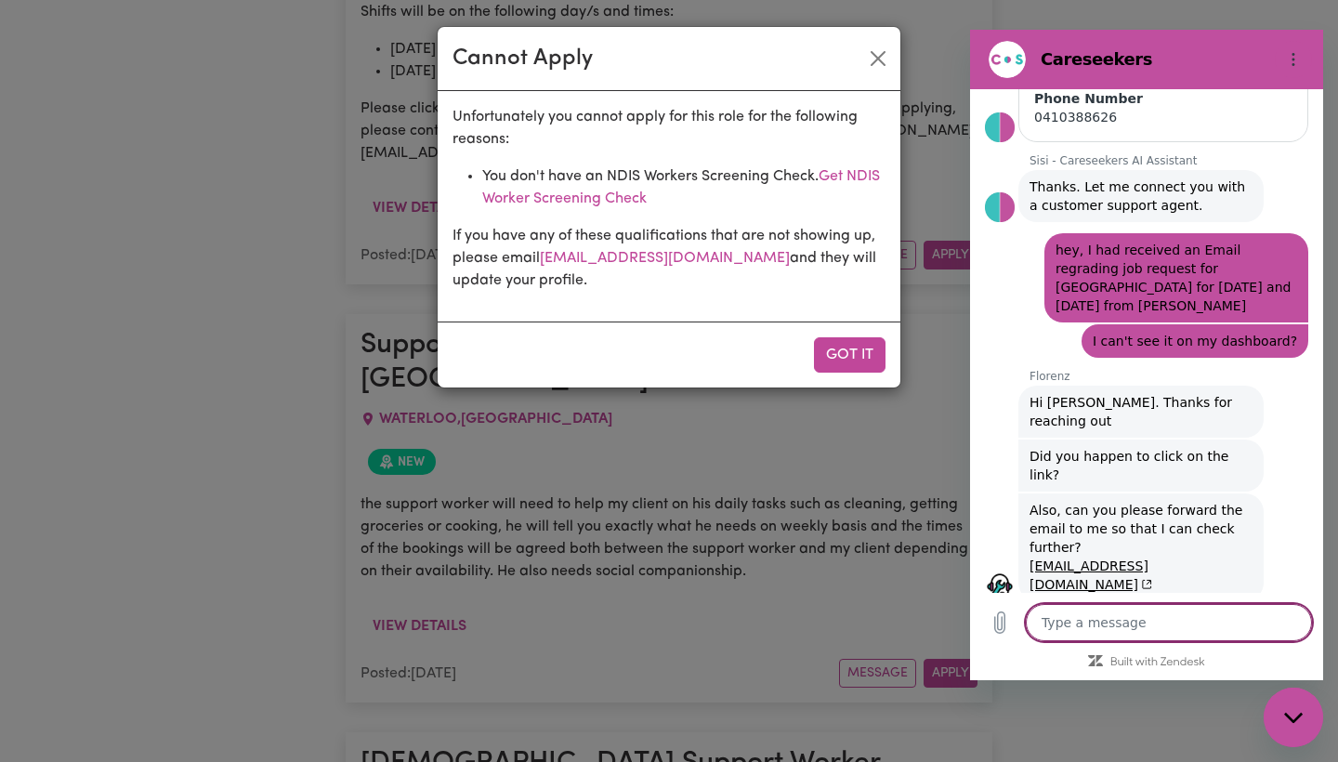
paste textarea "[PERSON_NAME] 4:18 PM (1 hour ago) to me Hi [PERSON_NAME], Client is looking fo…"
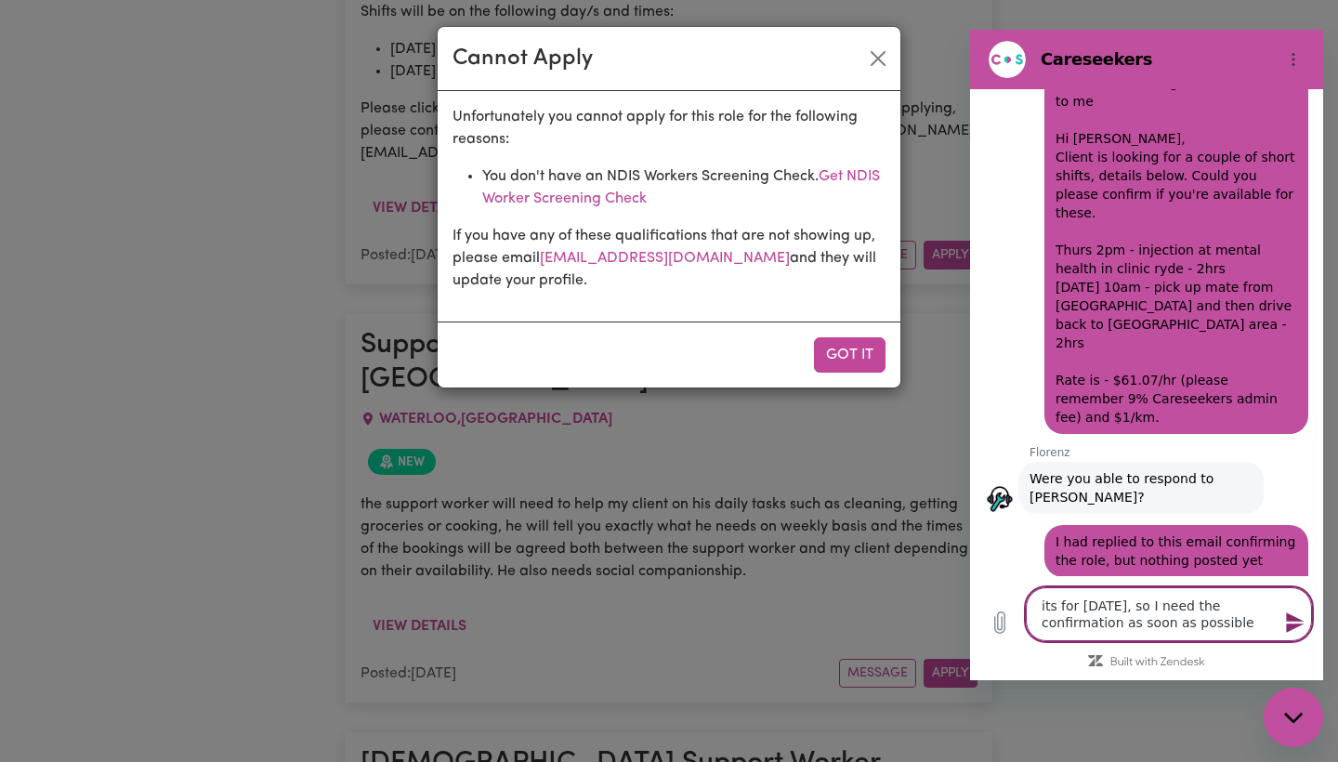
scroll to position [1054, 0]
drag, startPoint x: 1268, startPoint y: 628, endPoint x: 1041, endPoint y: 608, distance: 227.6
click at [1041, 608] on textarea "its for [DATE], so I need the confirmation as soon as possible" at bounding box center [1169, 614] width 286 height 54
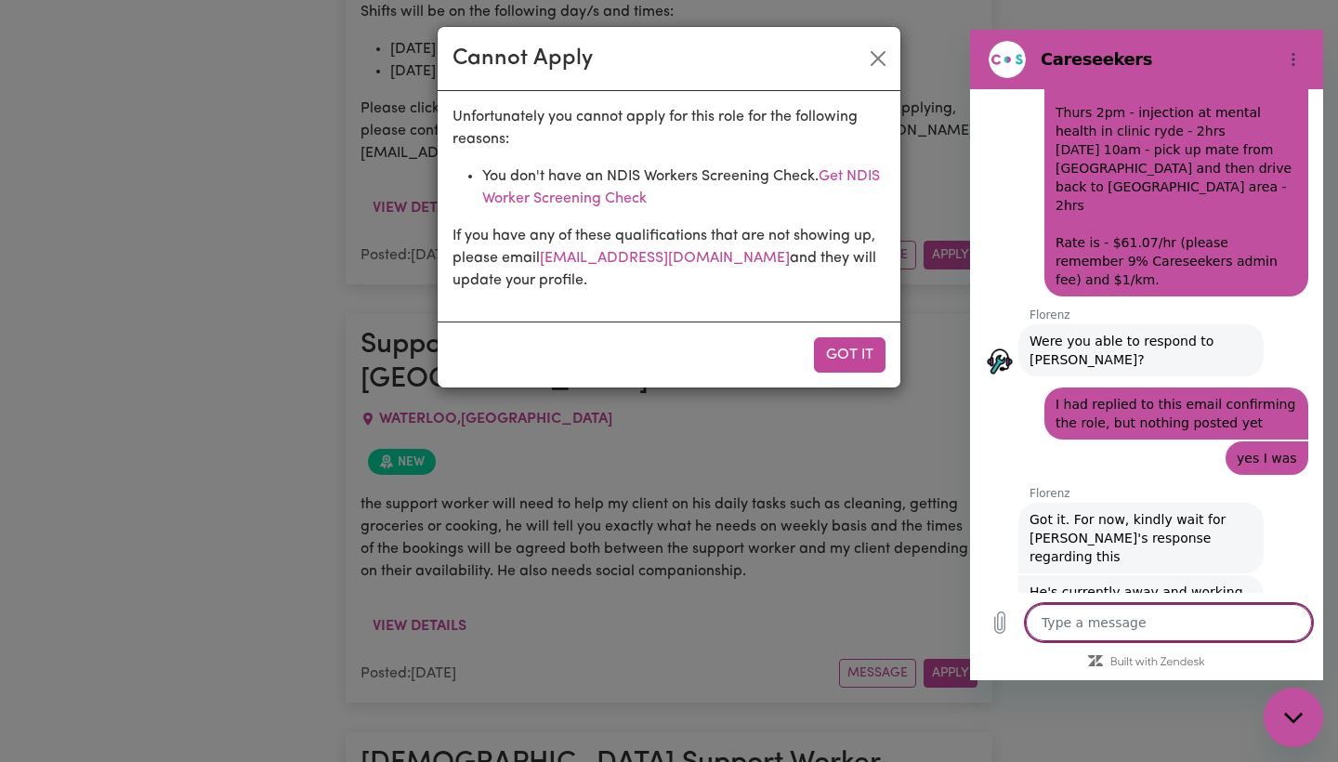
scroll to position [1197, 0]
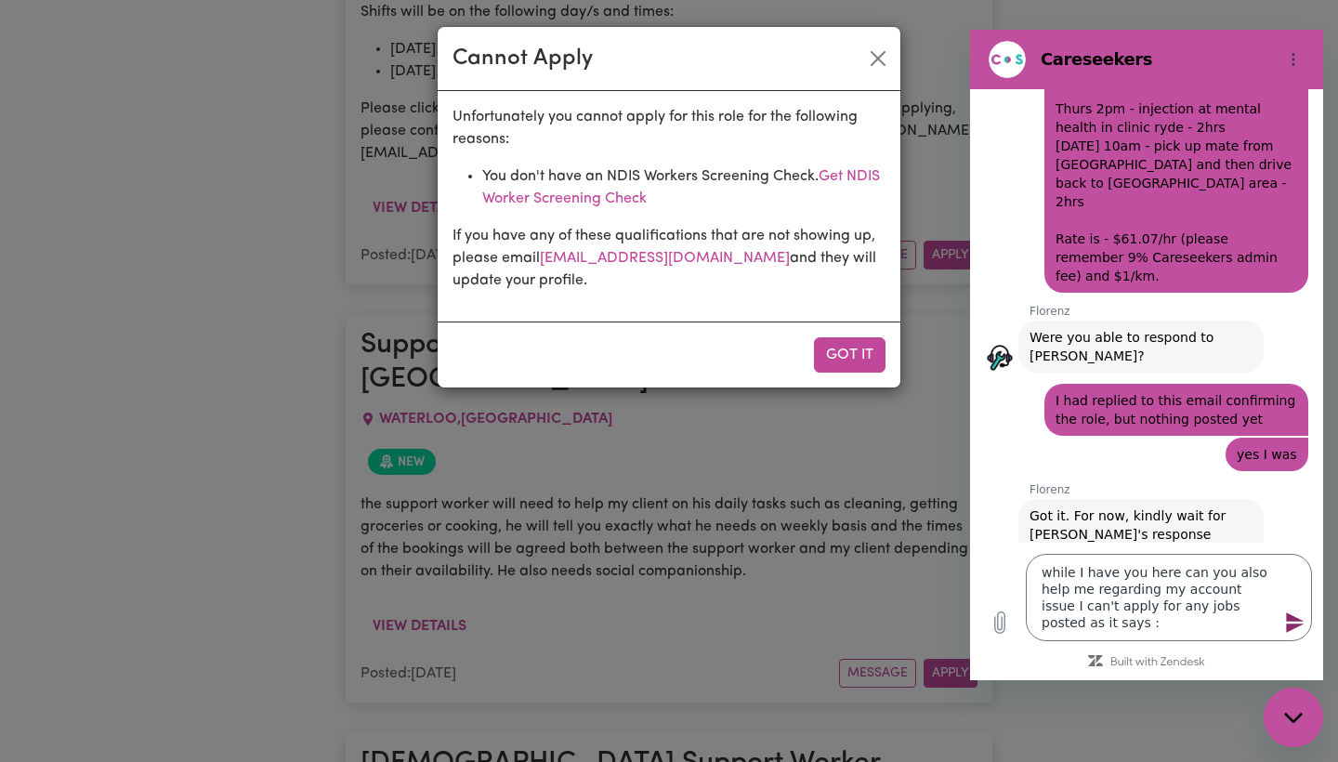
drag, startPoint x: 454, startPoint y: 111, endPoint x: 608, endPoint y: 292, distance: 237.3
click at [608, 292] on div "Unfortunately you cannot apply for this role for the following reasons: You don…" at bounding box center [669, 206] width 463 height 230
copy div "Unfortunately you cannot apply for this role for the following reasons: You don…"
click at [1097, 619] on textarea "while I have you here can you also help me regarding my account issue I can't a…" at bounding box center [1169, 597] width 286 height 87
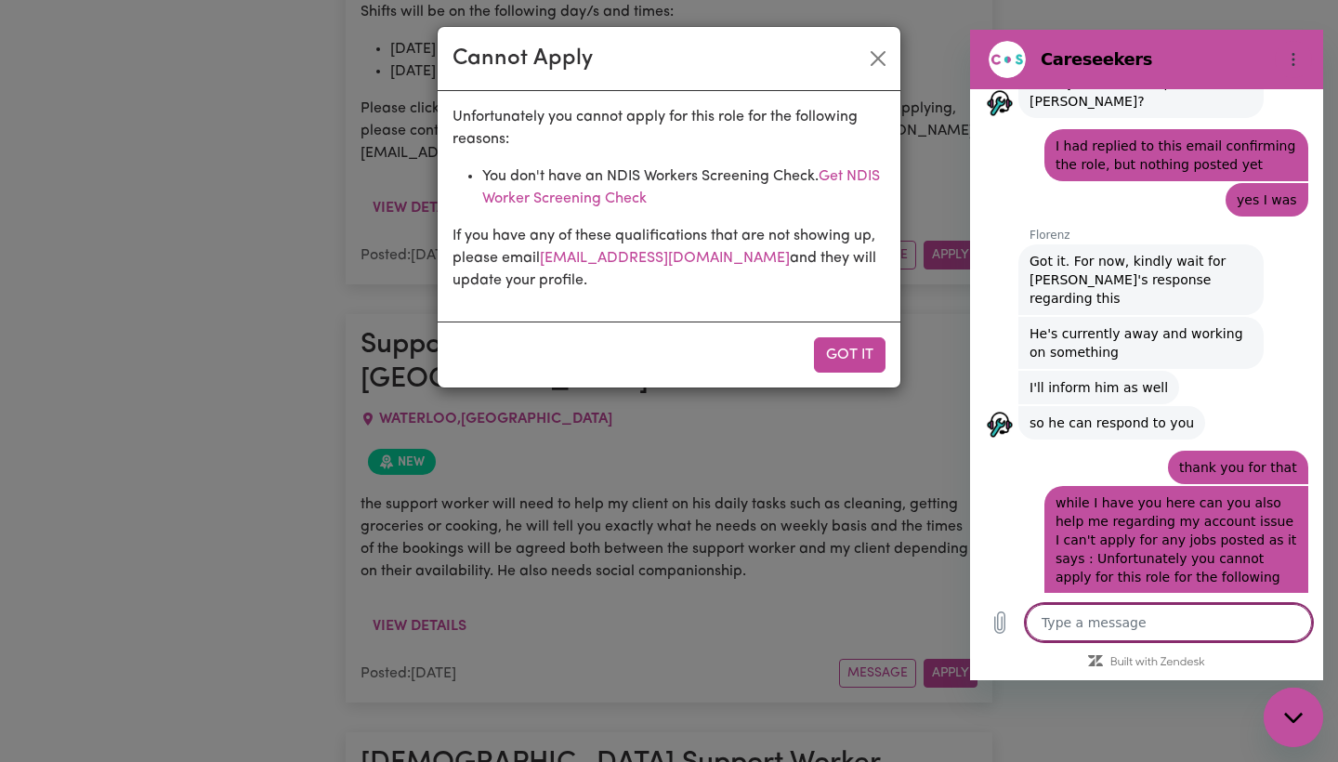
scroll to position [1455, 0]
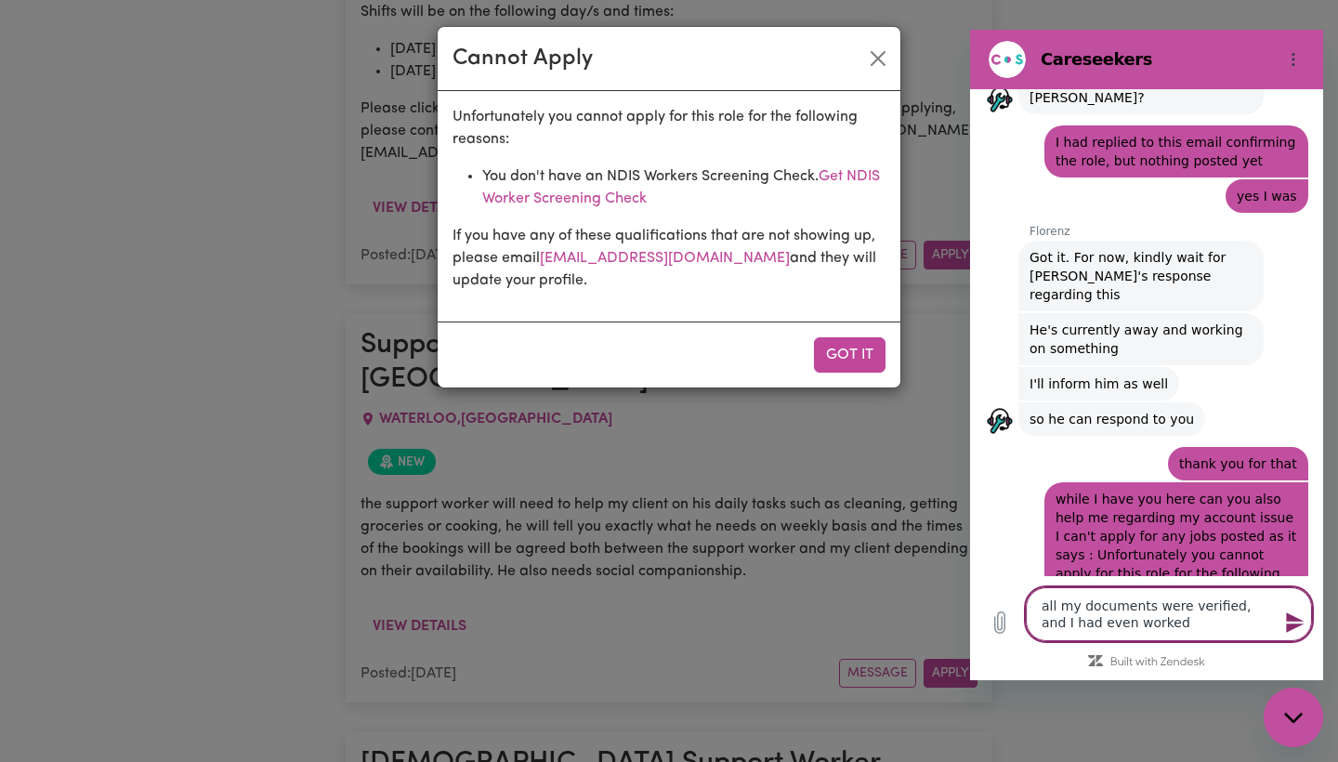
drag, startPoint x: 1066, startPoint y: 622, endPoint x: 1145, endPoint y: 622, distance: 79.0
click at [1145, 622] on textarea "all my documents were verified, and I had even worked" at bounding box center [1169, 614] width 286 height 54
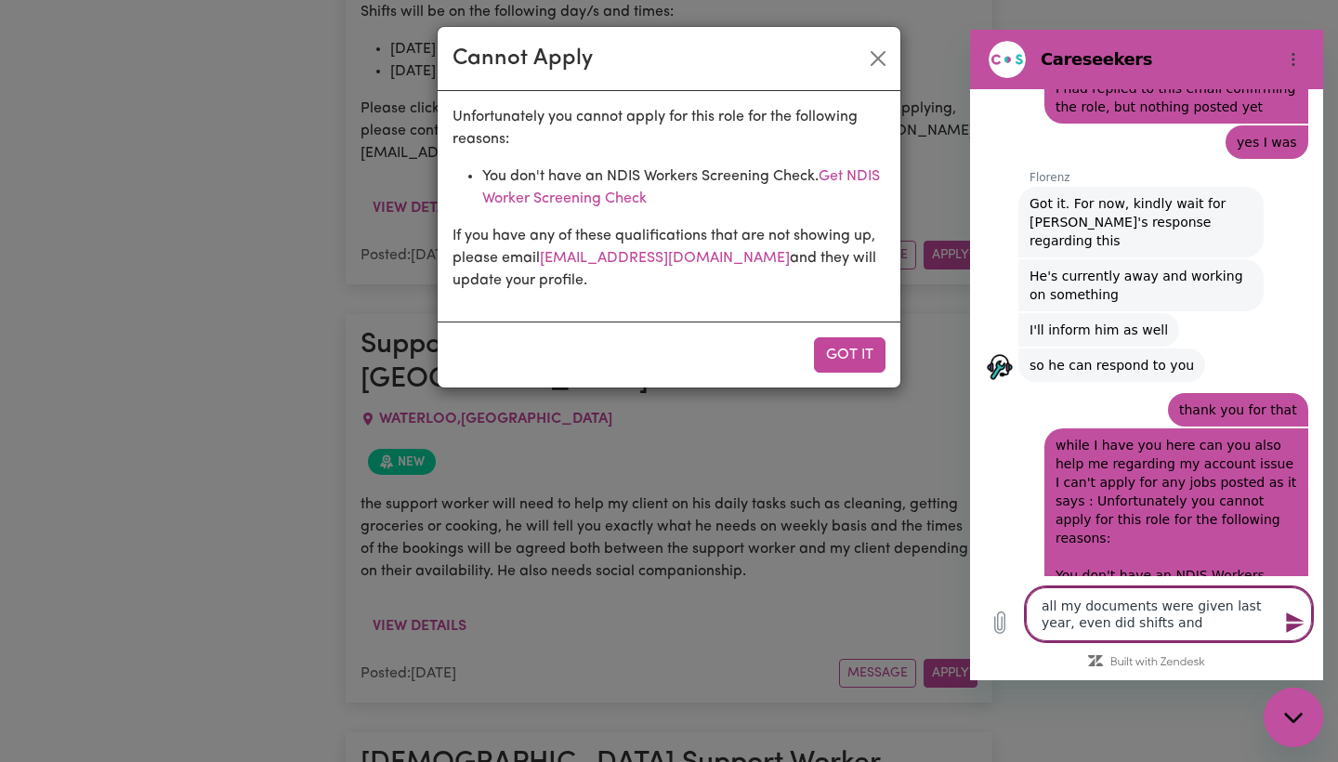
scroll to position [1507, 0]
drag, startPoint x: 1197, startPoint y: 627, endPoint x: 1133, endPoint y: 626, distance: 64.1
click at [1133, 626] on textarea "all my documents were given last year, even did shifts and now" at bounding box center [1169, 614] width 286 height 54
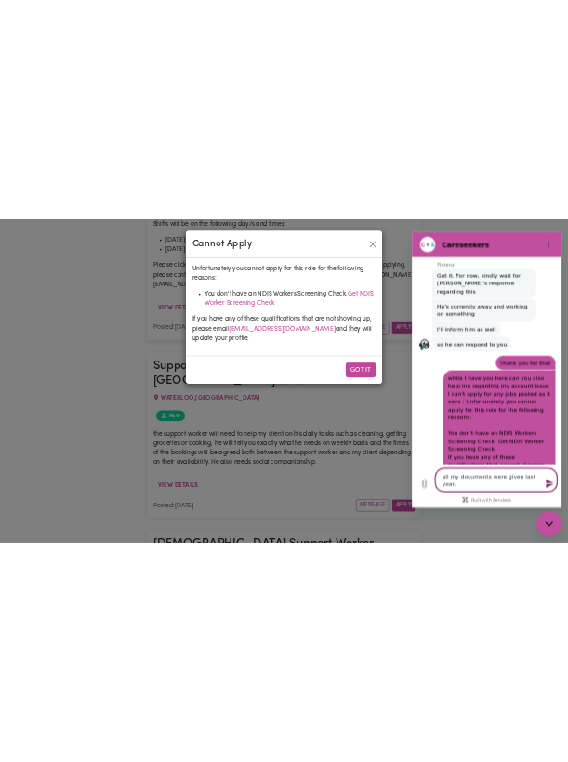
scroll to position [1563, 0]
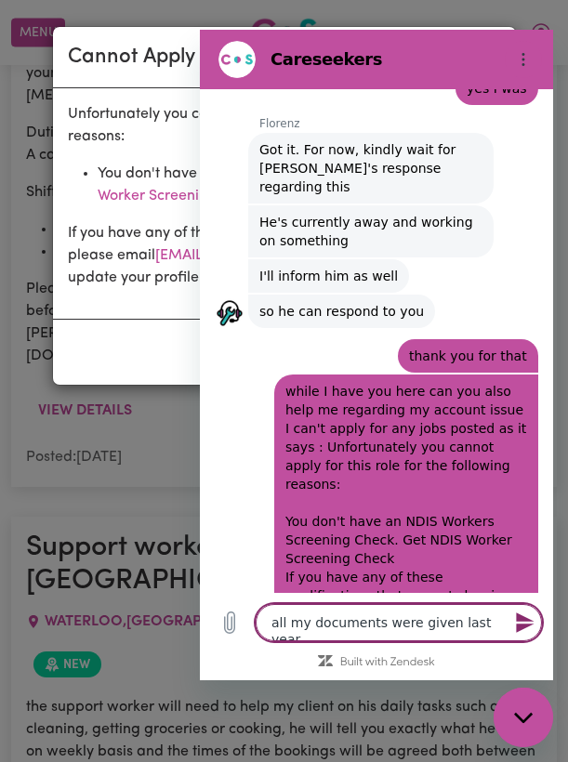
click at [528, 622] on icon "Send message" at bounding box center [525, 622] width 22 height 22
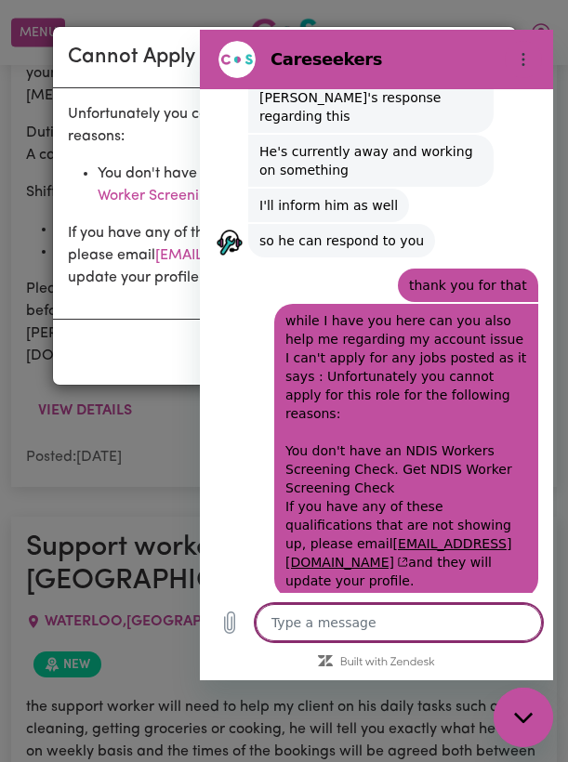
click at [473, 624] on textarea at bounding box center [398, 622] width 286 height 37
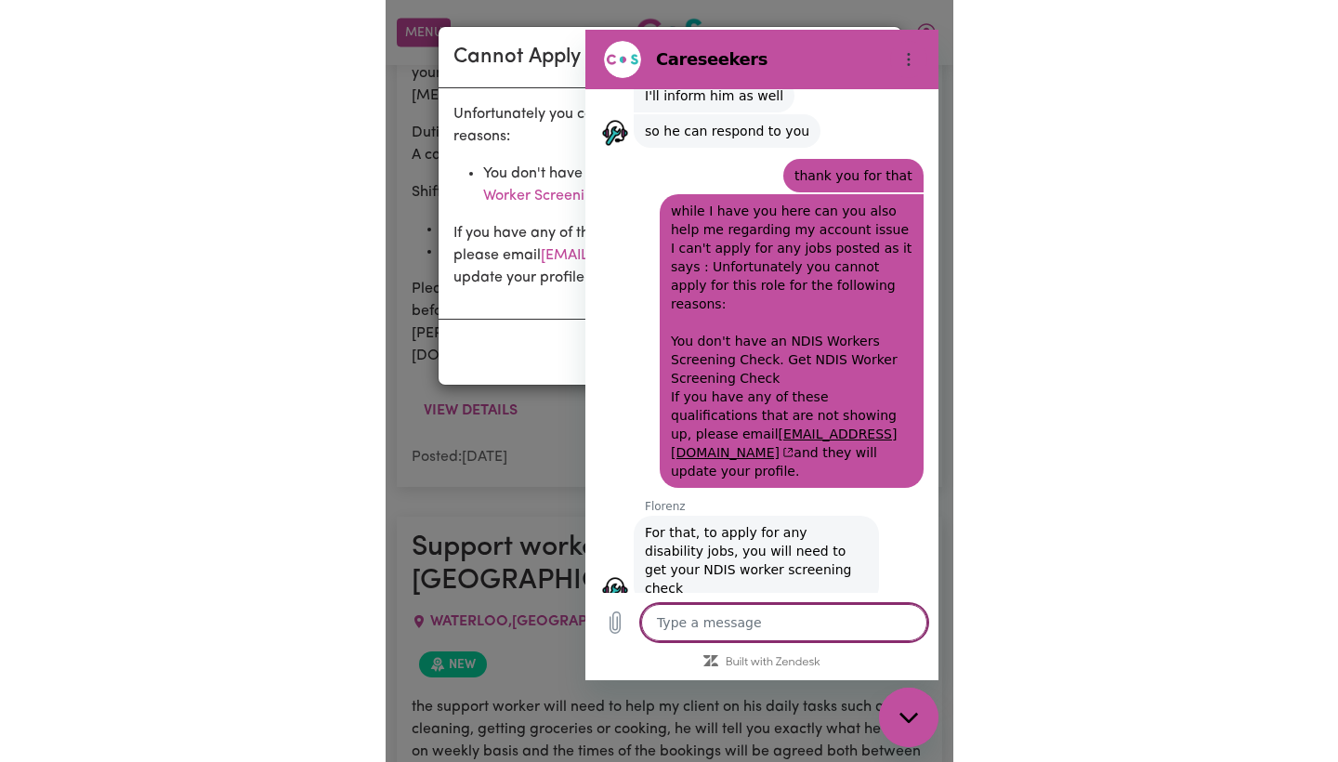
scroll to position [1760, 0]
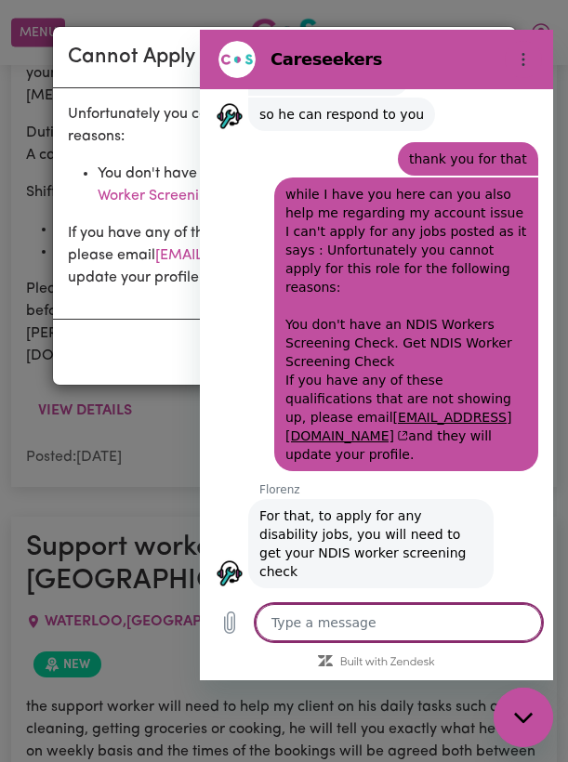
click at [114, 318] on div "Unfortunately you cannot apply for this role for the following reasons: You don…" at bounding box center [284, 203] width 463 height 230
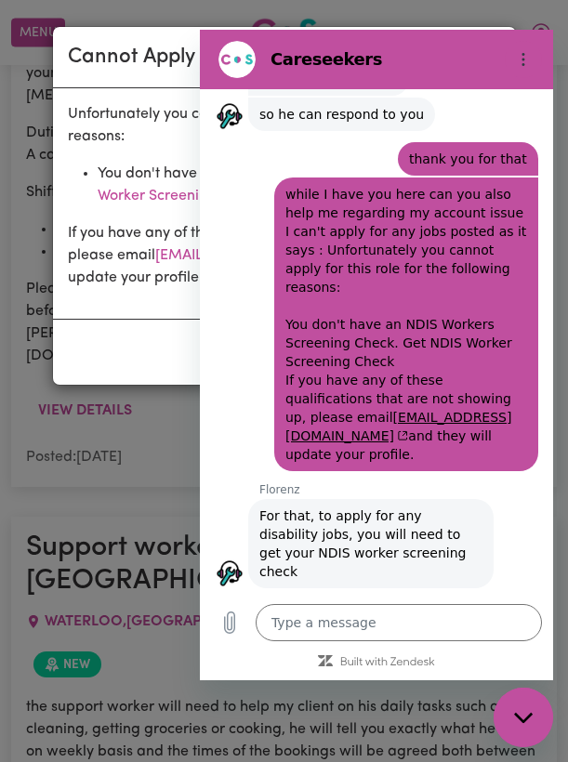
click at [124, 308] on div "Unfortunately you cannot apply for this role for the following reasons: You don…" at bounding box center [284, 203] width 463 height 230
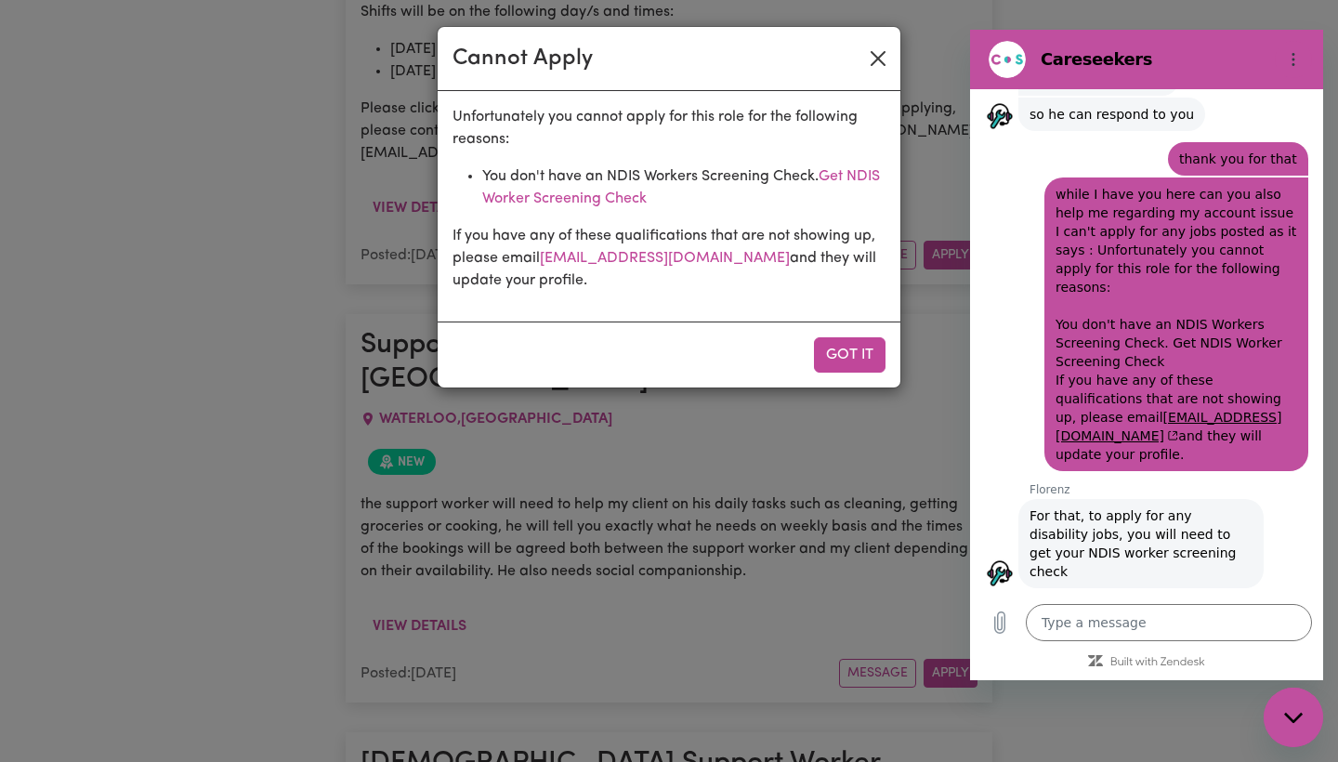
click at [871, 49] on button "Close" at bounding box center [878, 59] width 30 height 30
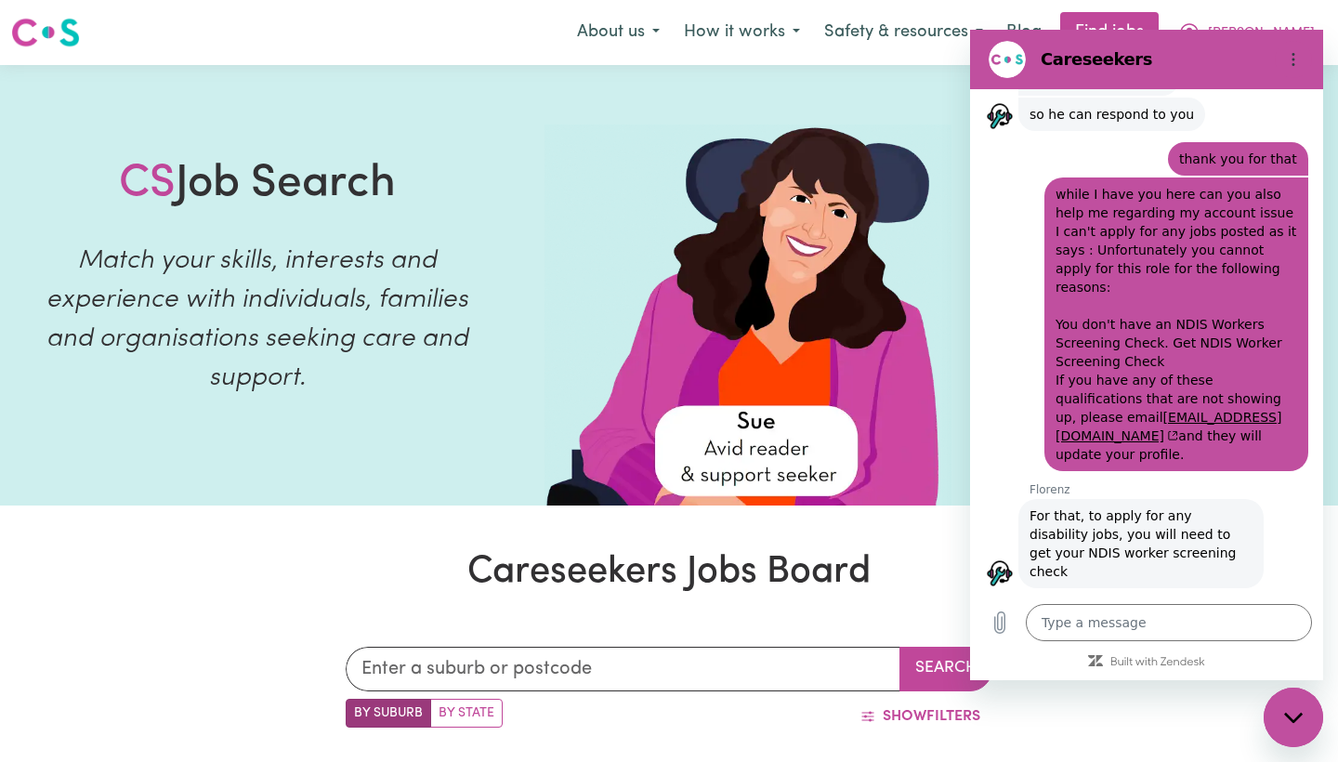
scroll to position [0, 0]
click at [1200, 27] on icon "My Account" at bounding box center [1189, 32] width 22 height 22
click at [1198, 25] on icon "My Account" at bounding box center [1189, 32] width 19 height 19
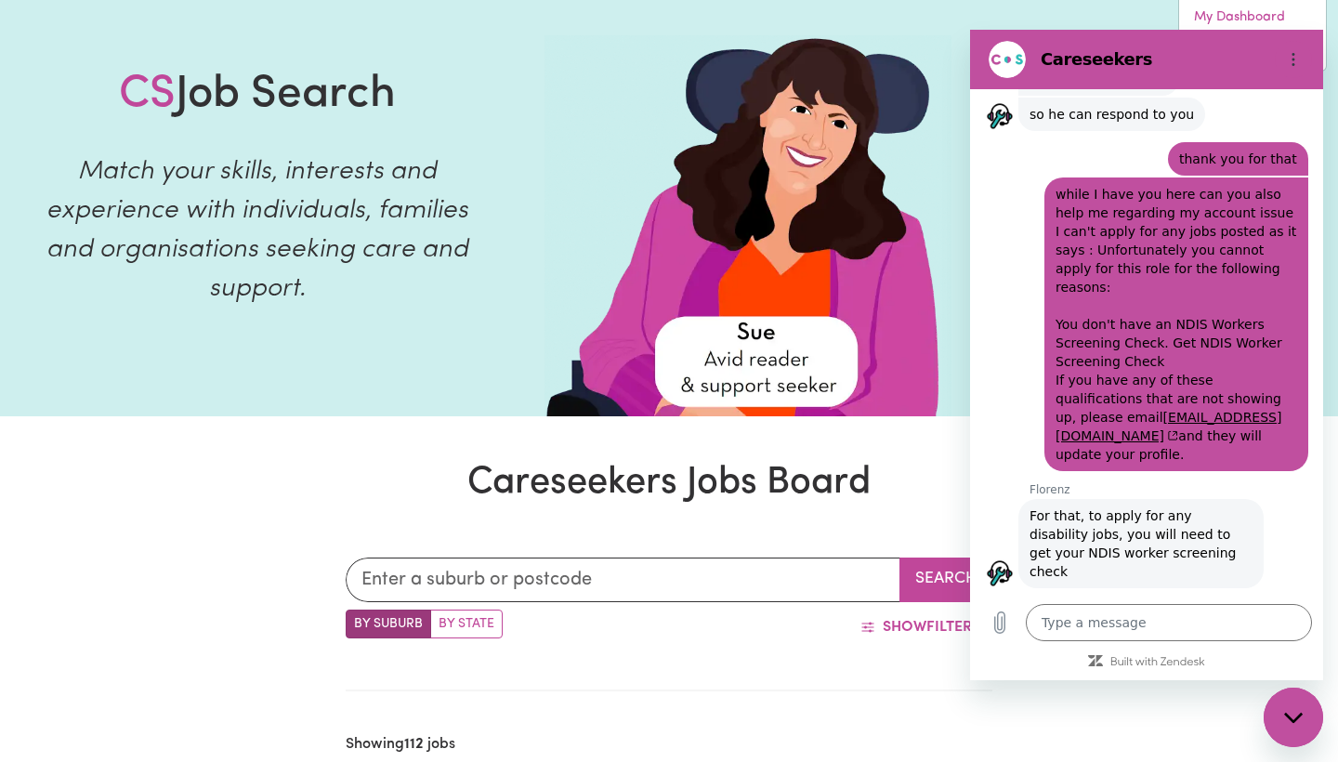
scroll to position [77, 0]
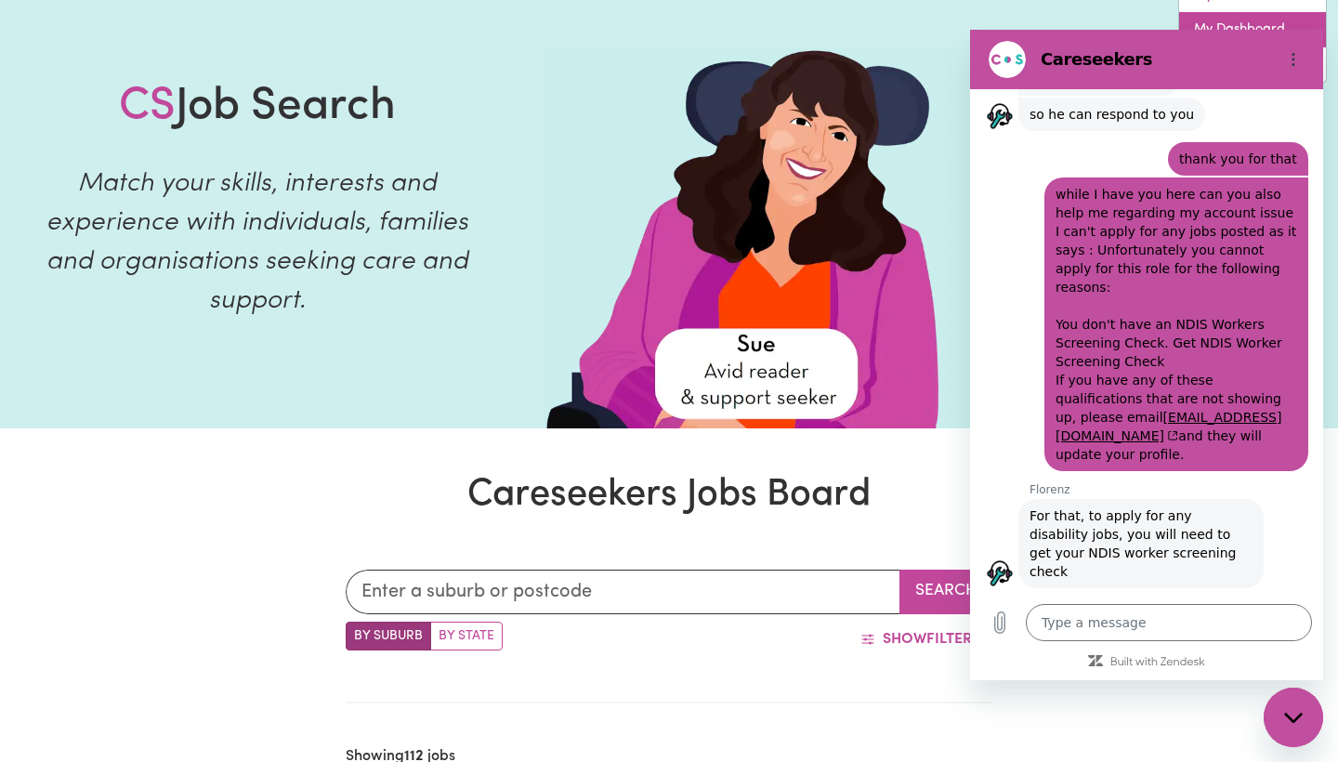
click at [1229, 18] on link "My Dashboard" at bounding box center [1252, 29] width 147 height 35
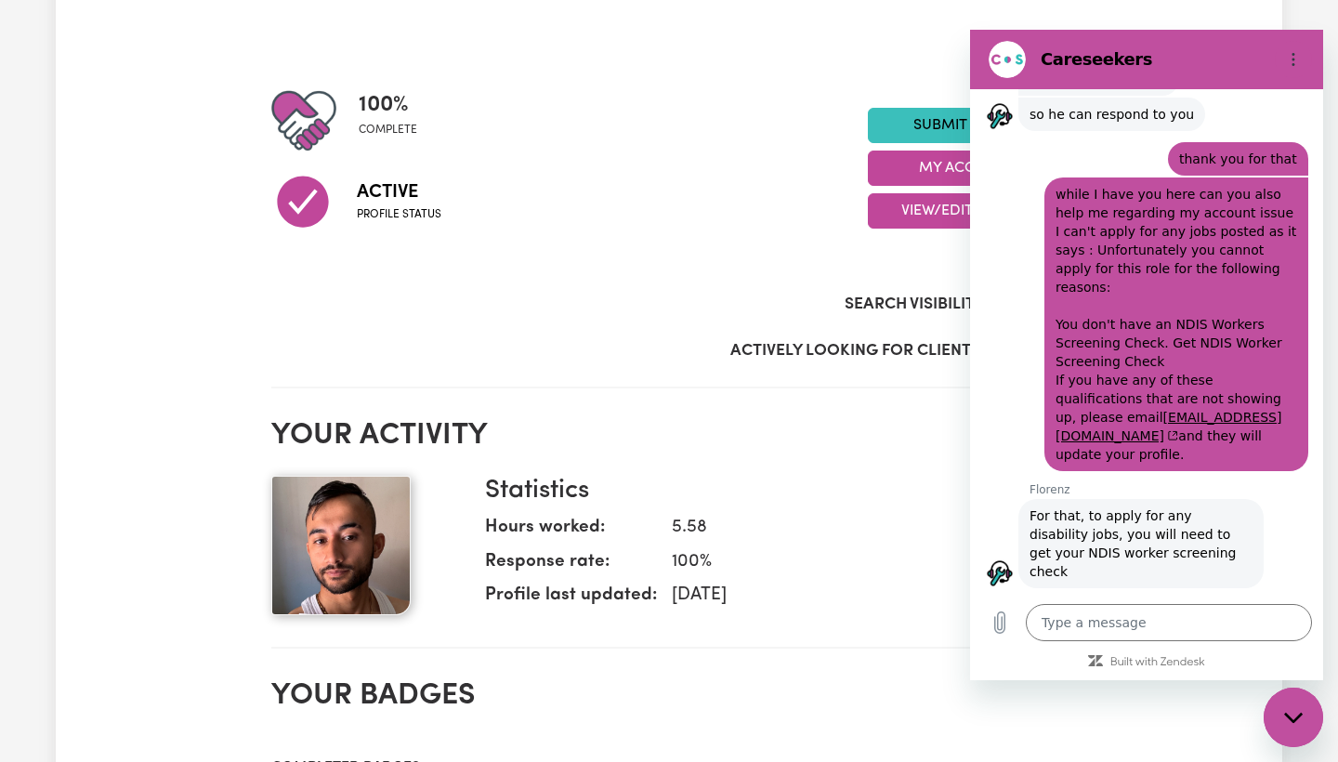
scroll to position [173, 0]
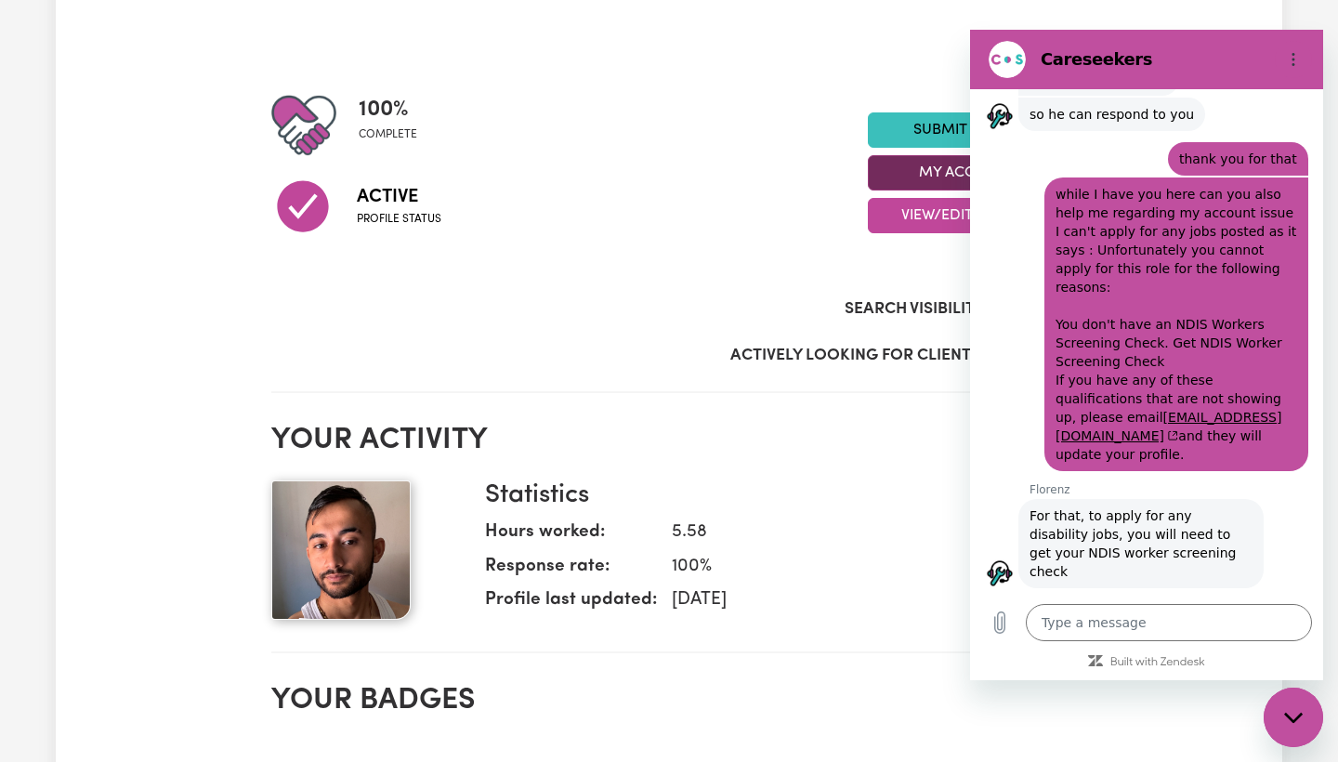
click at [900, 171] on button "My Account" at bounding box center [967, 172] width 199 height 35
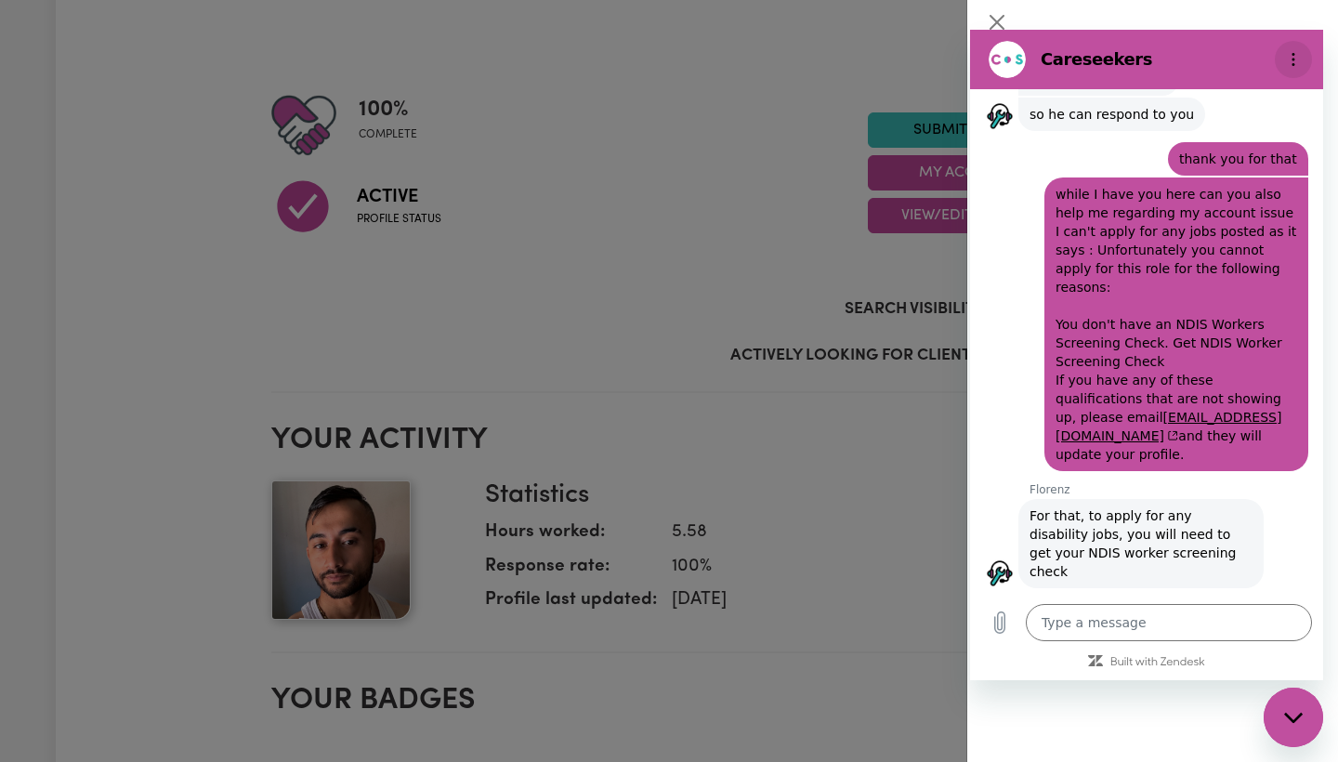
click at [1229, 64] on icon "Options menu" at bounding box center [1293, 59] width 15 height 15
click at [1229, 683] on div "Close messaging window" at bounding box center [1293, 717] width 56 height 56
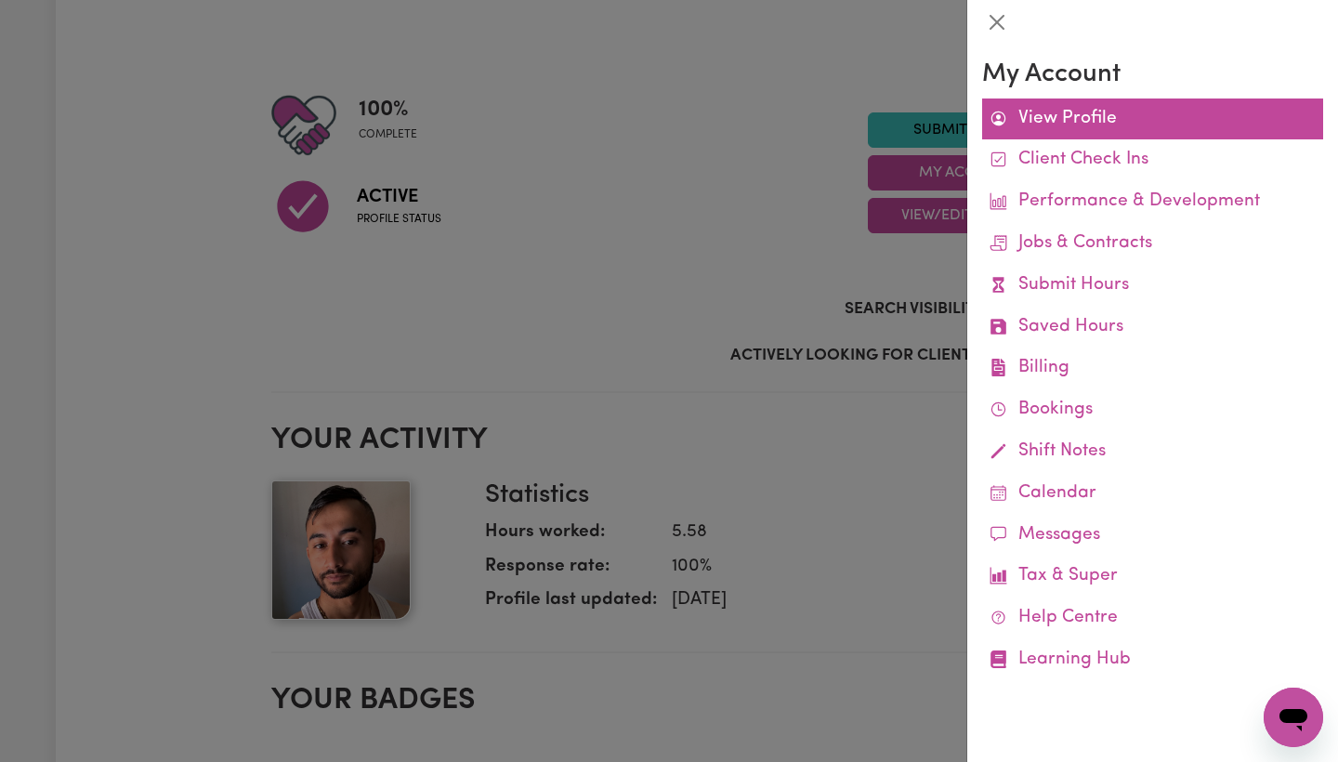
click at [1200, 103] on link "View Profile" at bounding box center [1152, 119] width 341 height 42
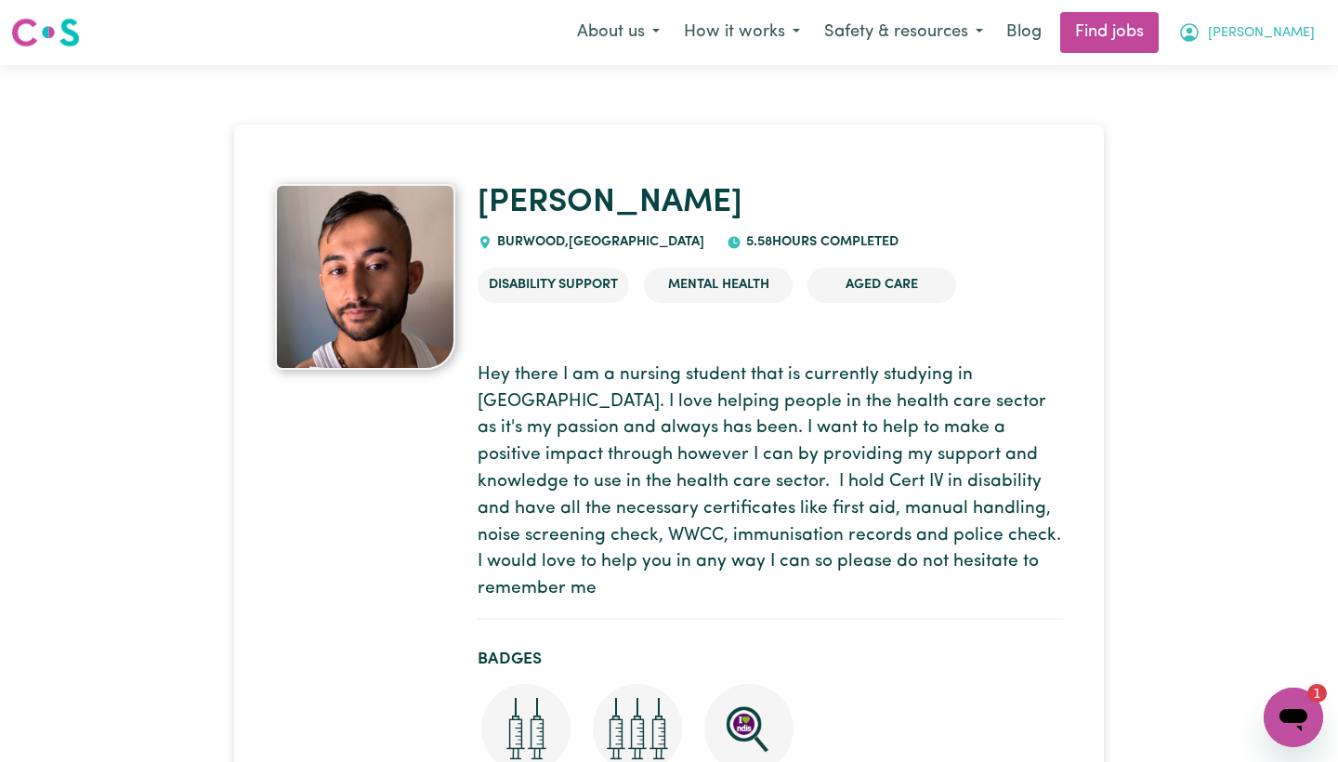
click at [1229, 40] on span "[PERSON_NAME]" at bounding box center [1261, 33] width 107 height 20
click at [1229, 99] on link "My Dashboard" at bounding box center [1252, 106] width 147 height 35
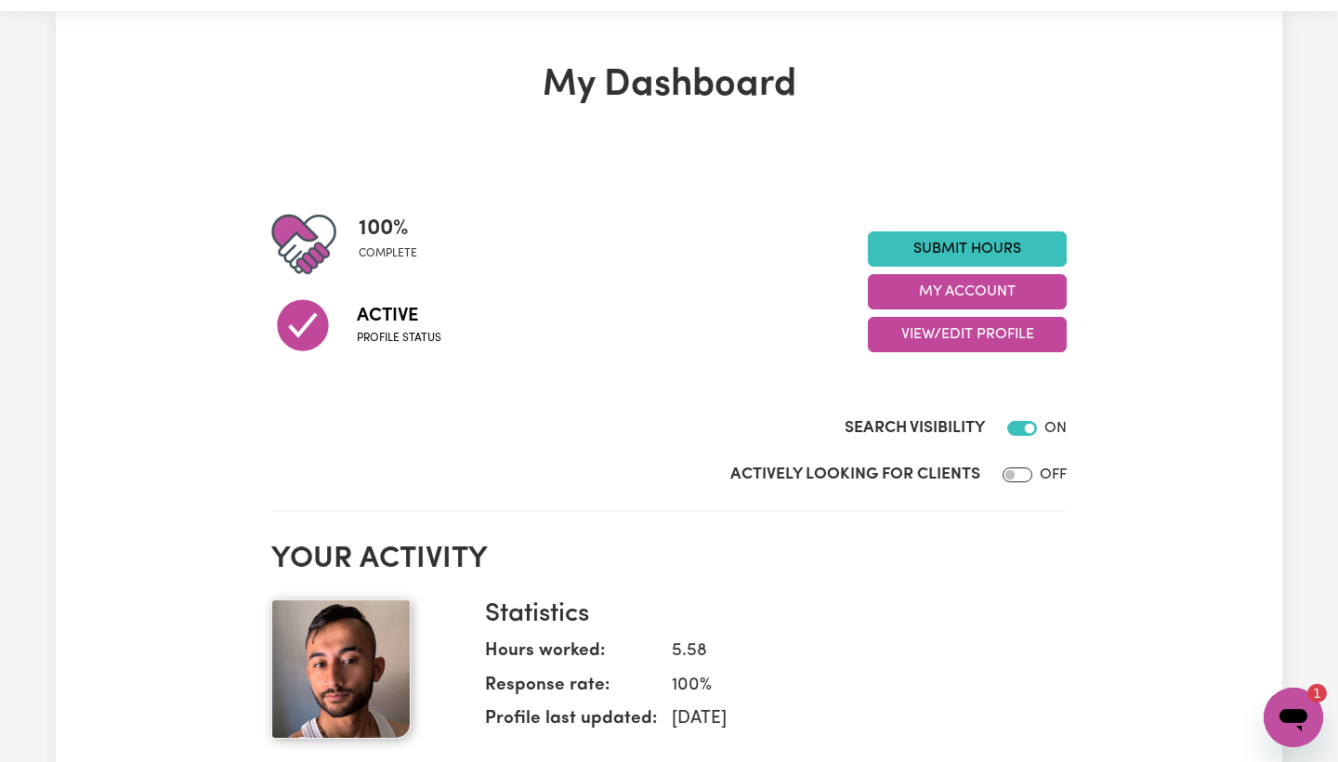
scroll to position [98, 0]
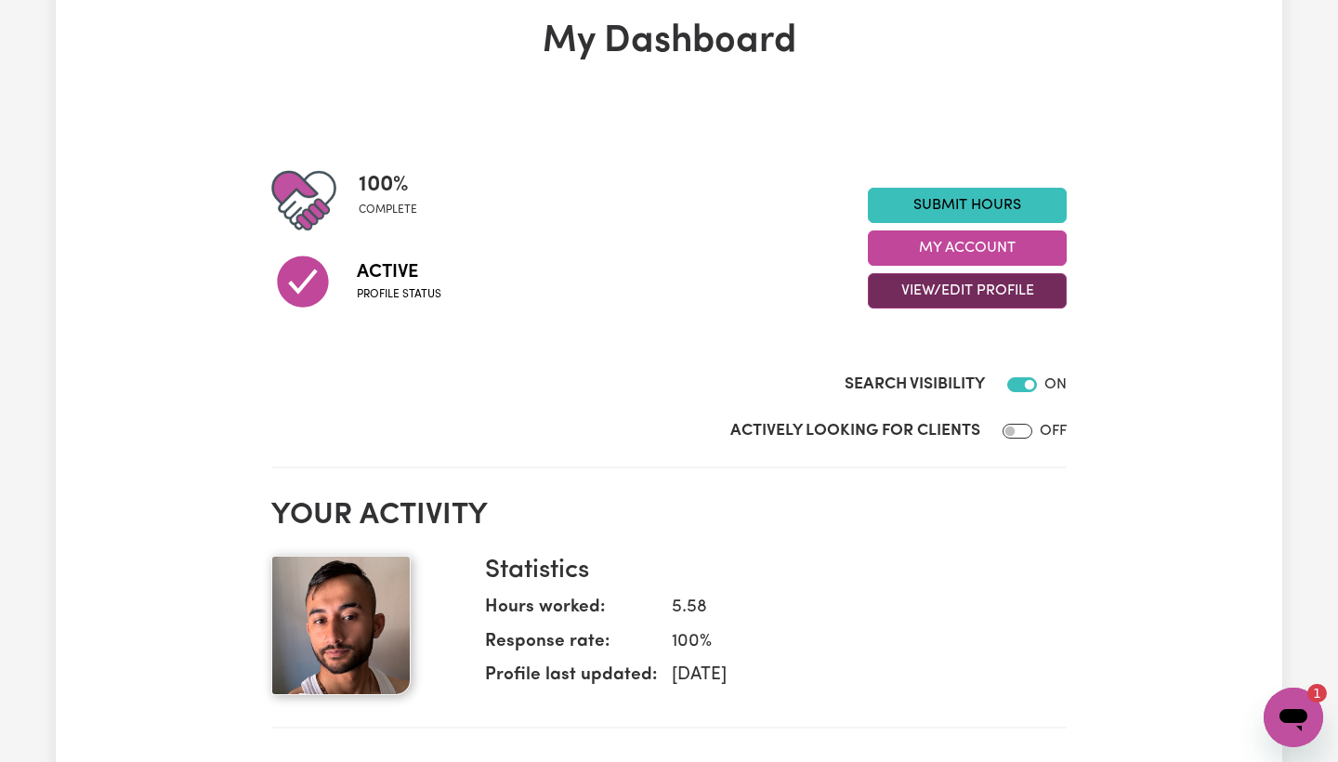
click at [1017, 291] on button "View/Edit Profile" at bounding box center [967, 290] width 199 height 35
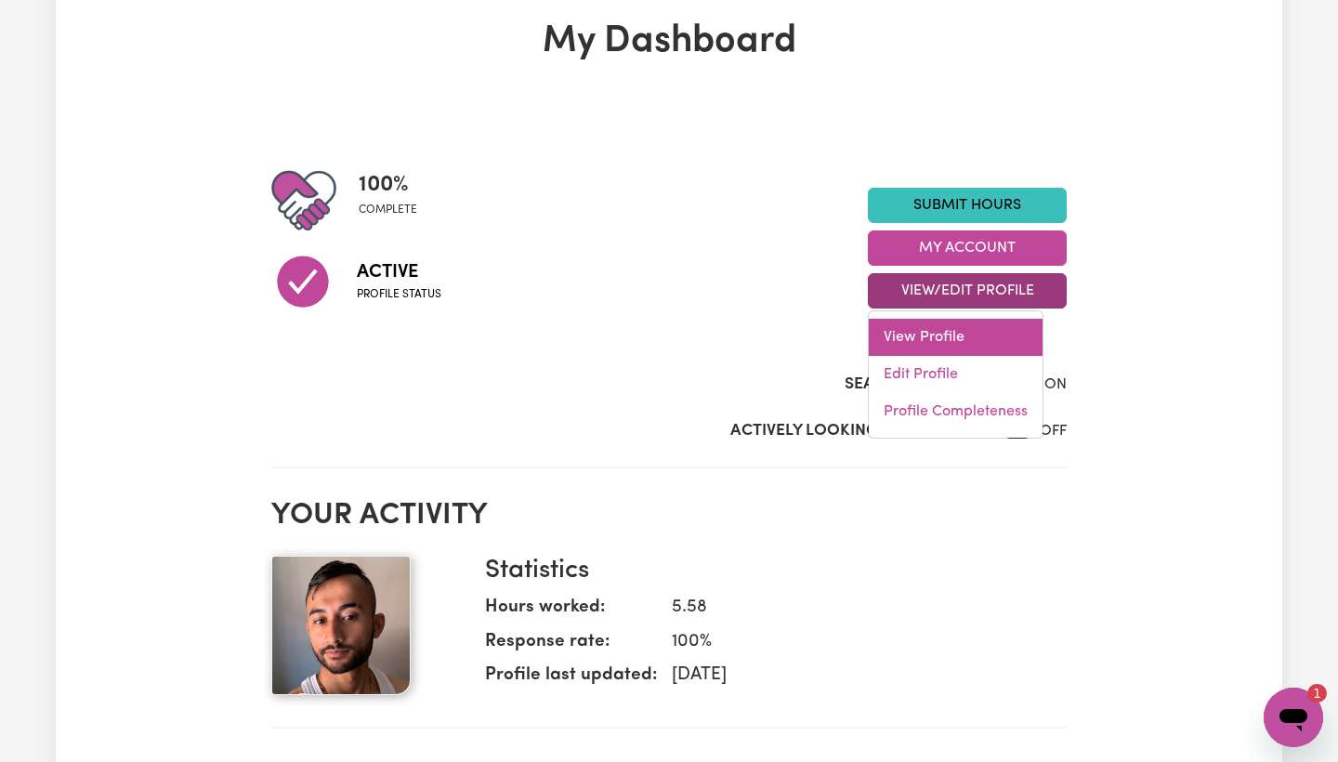
click at [984, 336] on link "View Profile" at bounding box center [956, 337] width 174 height 37
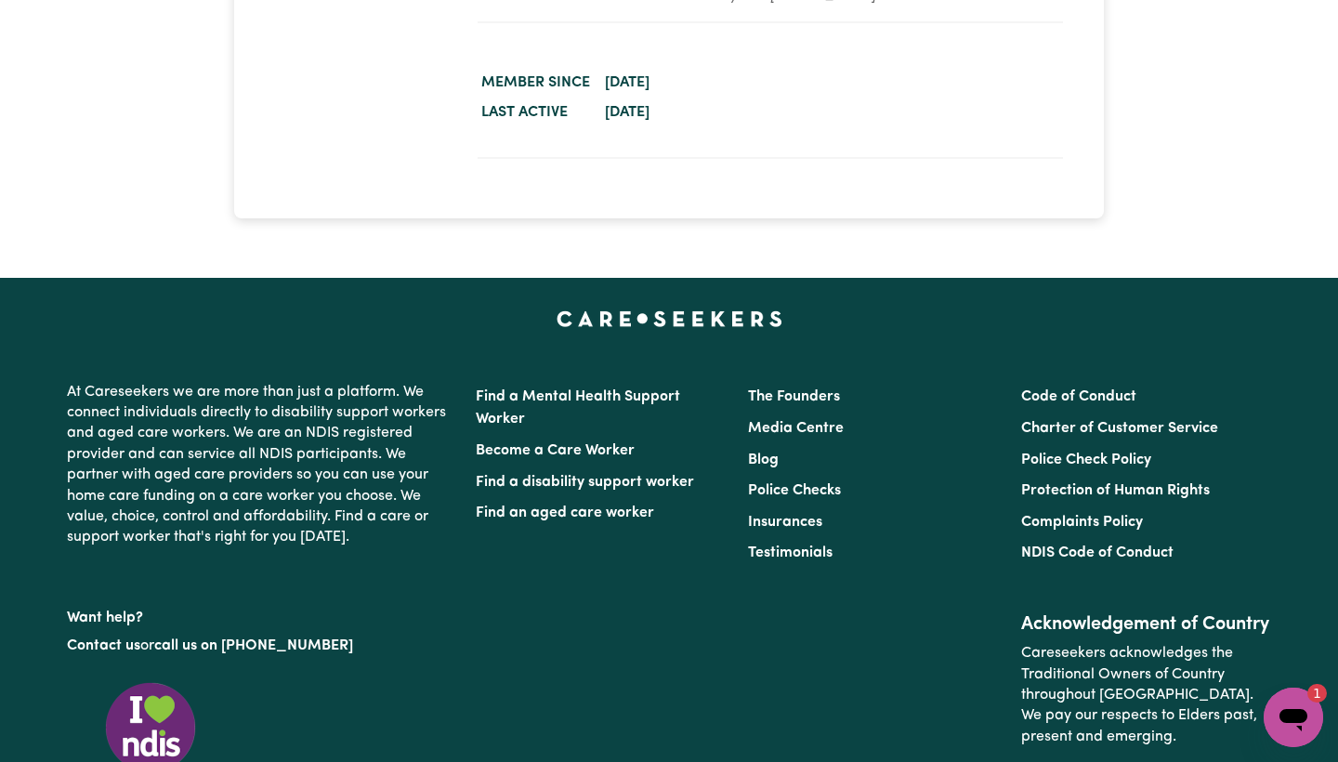
scroll to position [3747, 0]
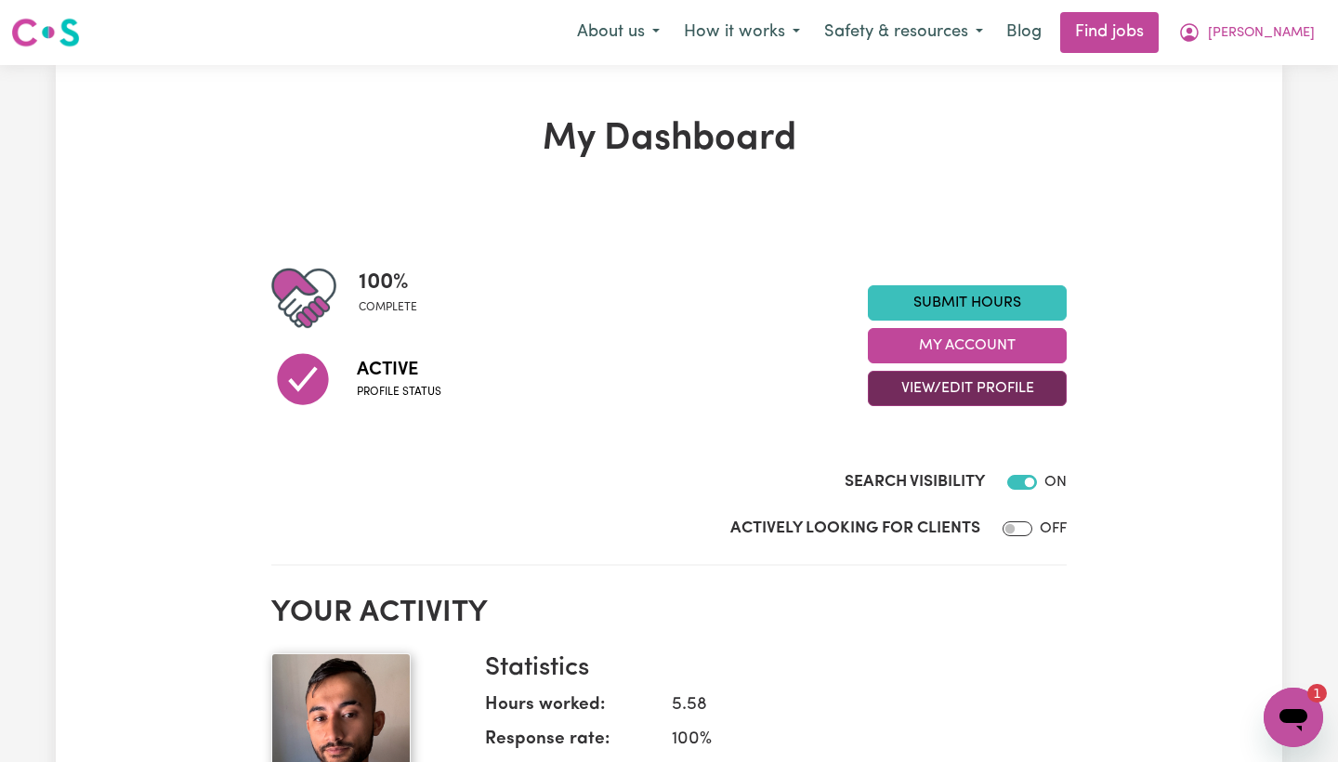
click at [975, 389] on button "View/Edit Profile" at bounding box center [967, 388] width 199 height 35
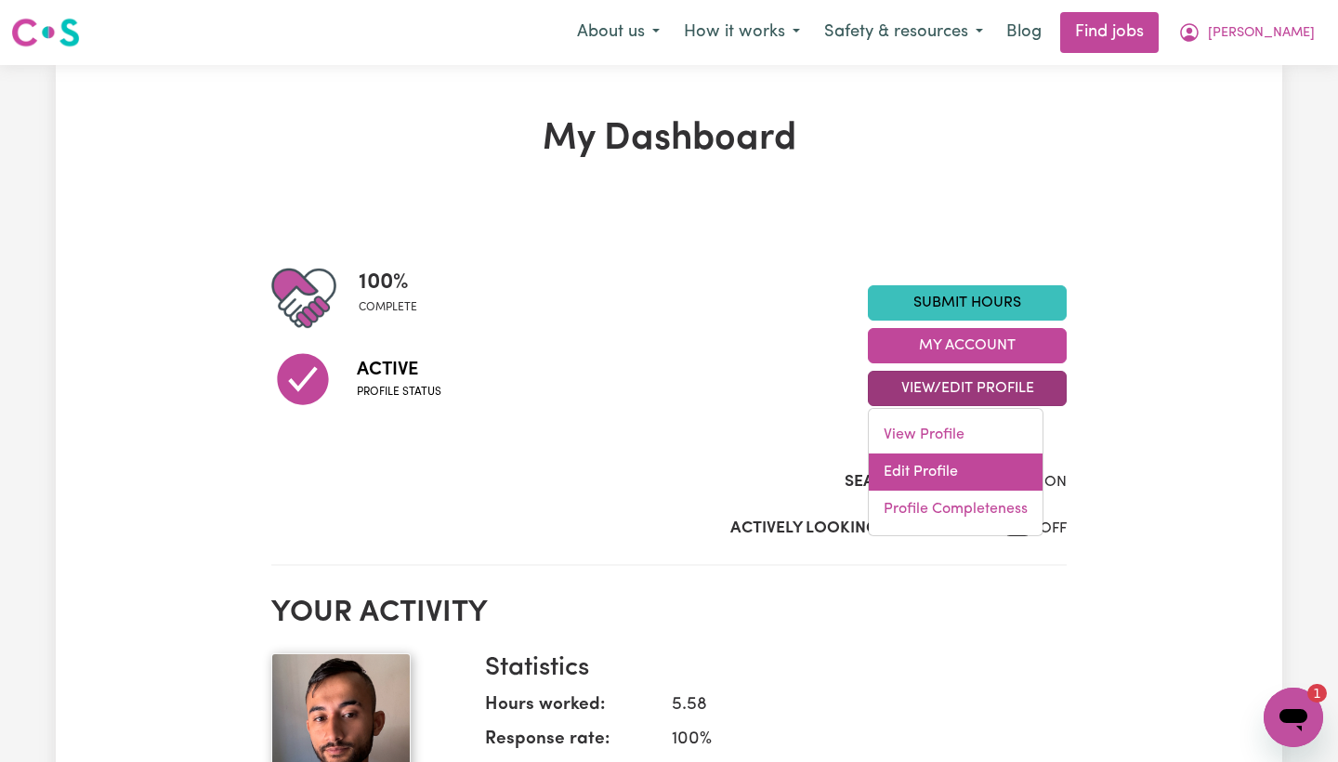
click at [942, 454] on link "Edit Profile" at bounding box center [956, 471] width 174 height 37
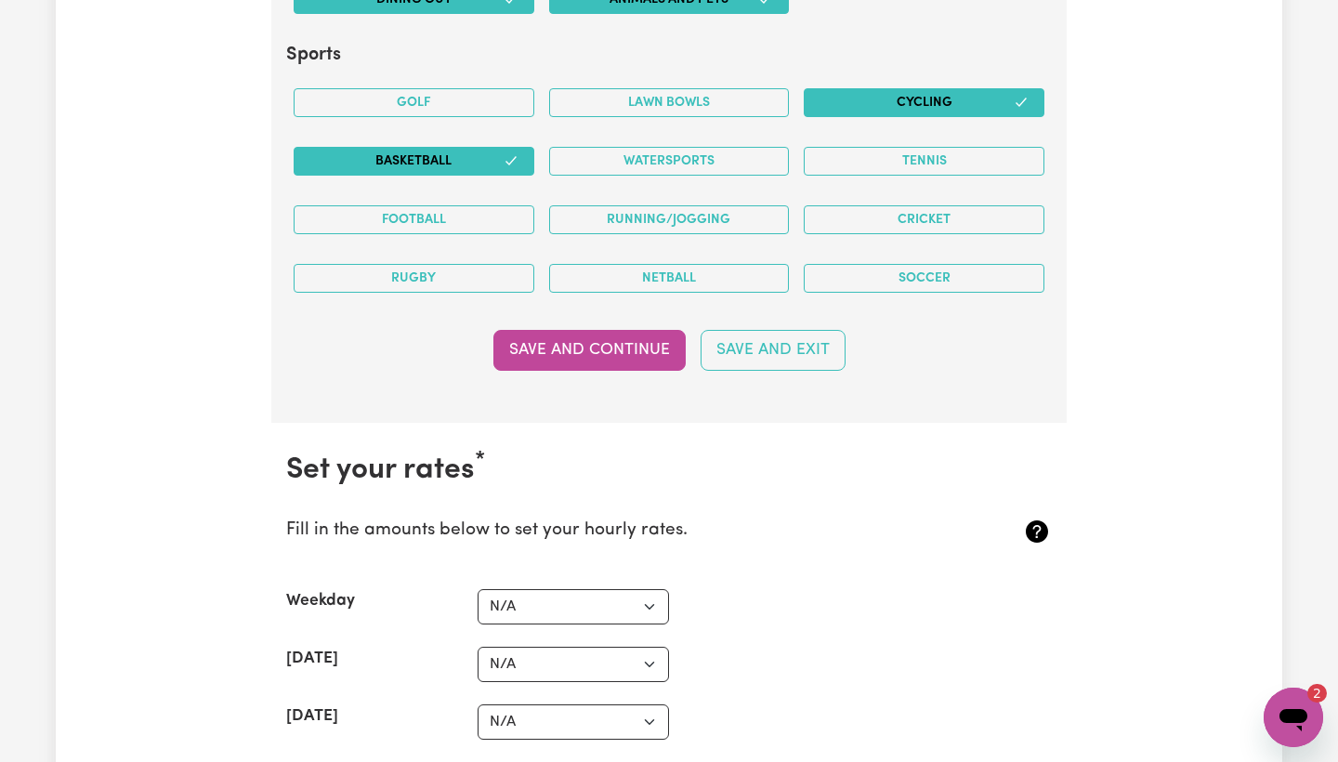
scroll to position [4079, 0]
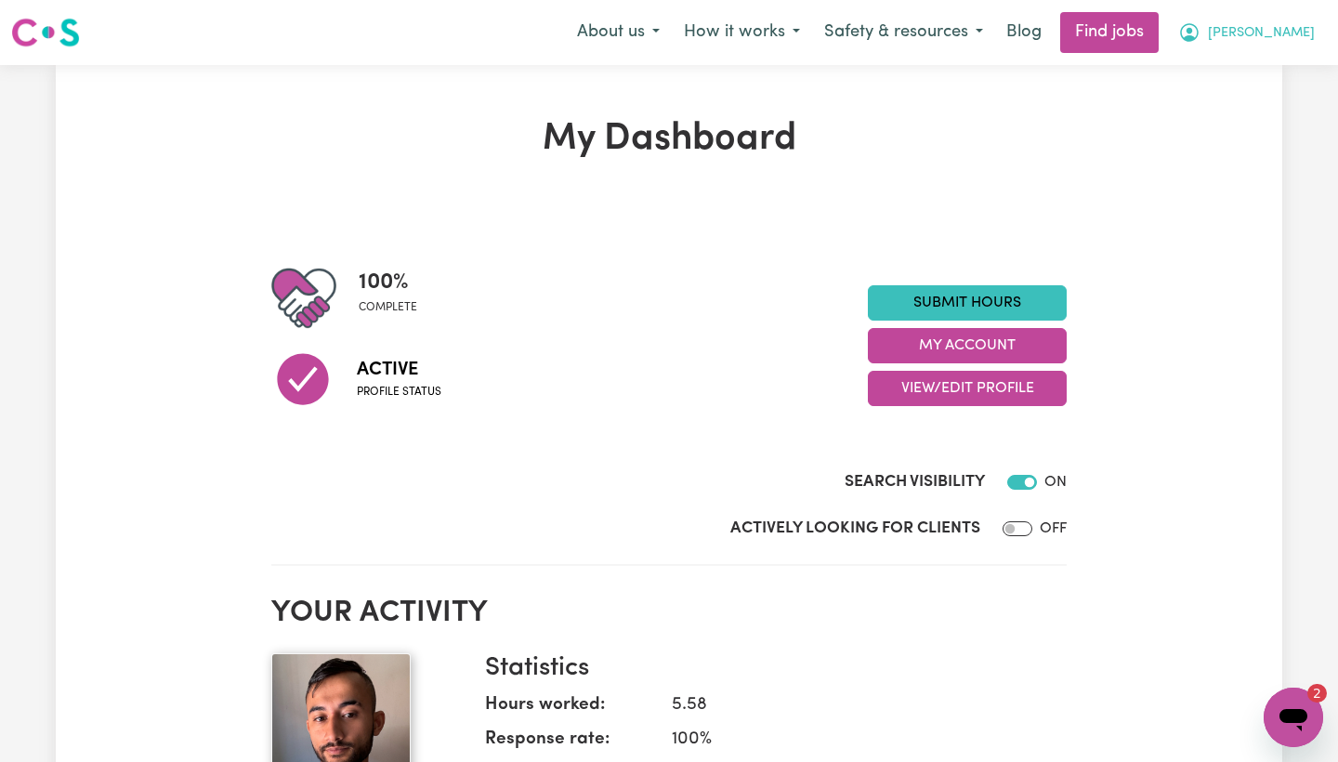
click at [1229, 39] on span "[PERSON_NAME]" at bounding box center [1261, 33] width 107 height 20
click at [1229, 103] on link "My Dashboard" at bounding box center [1252, 106] width 147 height 35
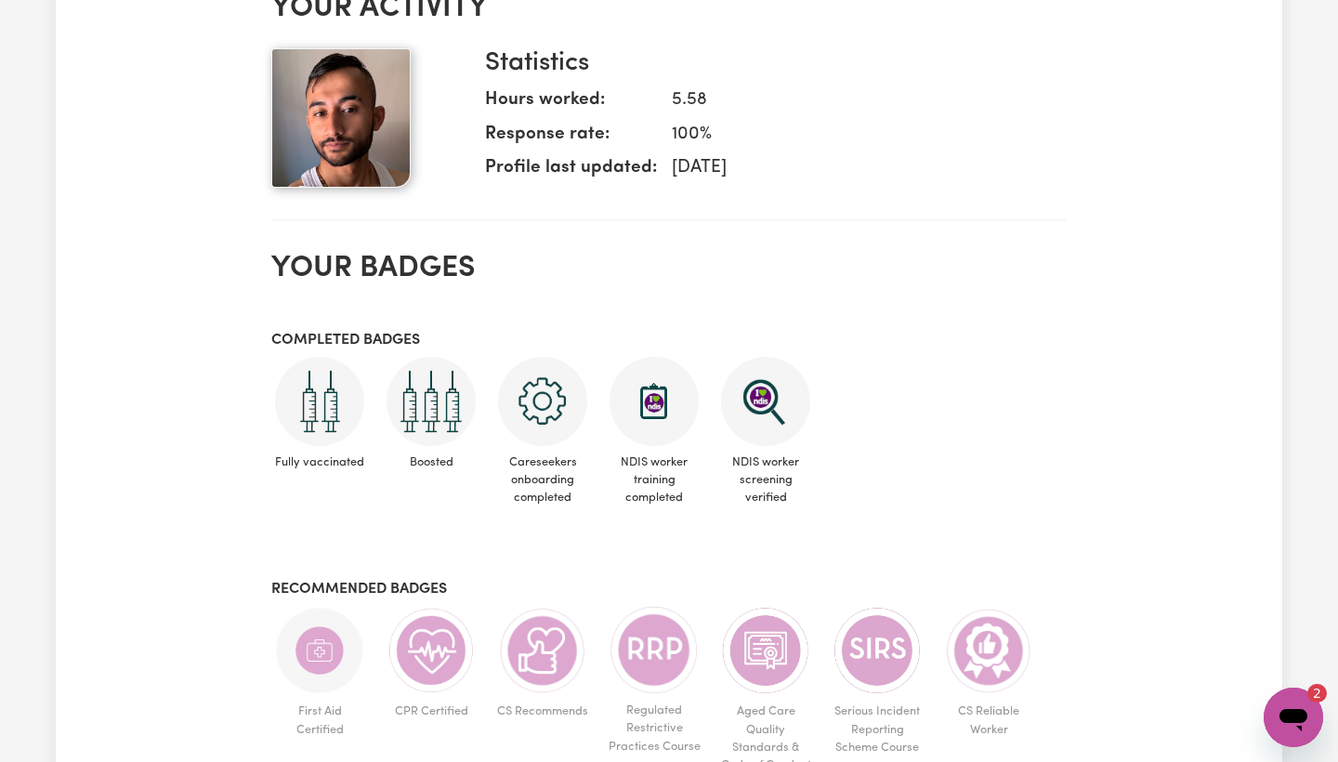
scroll to position [608, 0]
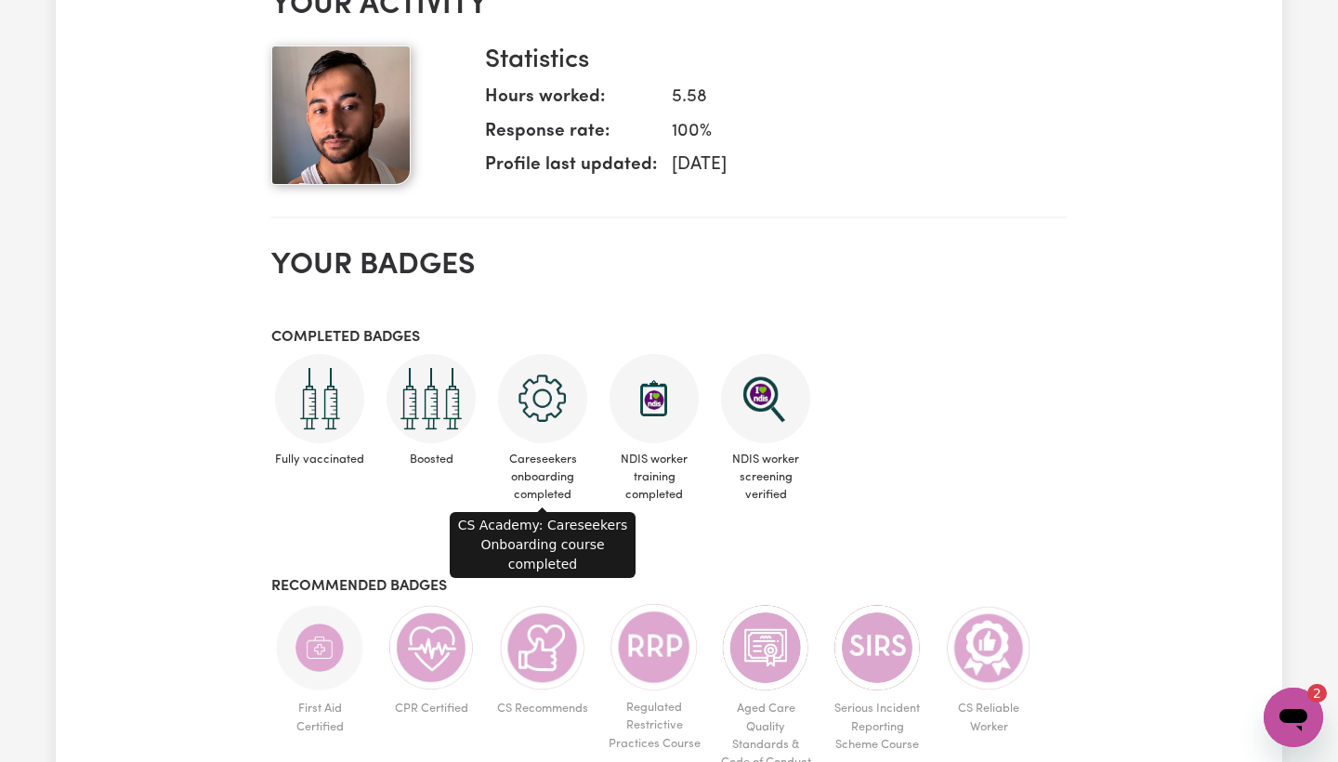
click at [542, 400] on img at bounding box center [542, 398] width 89 height 89
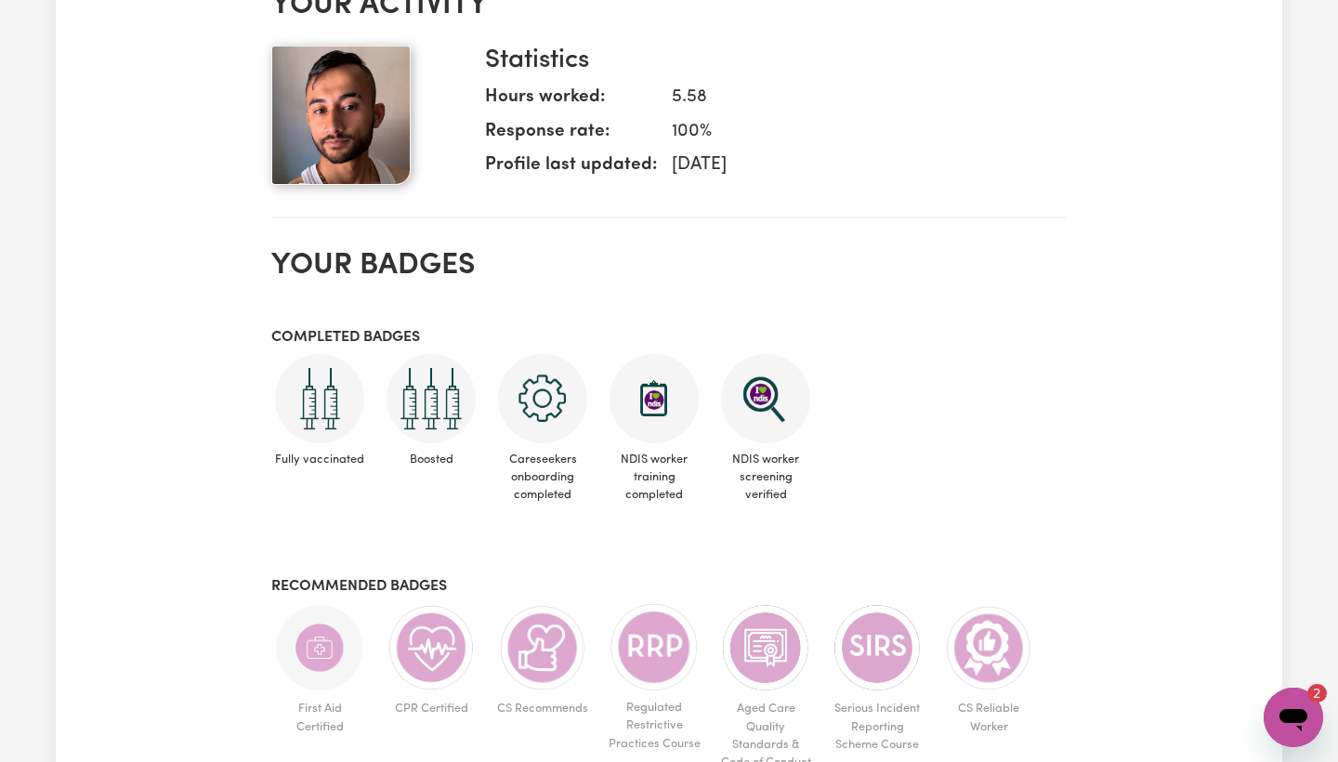
click at [1229, 683] on icon "Open messaging window, 2 unread messages" at bounding box center [1293, 717] width 33 height 33
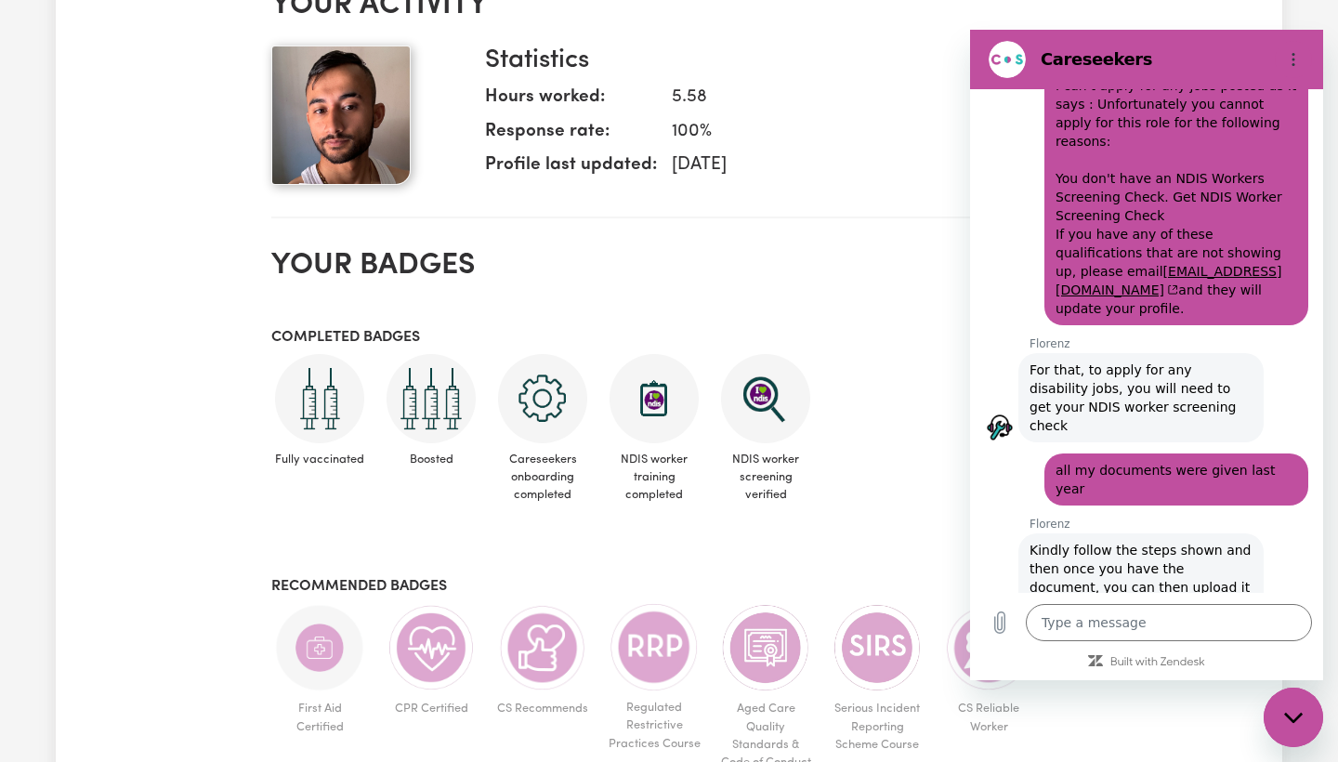
scroll to position [1905, 0]
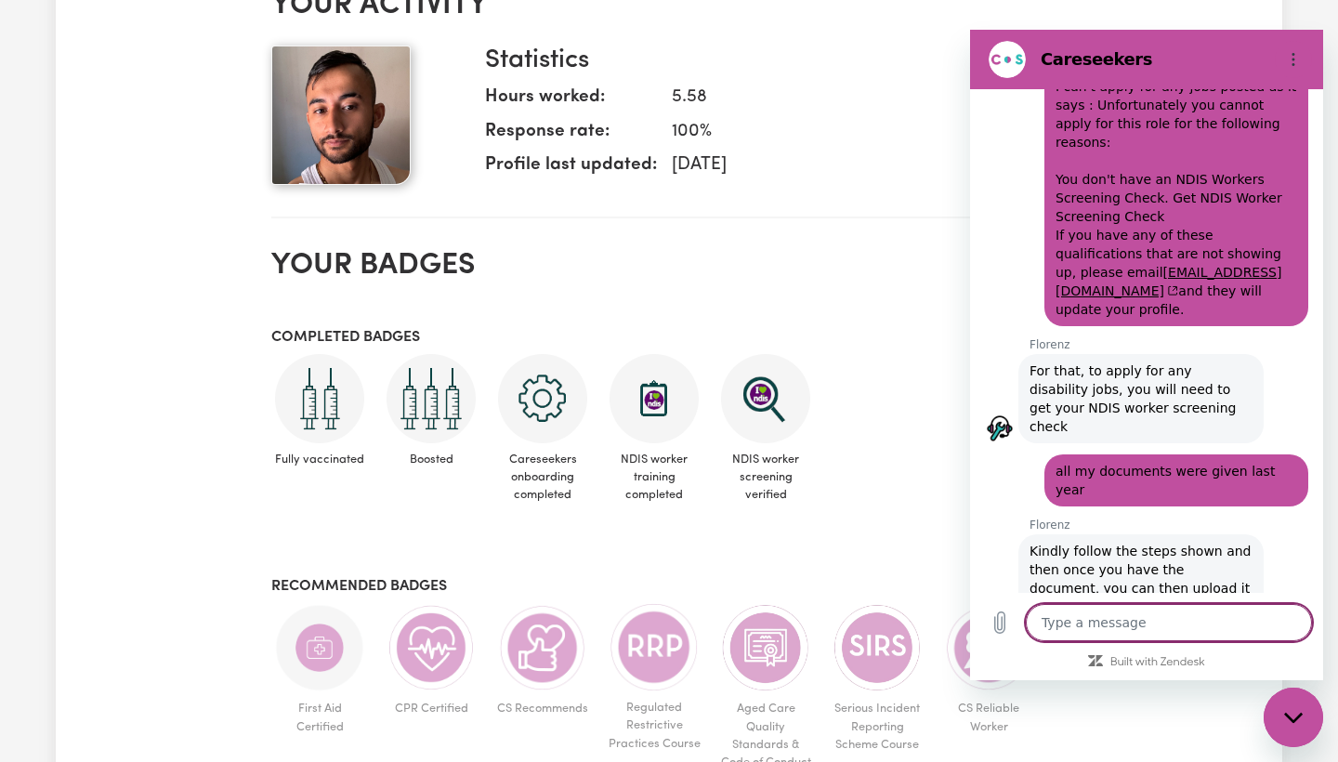
click at [1099, 617] on textarea at bounding box center [1169, 622] width 286 height 37
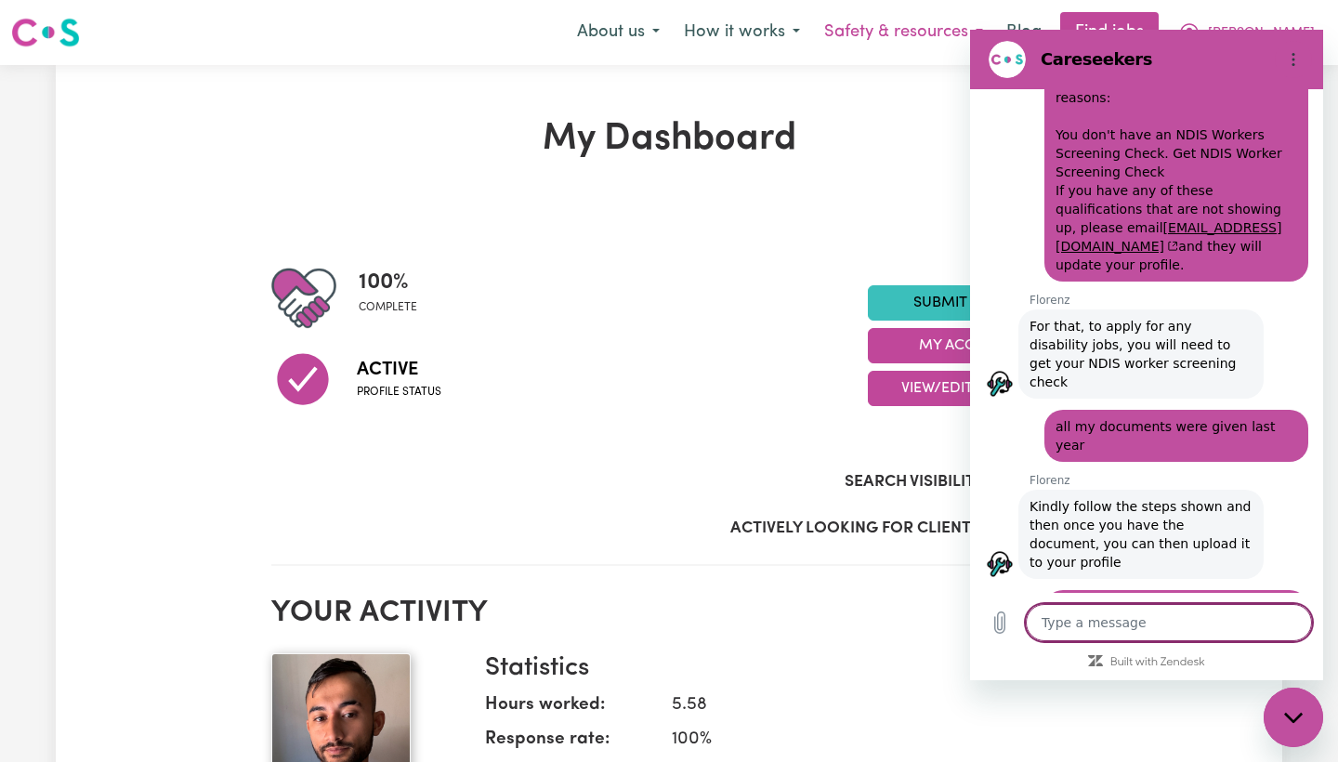
scroll to position [0, 0]
click at [1159, 33] on section "Careseekers" at bounding box center [1146, 59] width 353 height 59
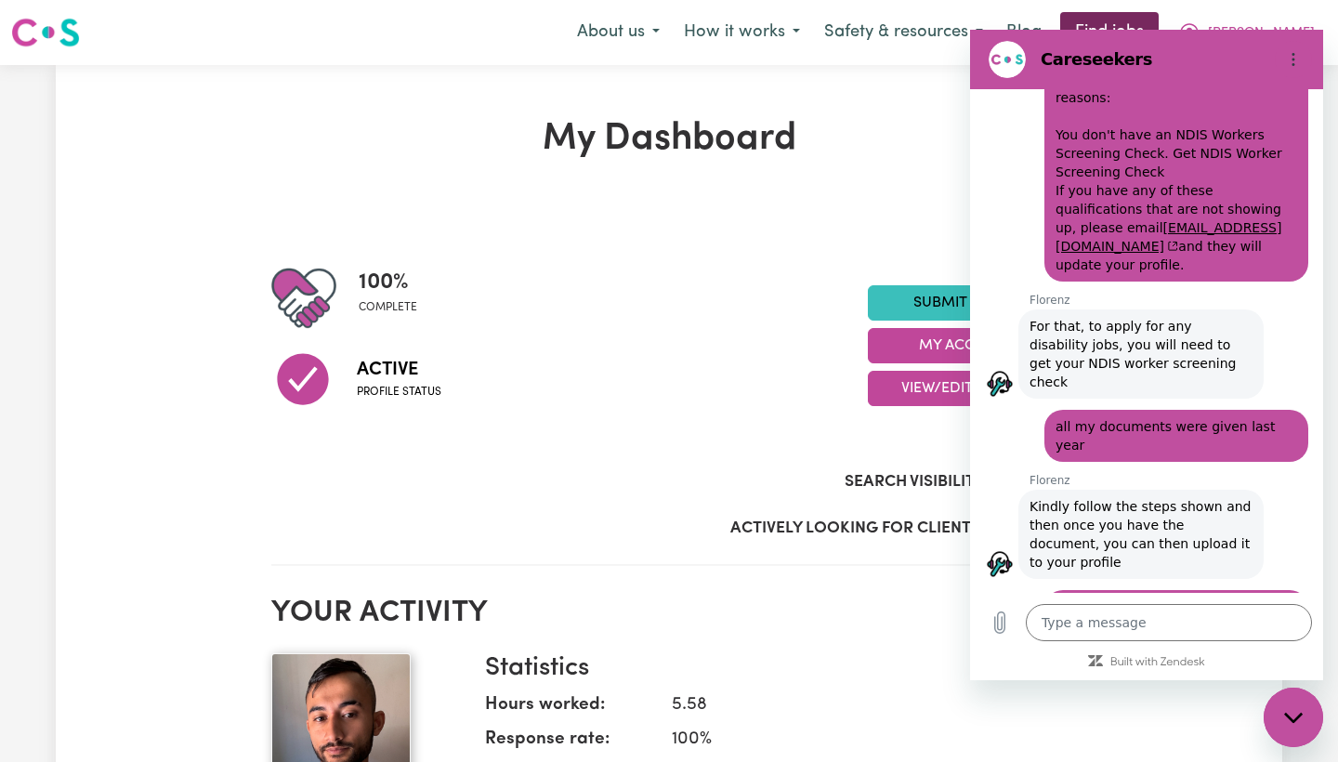
click at [1159, 12] on link "Find jobs" at bounding box center [1109, 32] width 98 height 41
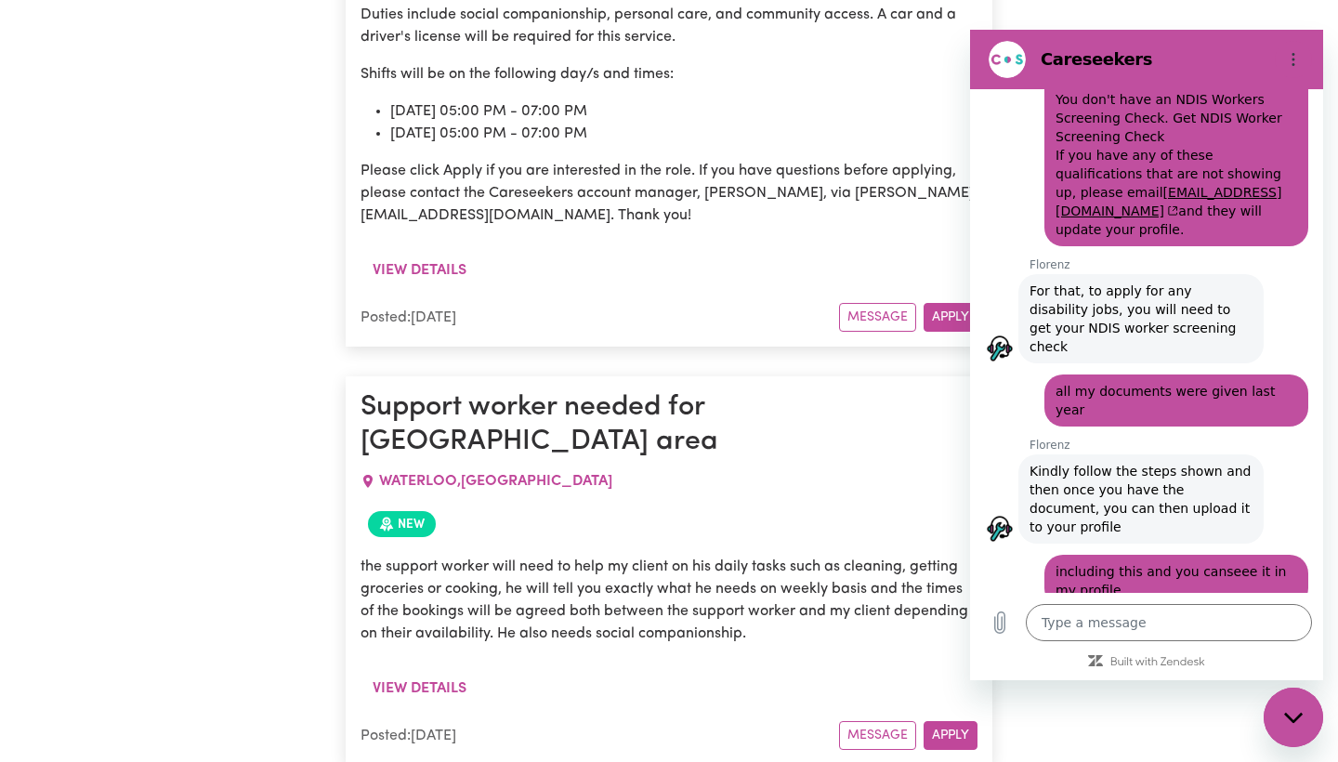
scroll to position [2367, 0]
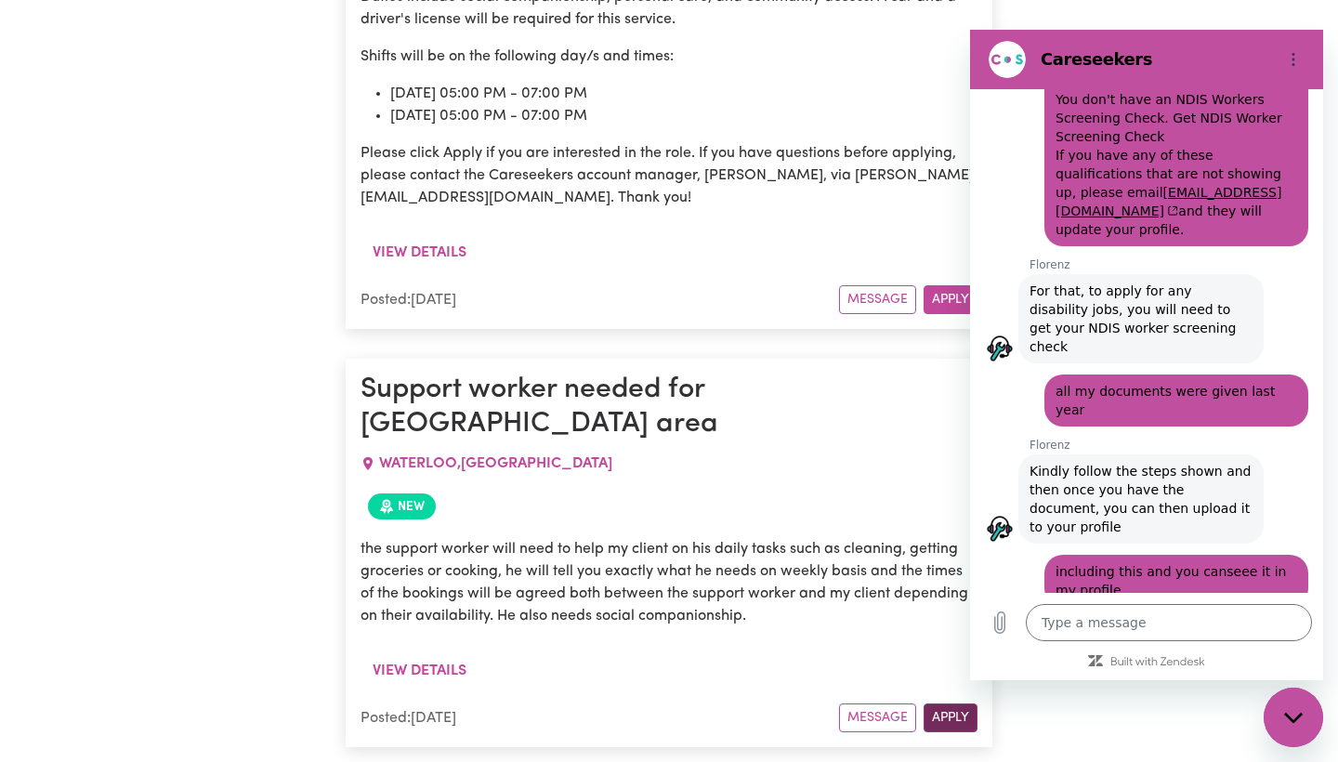
click at [954, 683] on button "Apply" at bounding box center [950, 717] width 54 height 29
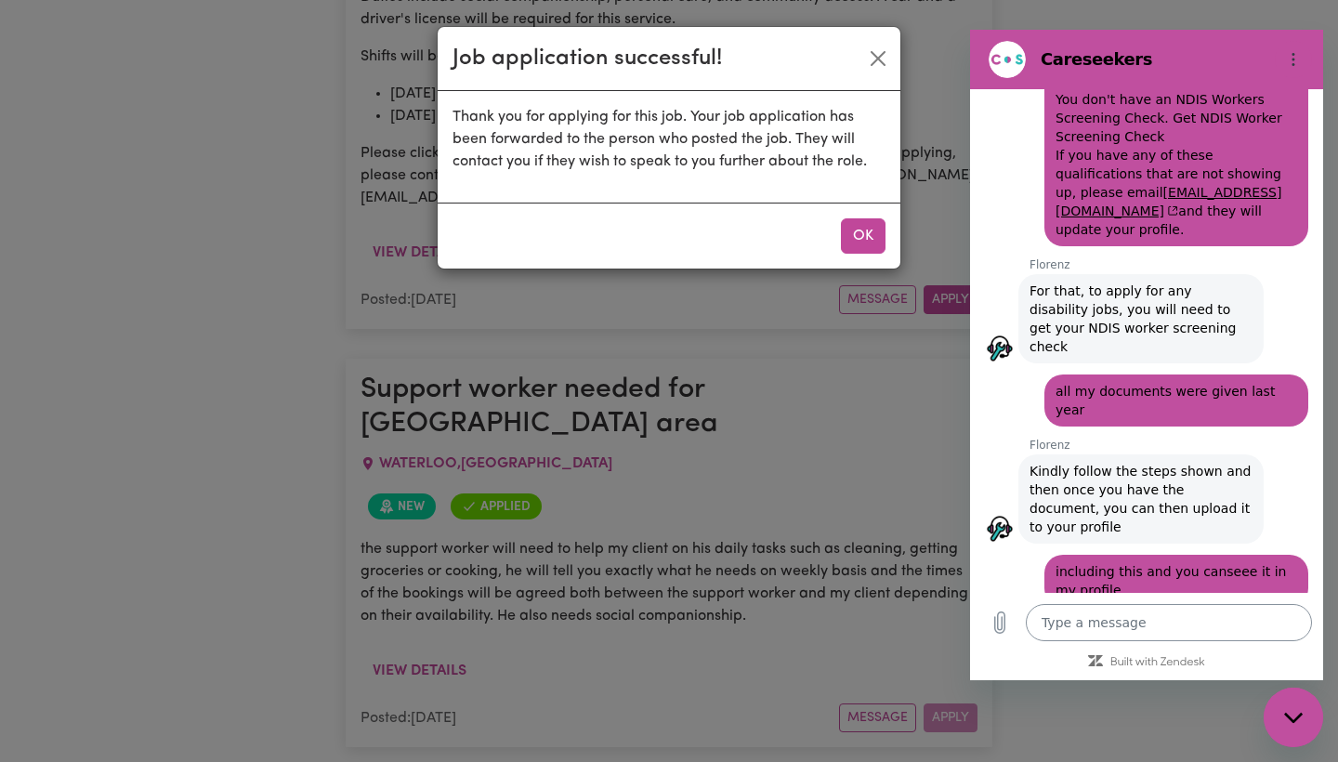
click at [1117, 627] on textarea at bounding box center [1169, 622] width 286 height 37
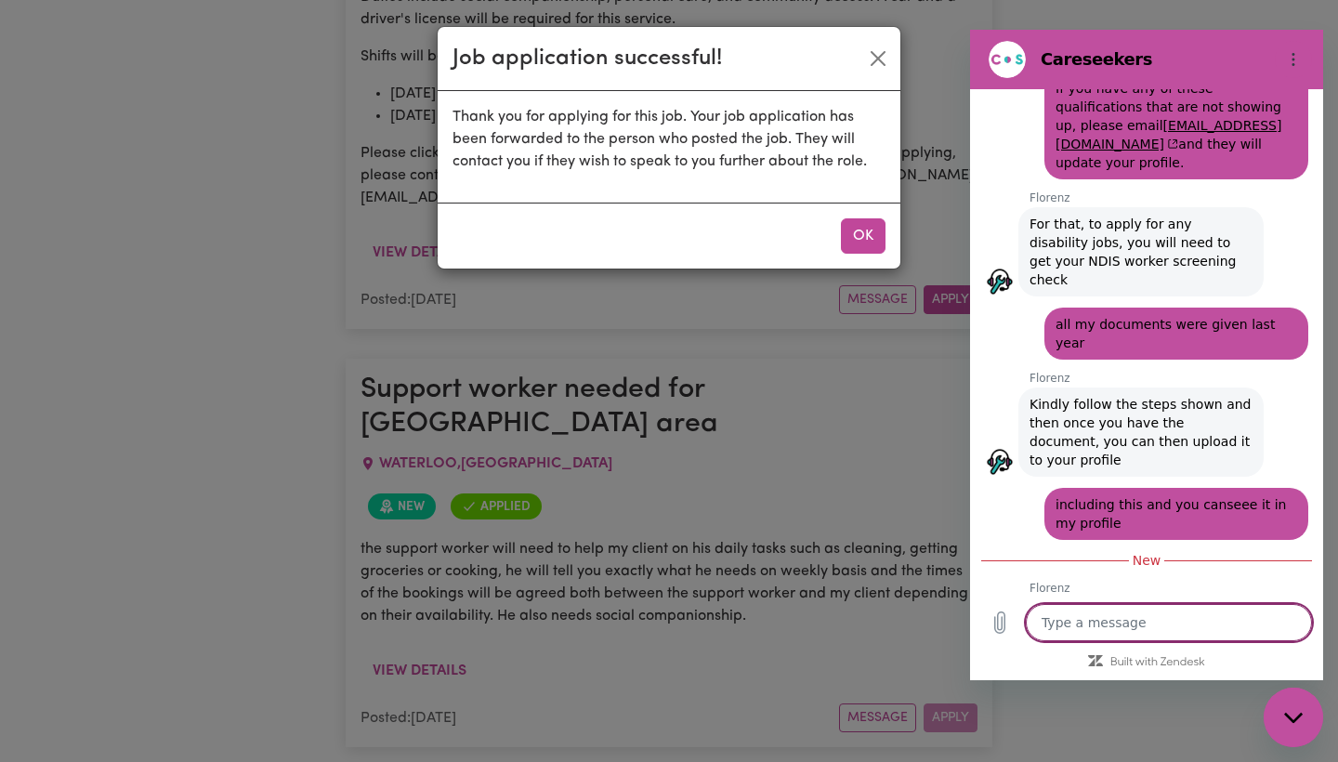
scroll to position [2055, 0]
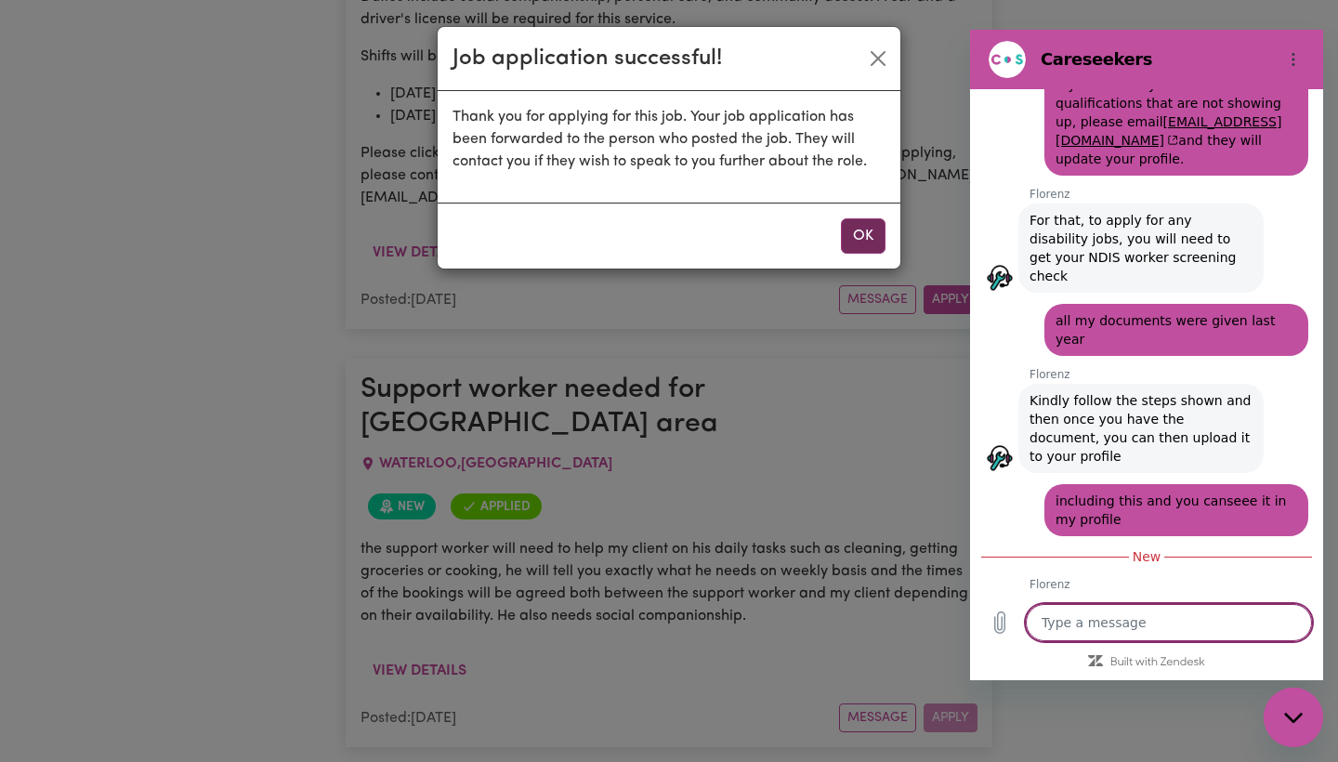
click at [862, 234] on button "OK" at bounding box center [863, 235] width 45 height 35
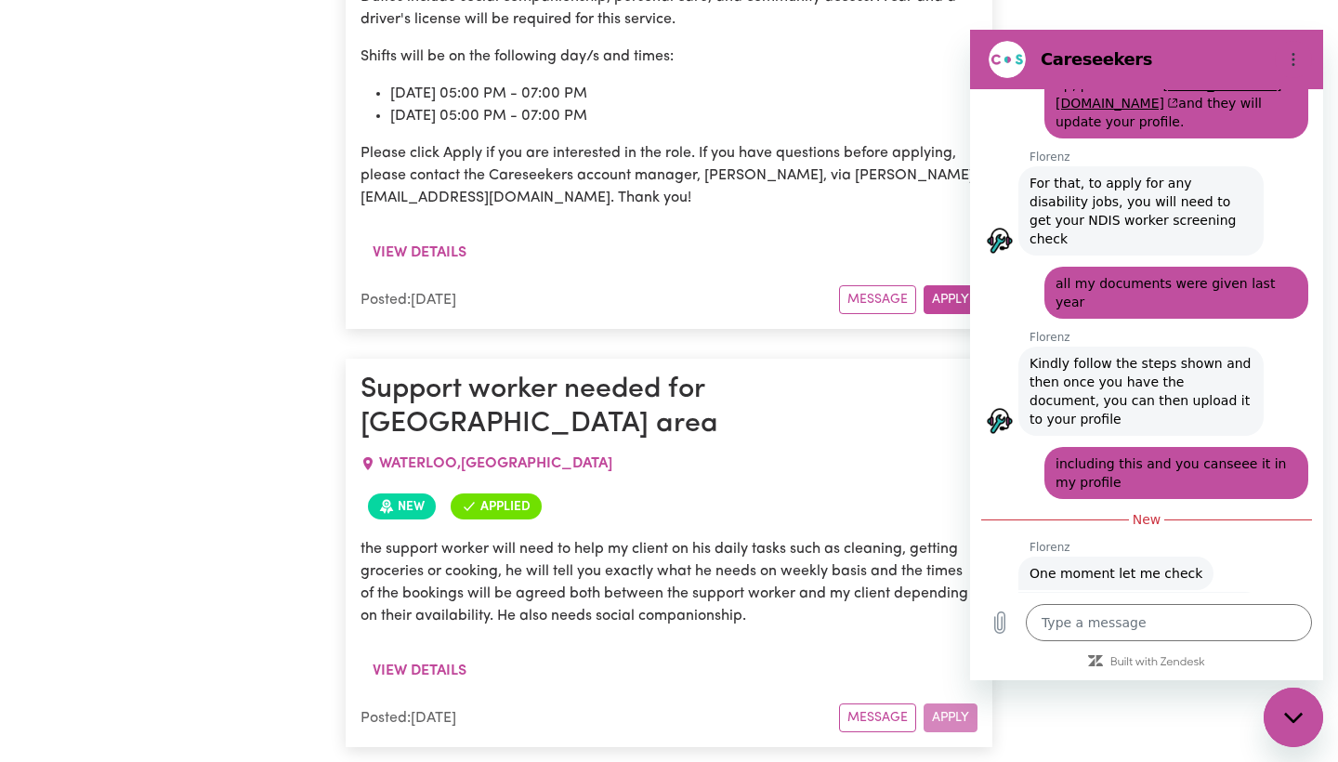
scroll to position [2090, 0]
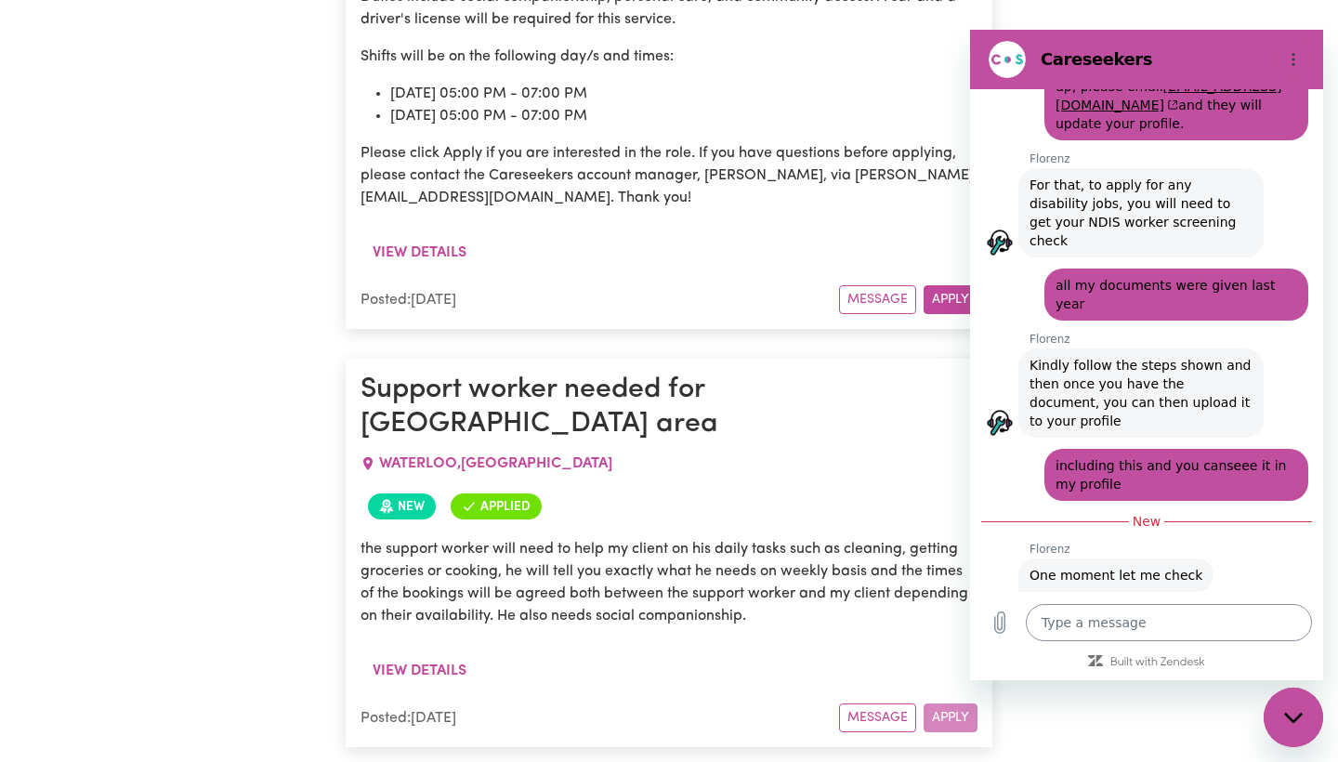
click at [1060, 617] on textarea at bounding box center [1169, 622] width 286 height 37
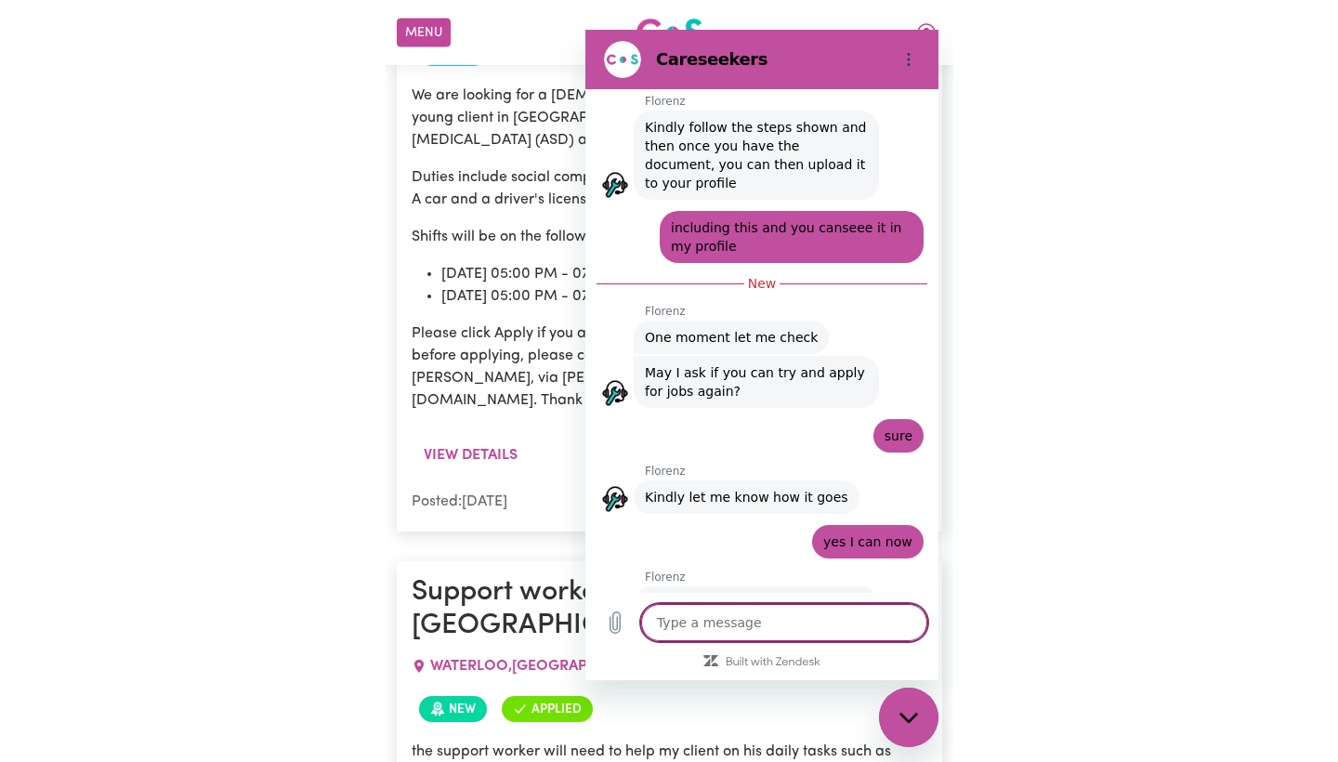
scroll to position [2332, 0]
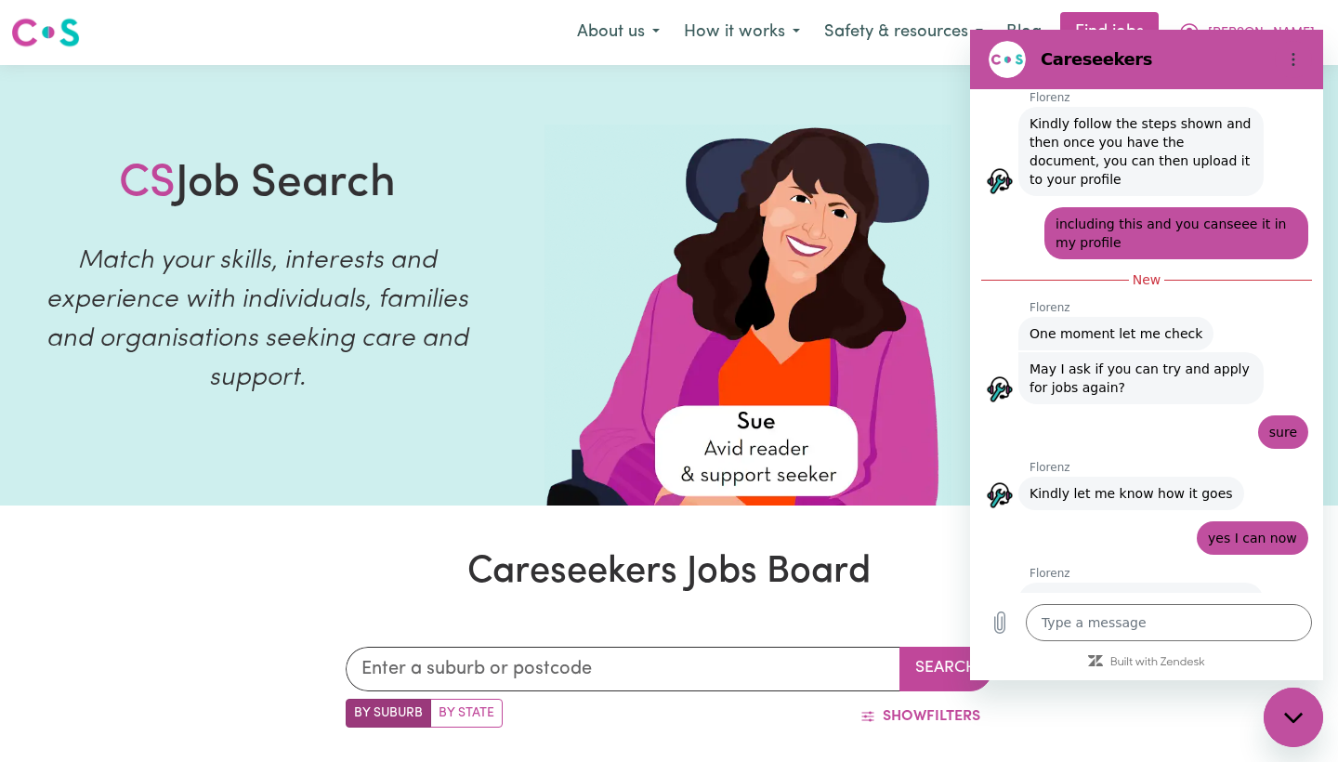
scroll to position [0, 0]
click at [1095, 616] on textarea at bounding box center [1169, 622] width 286 height 37
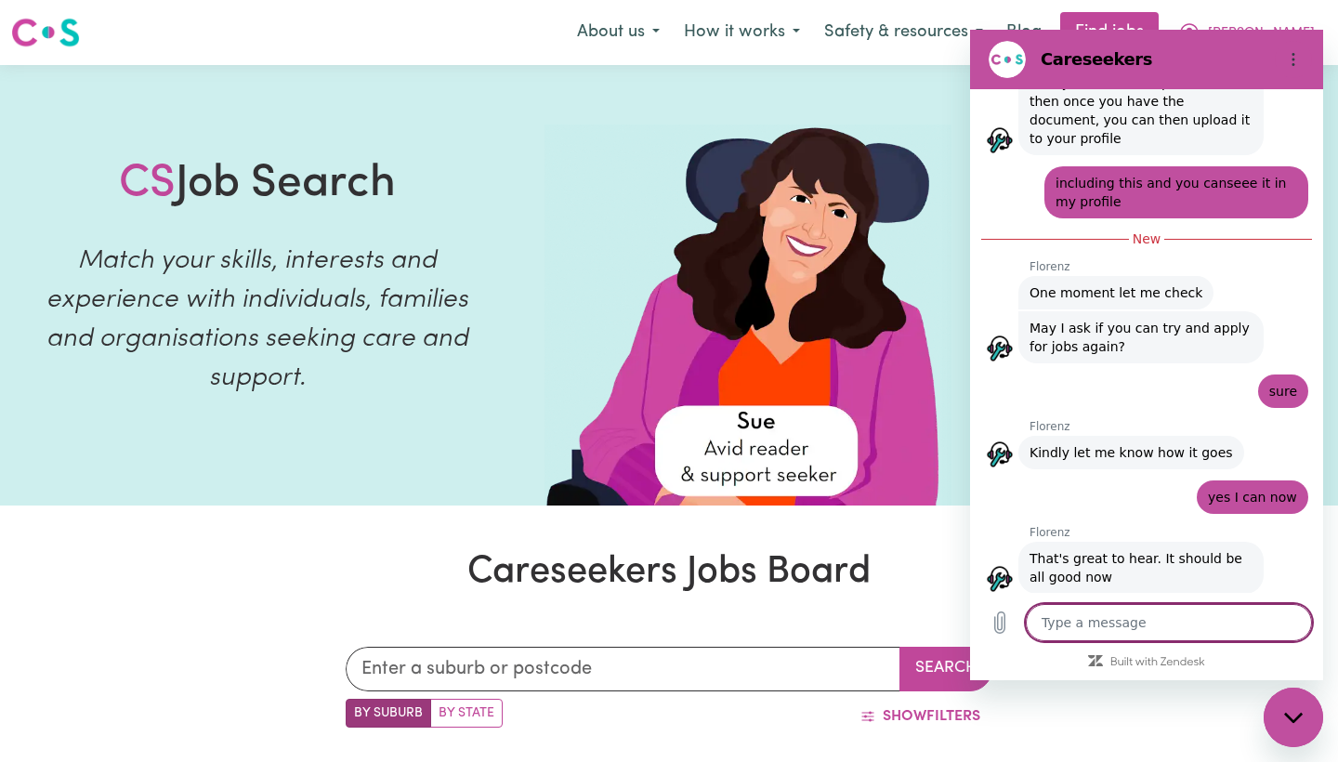
scroll to position [2377, 0]
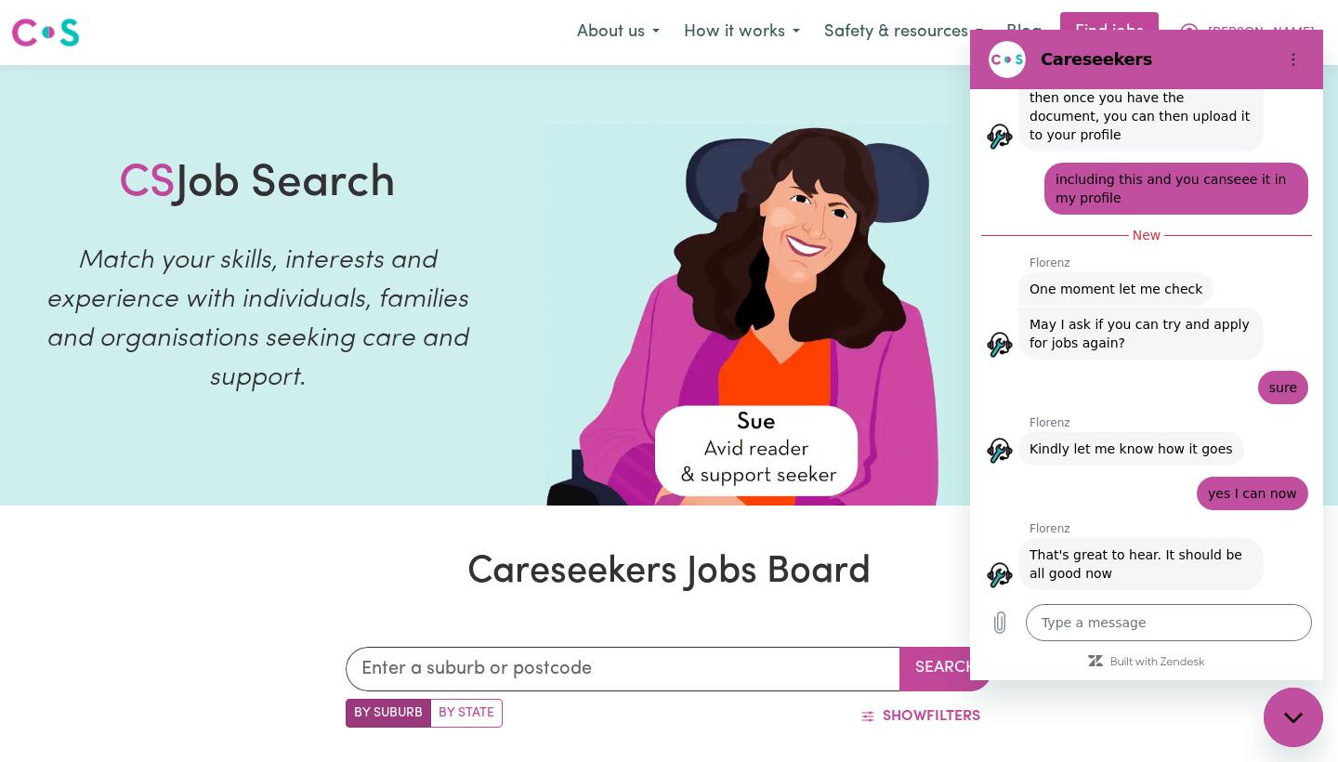
click at [888, 52] on div "About us How it works Safety & resources Blog Find jobs [PERSON_NAME]" at bounding box center [946, 32] width 762 height 41
click at [1159, 13] on link "Find jobs" at bounding box center [1109, 32] width 98 height 41
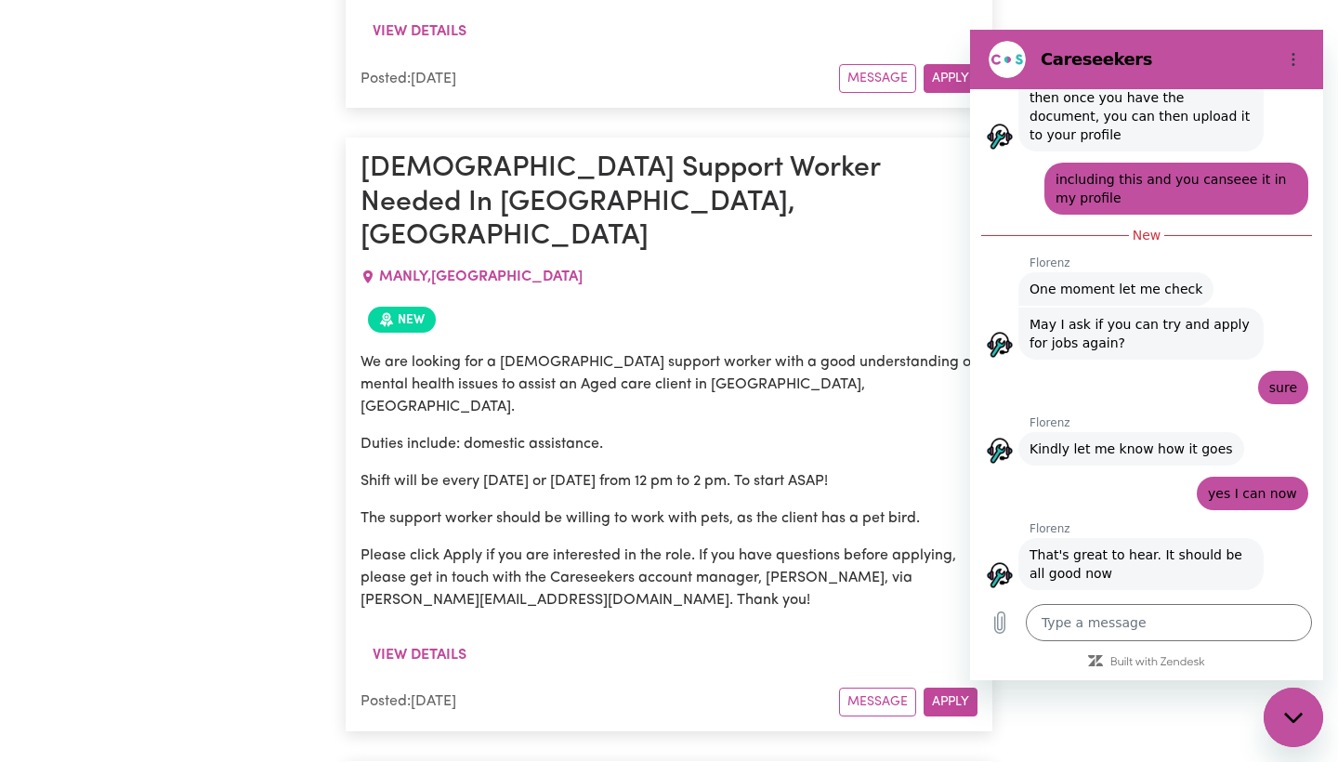
scroll to position [5414, 0]
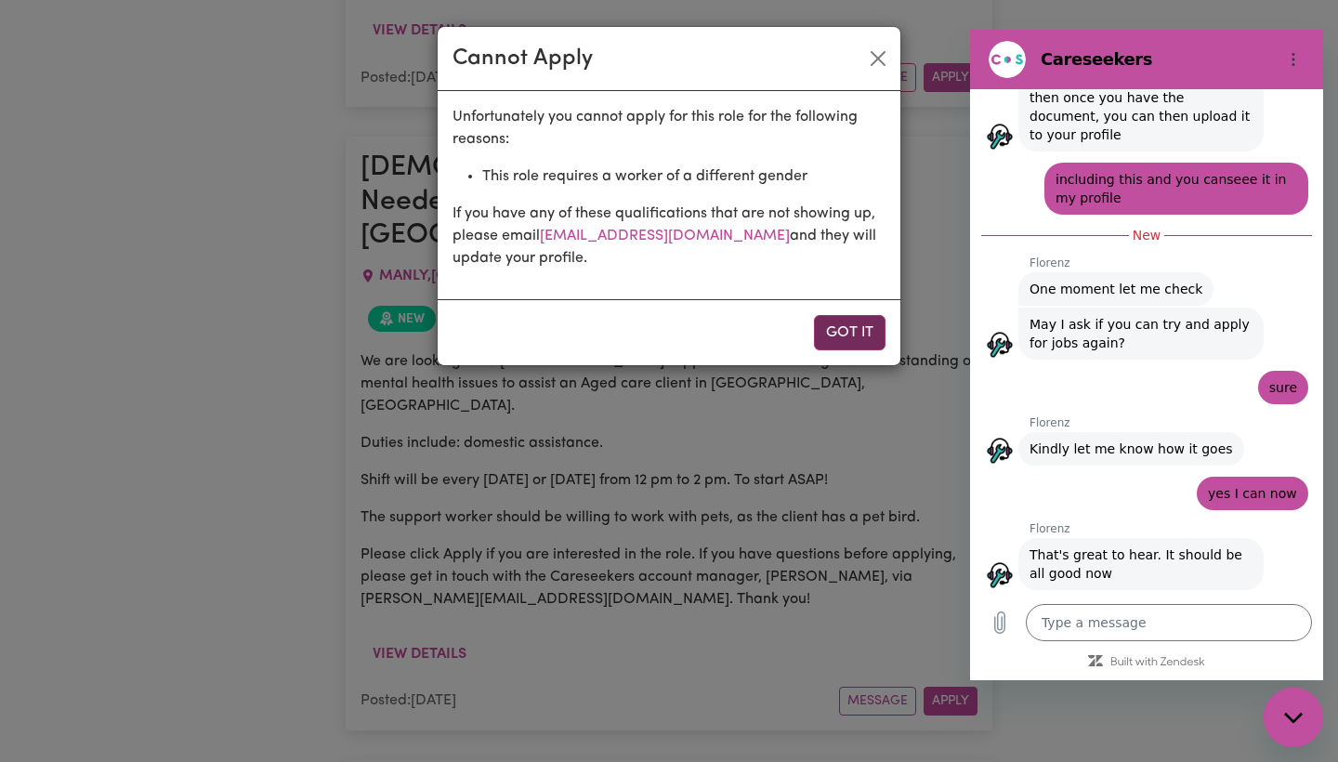
click at [858, 337] on button "Got it" at bounding box center [850, 332] width 72 height 35
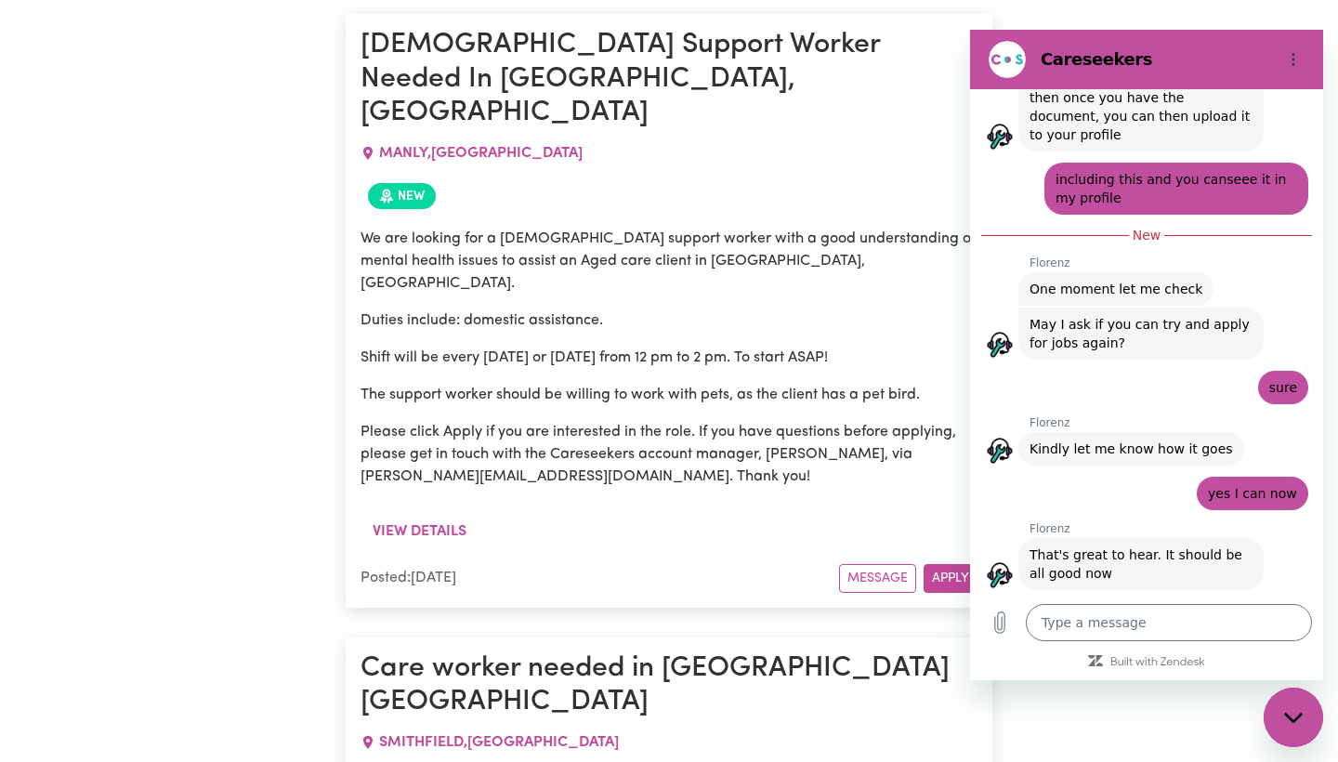
scroll to position [5539, 0]
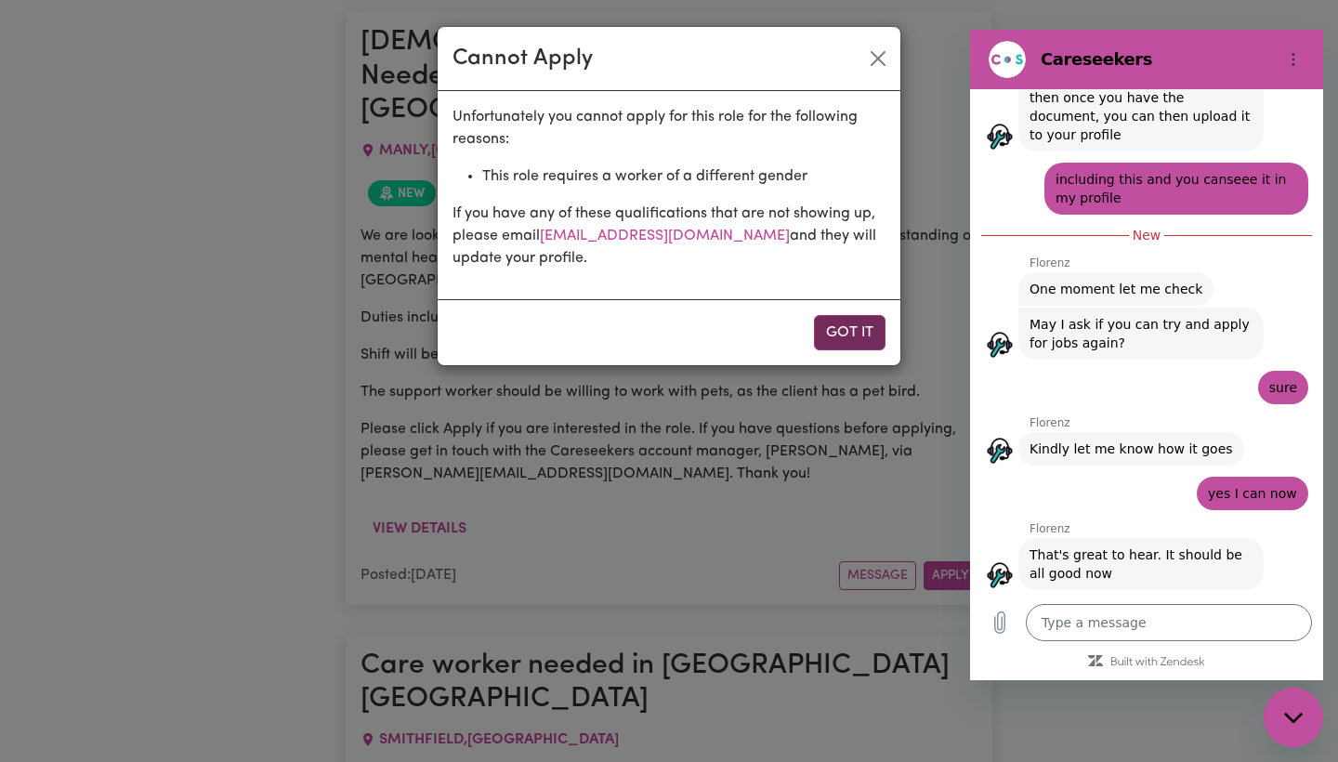
click at [825, 340] on button "Got it" at bounding box center [850, 332] width 72 height 35
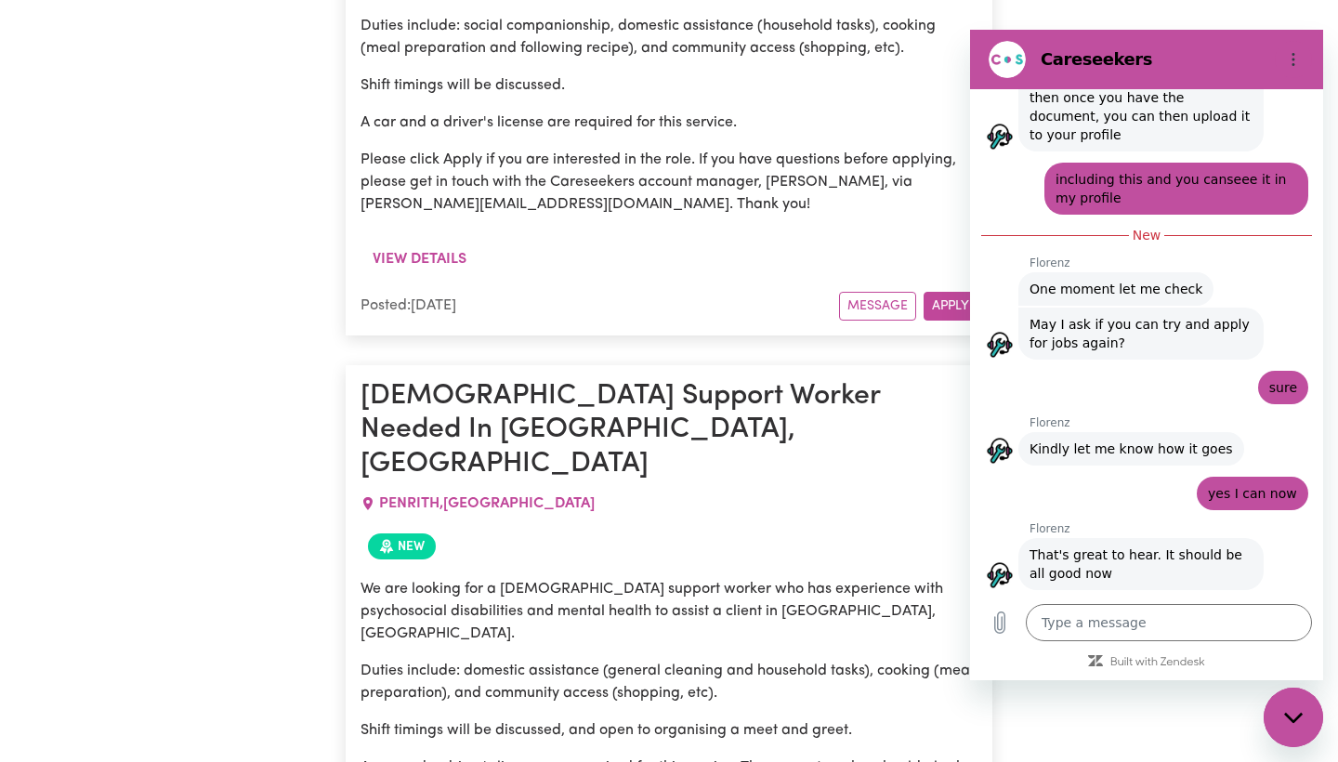
scroll to position [7597, 0]
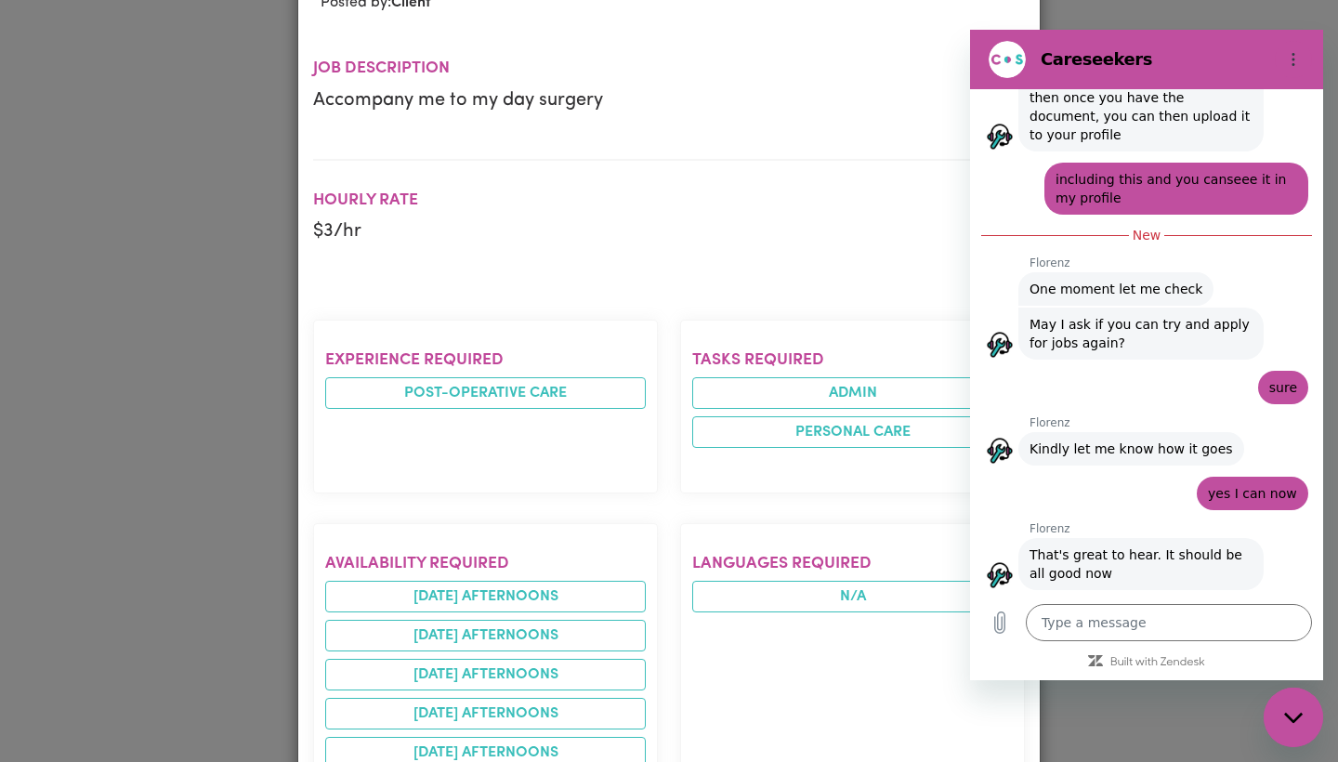
scroll to position [190, 0]
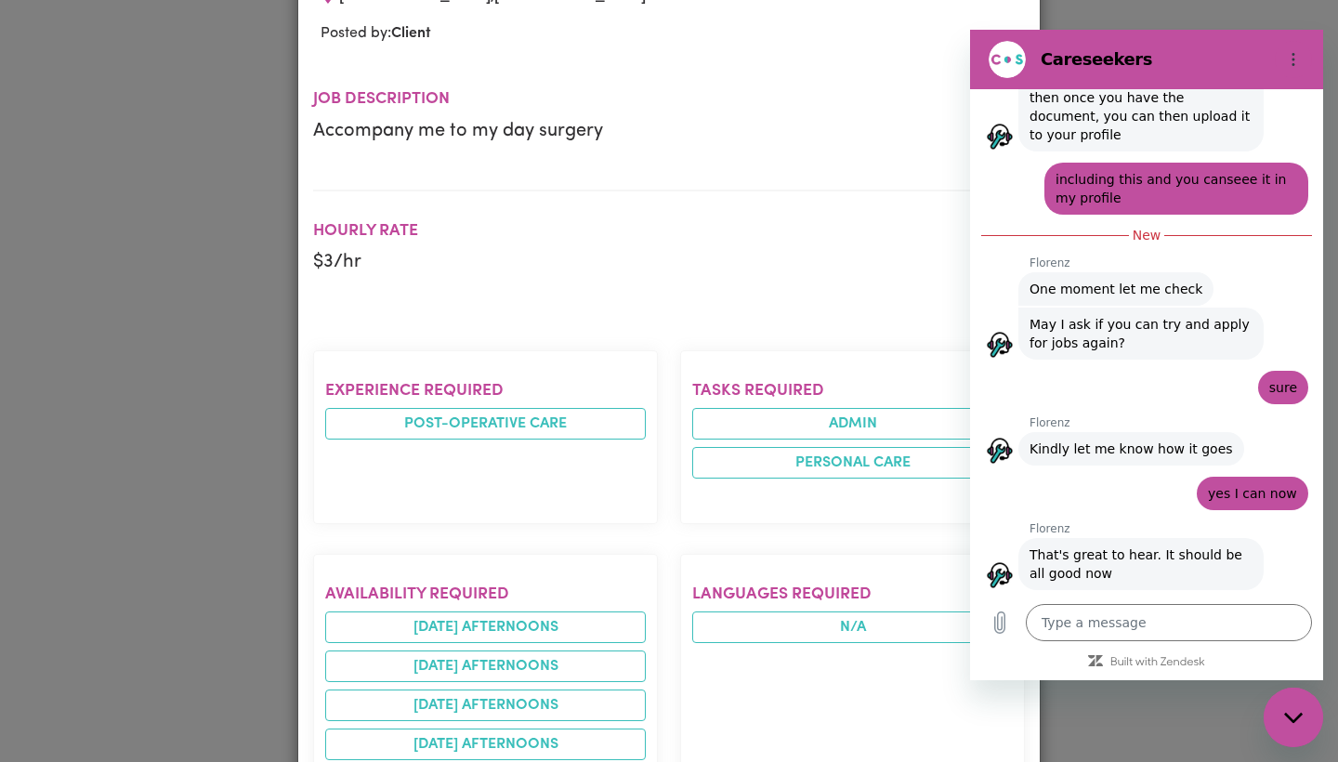
click at [240, 374] on div "Job Details Accompany me to my day surgery [GEOGRAPHIC_DATA] , [GEOGRAPHIC_DATA…" at bounding box center [669, 381] width 1338 height 762
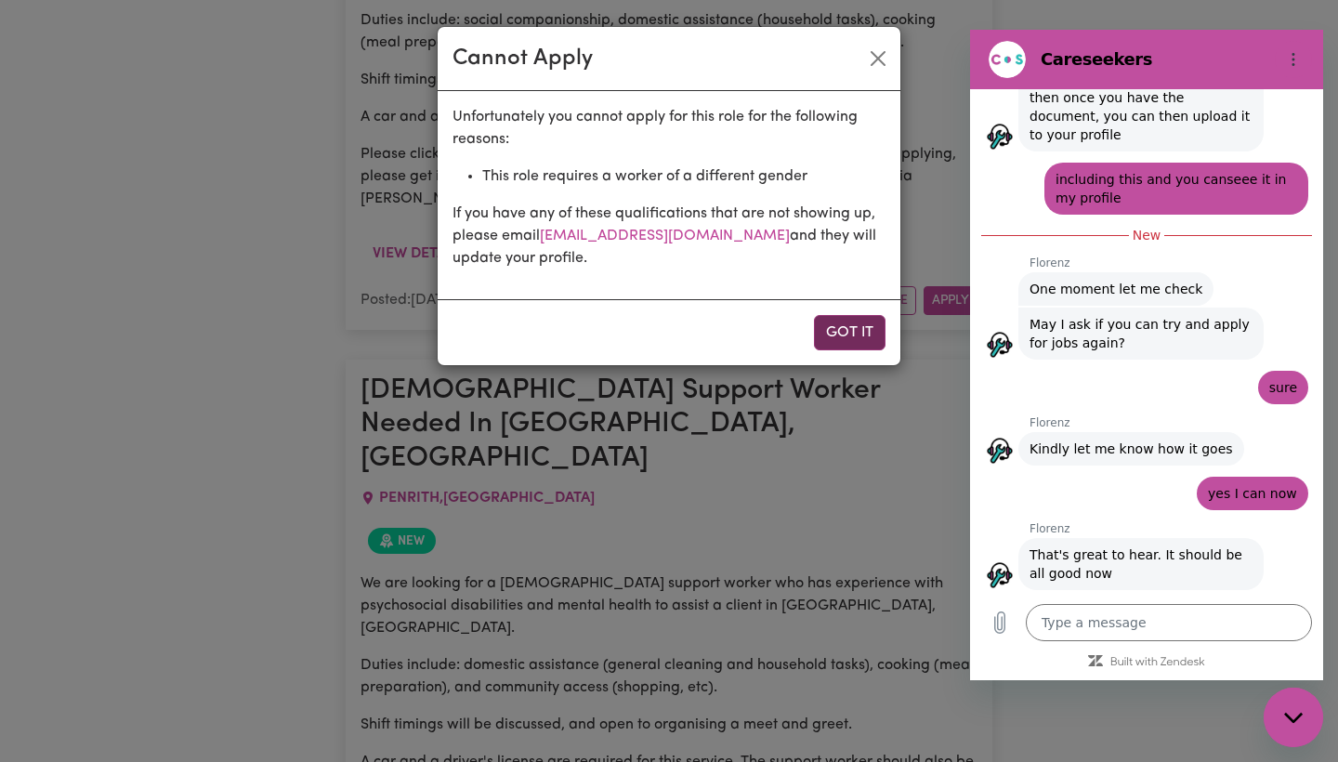
click at [867, 320] on button "Got it" at bounding box center [850, 332] width 72 height 35
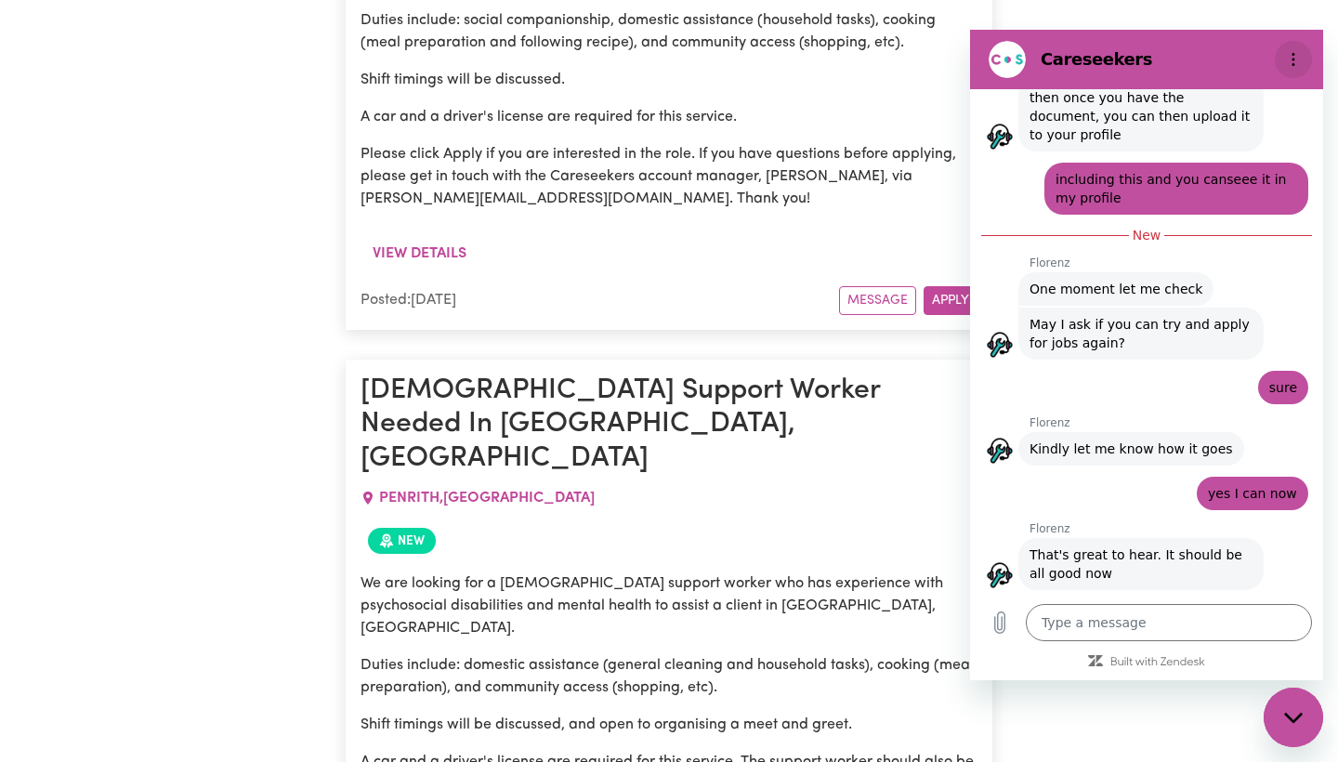
click at [1229, 61] on icon "Options menu" at bounding box center [1293, 59] width 15 height 15
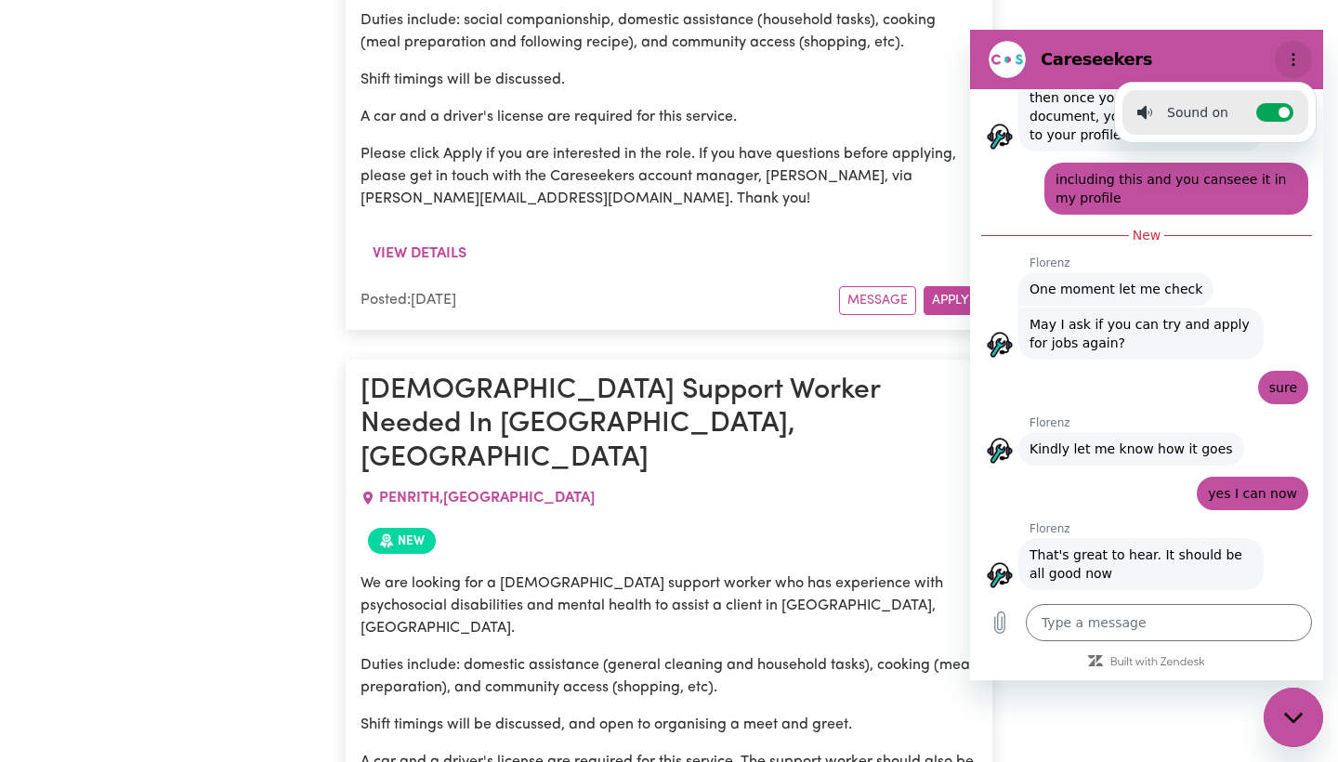
click at [1229, 51] on button "Options menu" at bounding box center [1293, 59] width 37 height 37
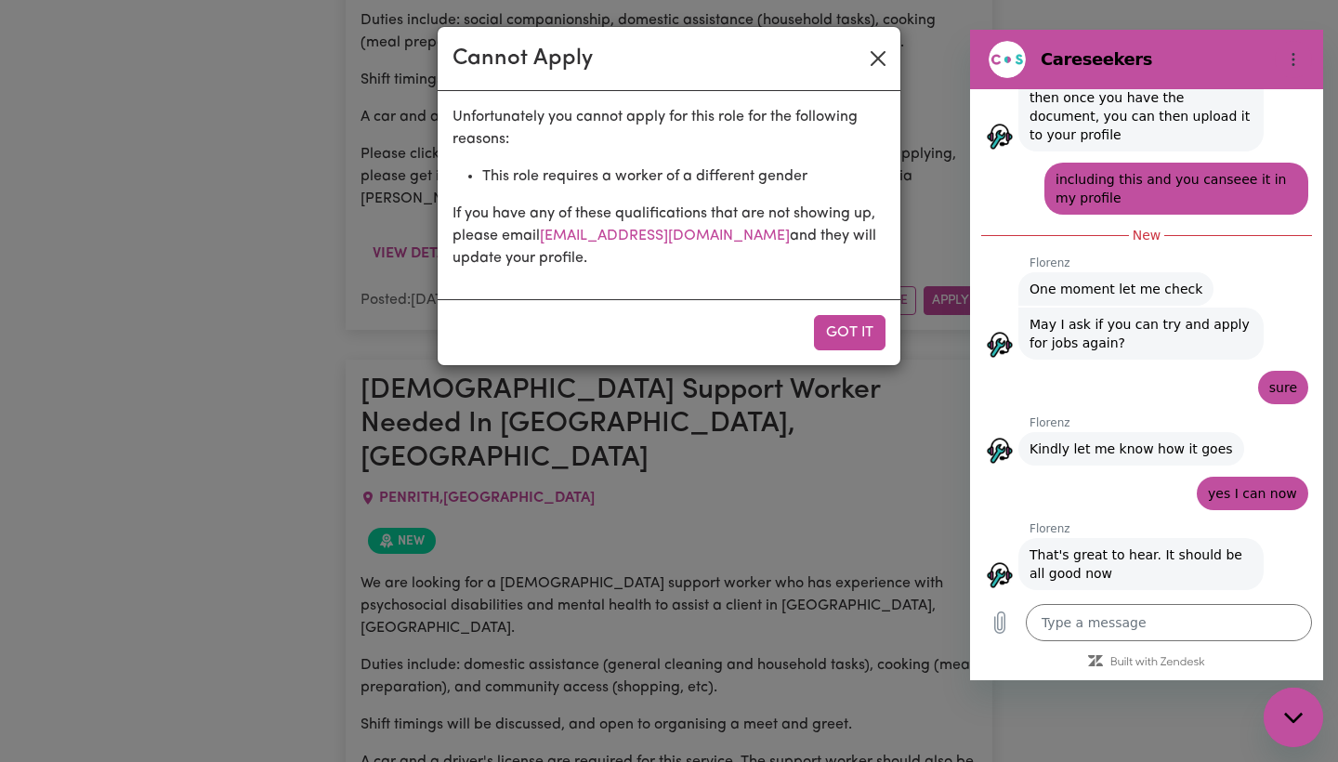
click at [875, 59] on button "Close" at bounding box center [878, 59] width 30 height 30
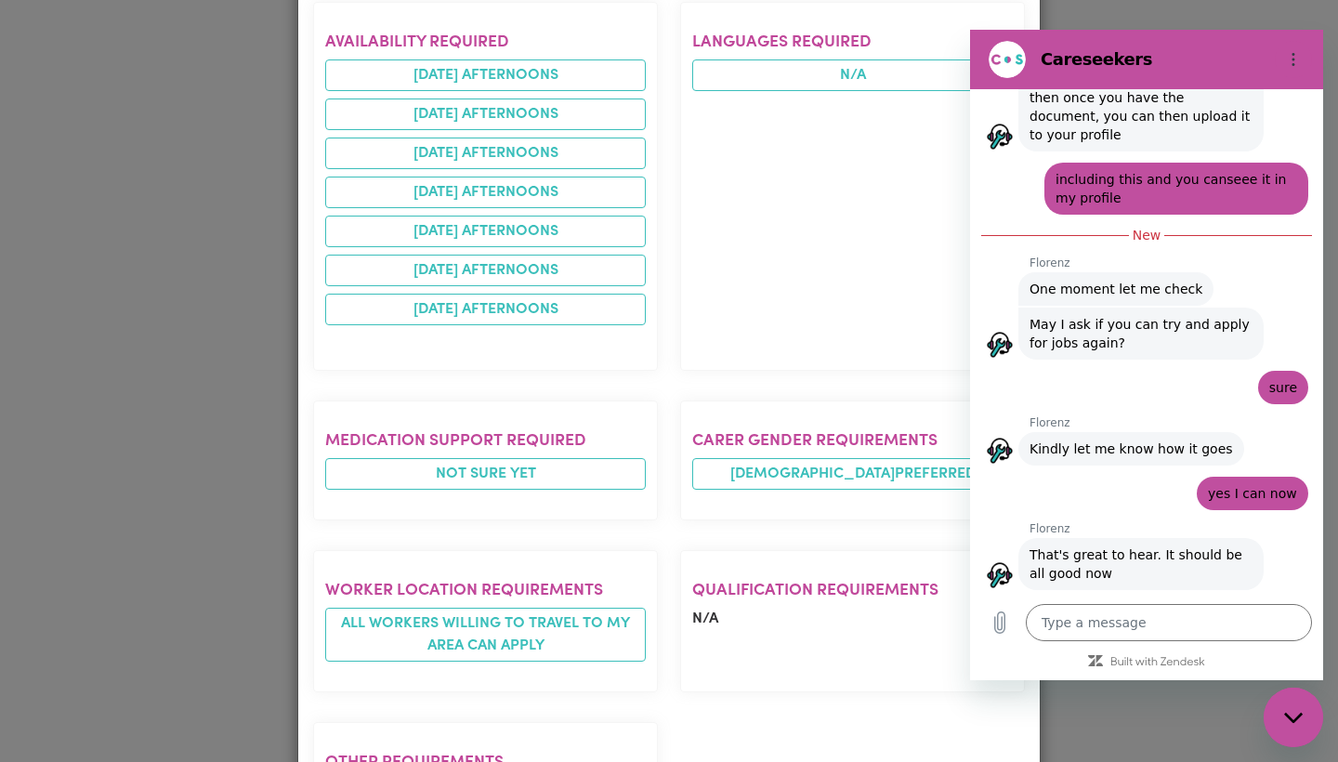
scroll to position [785, 0]
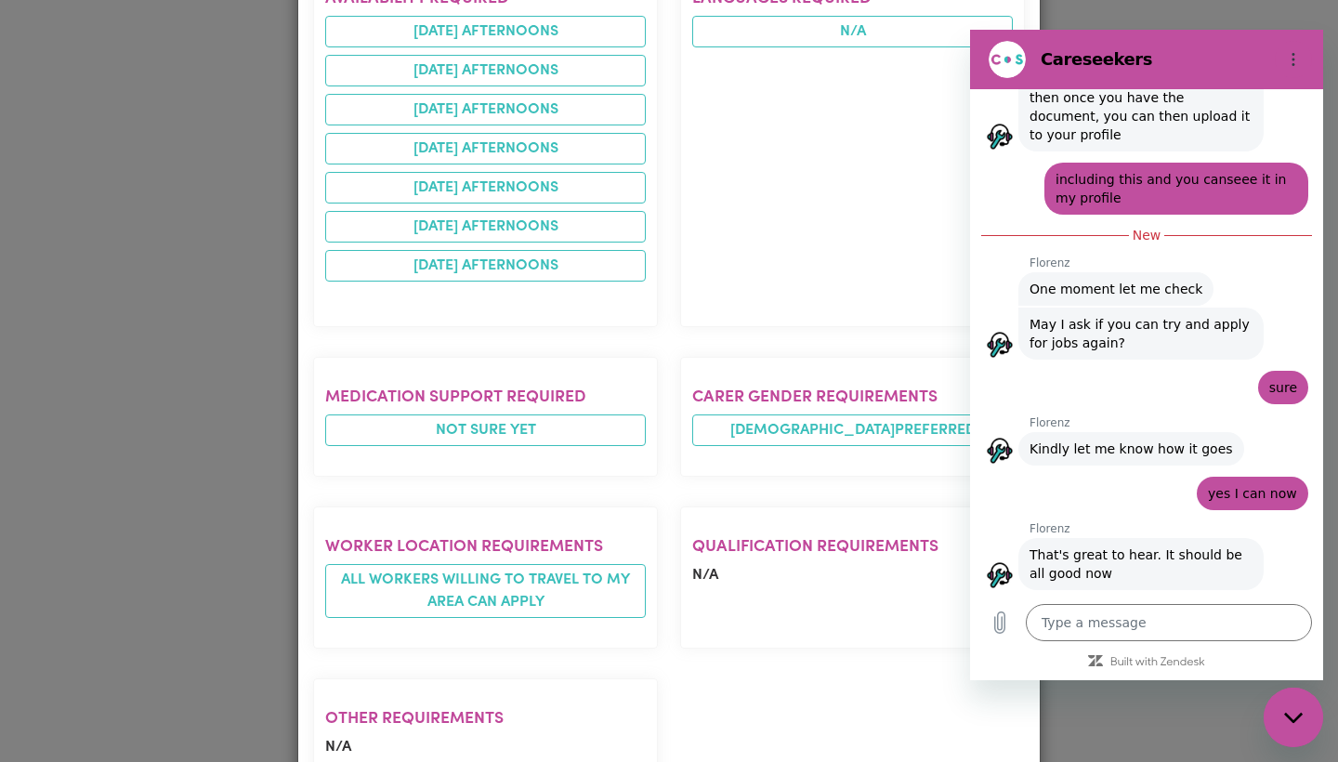
click at [216, 347] on div "Job Details Accompany me to my day surgery [GEOGRAPHIC_DATA] , [GEOGRAPHIC_DATA…" at bounding box center [669, 381] width 1338 height 762
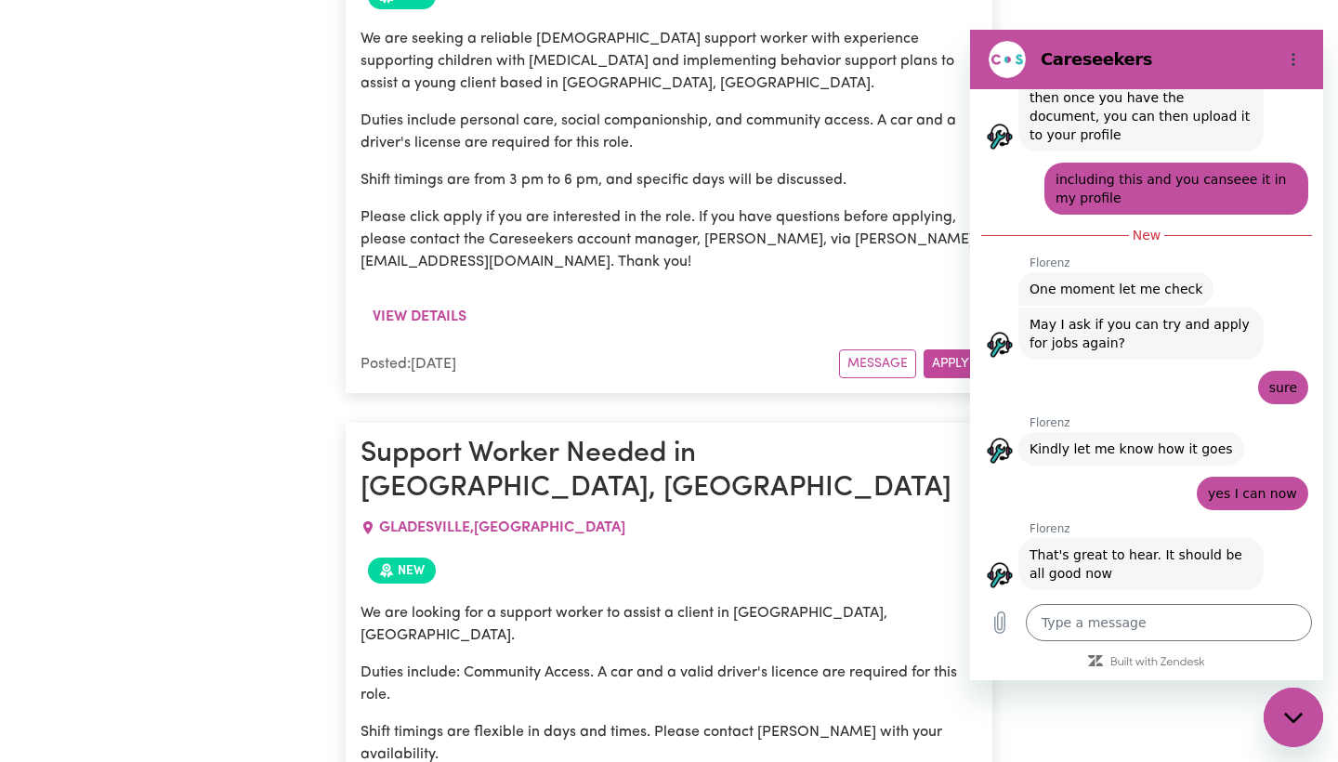
scroll to position [9133, 0]
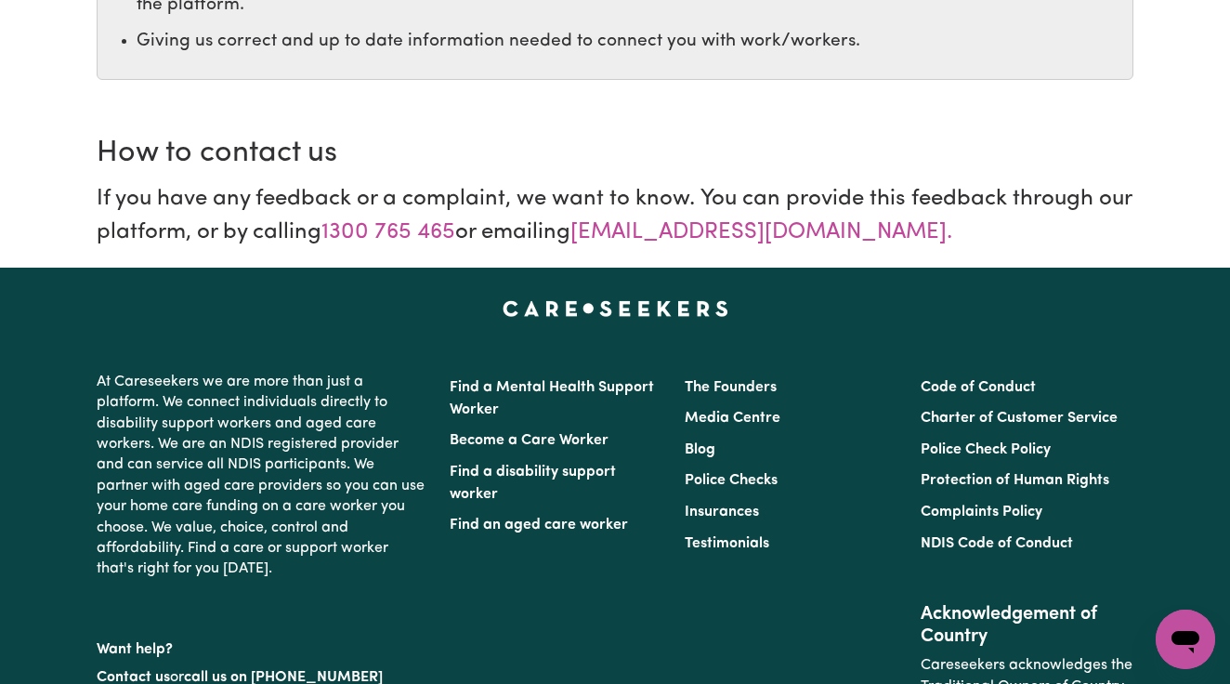
scroll to position [1532, 0]
